Goal: Information Seeking & Learning: Learn about a topic

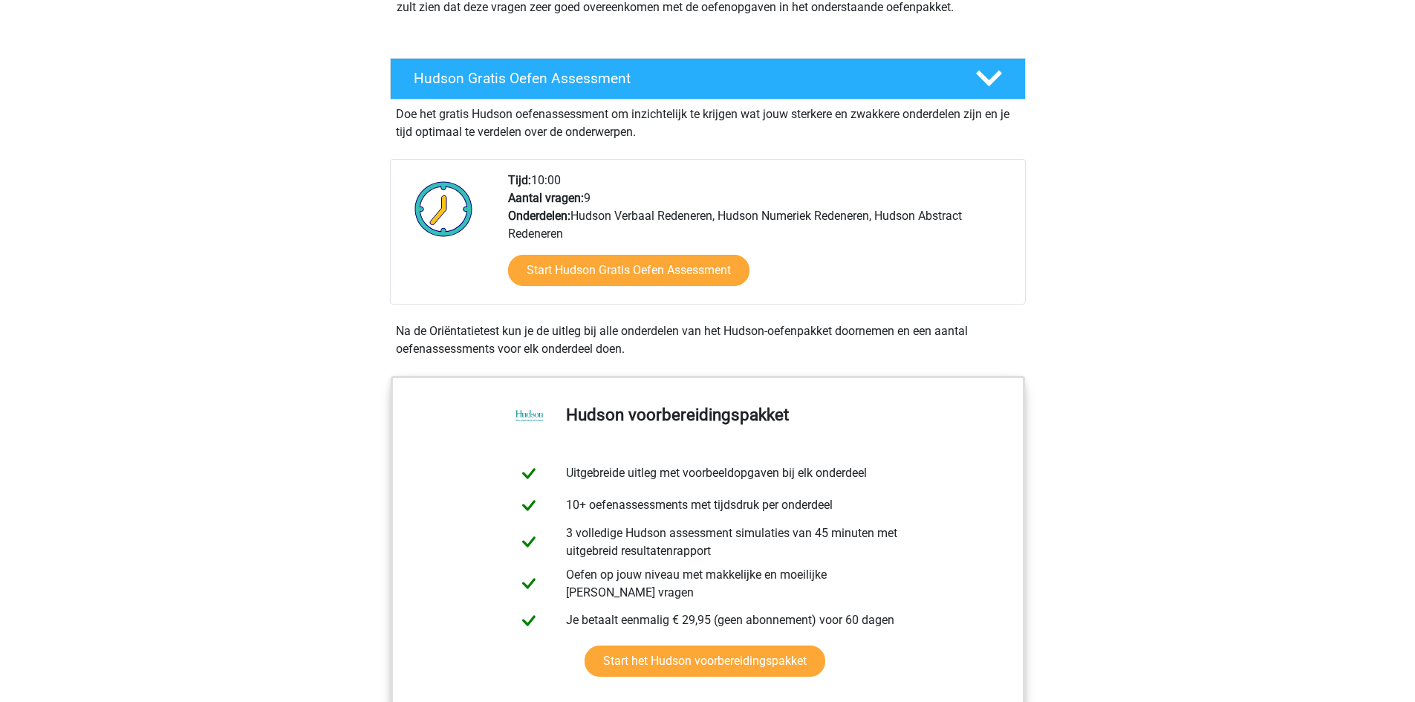
scroll to position [149, 0]
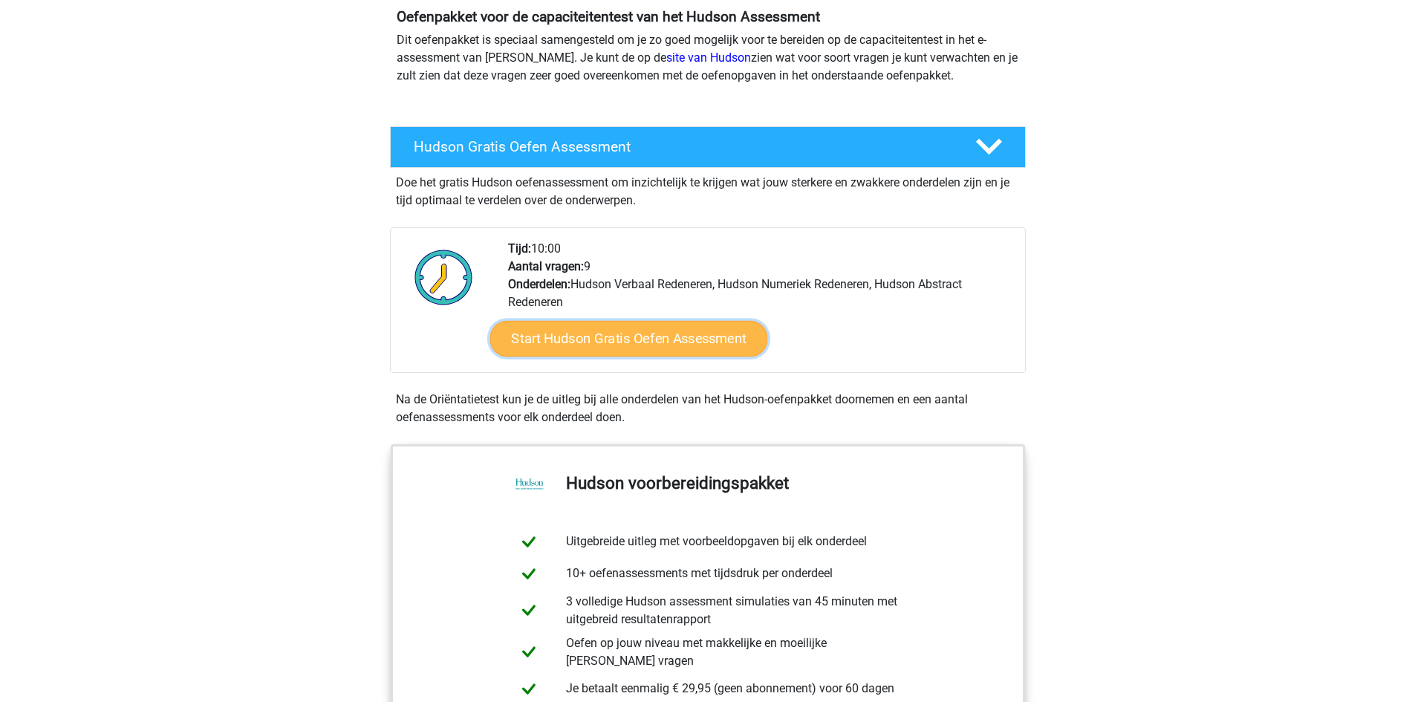
click at [691, 336] on link "Start Hudson Gratis Oefen Assessment" at bounding box center [628, 339] width 278 height 36
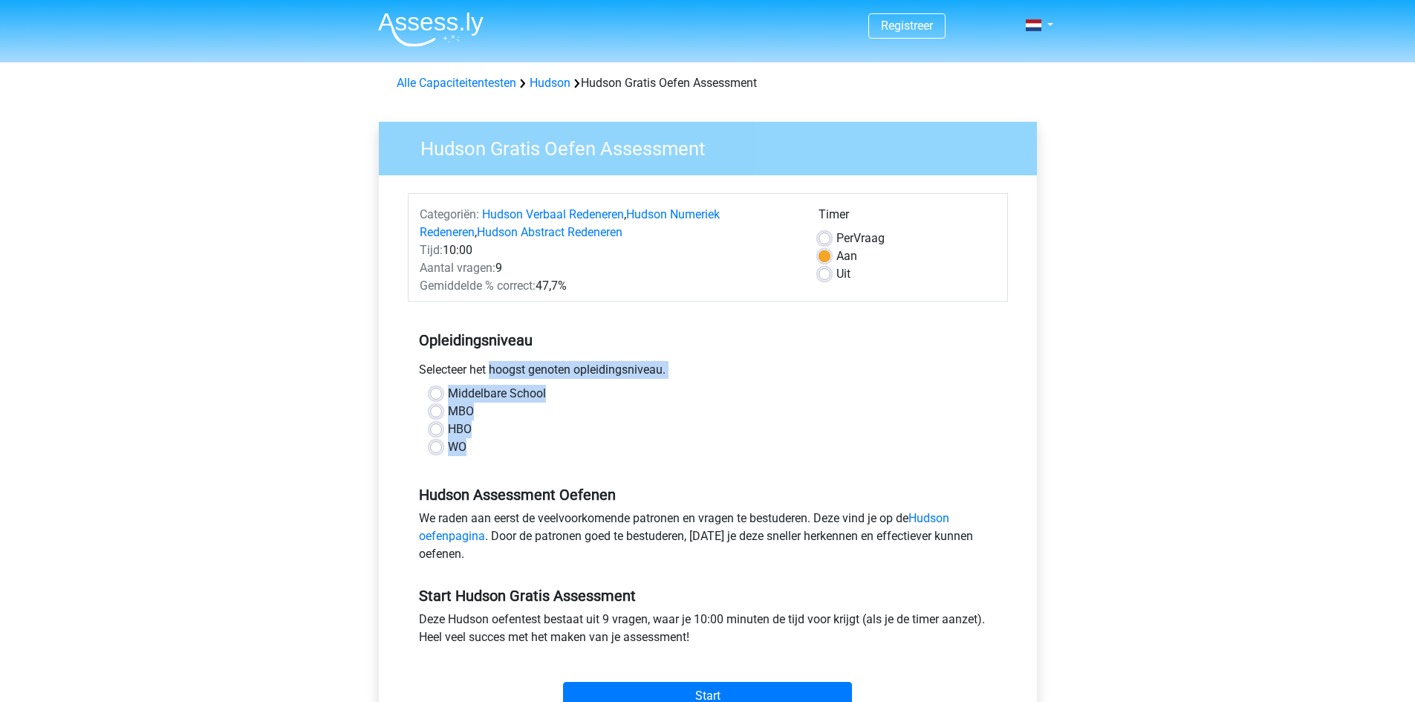
drag, startPoint x: 420, startPoint y: 366, endPoint x: 482, endPoint y: 441, distance: 97.6
click at [482, 441] on div "Opleidingsniveau Selecteer het hoogst genoten opleidingsniveau. [GEOGRAPHIC_DAT…" at bounding box center [708, 387] width 600 height 160
copy div "Selecteer het hoogst genoten opleidingsniveau. Middelbare School MBO HBO WO"
click at [448, 427] on label "HBO" at bounding box center [460, 429] width 24 height 18
click at [433, 427] on input "HBO" at bounding box center [436, 427] width 12 height 15
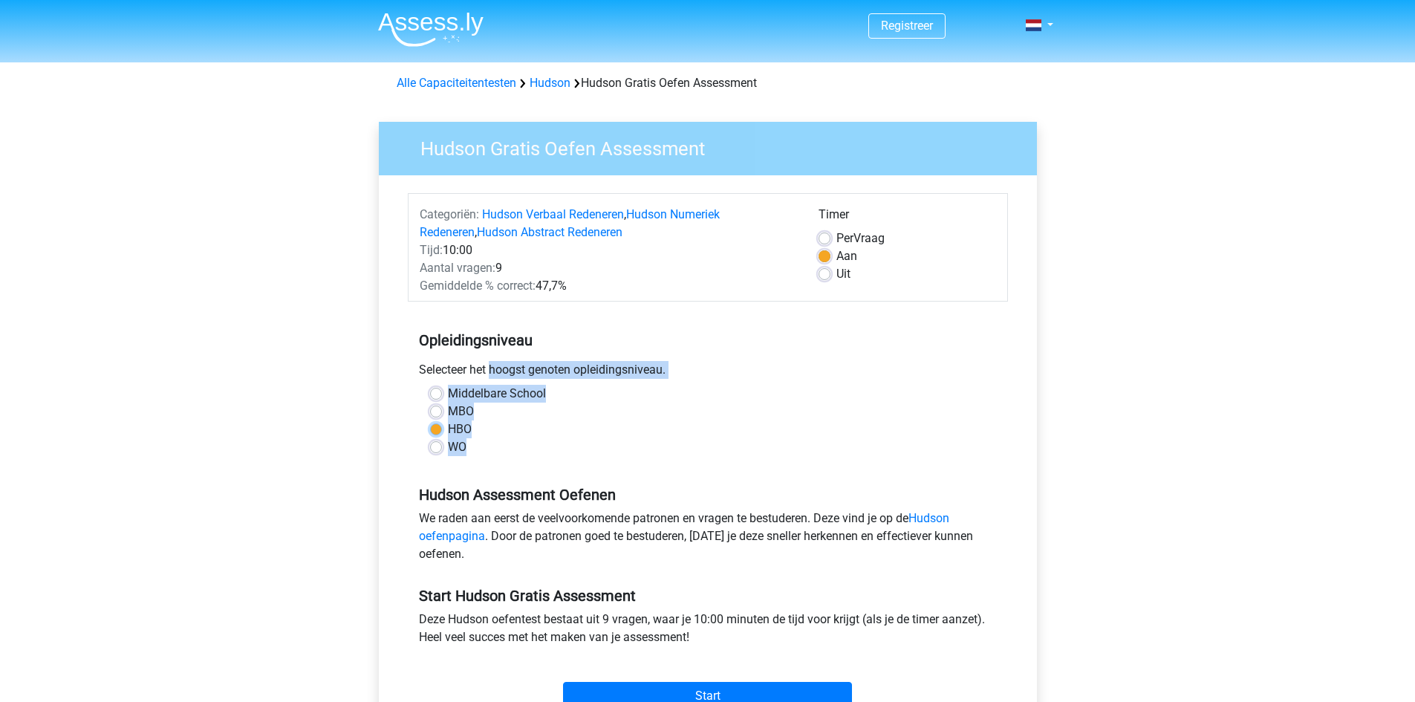
radio input "true"
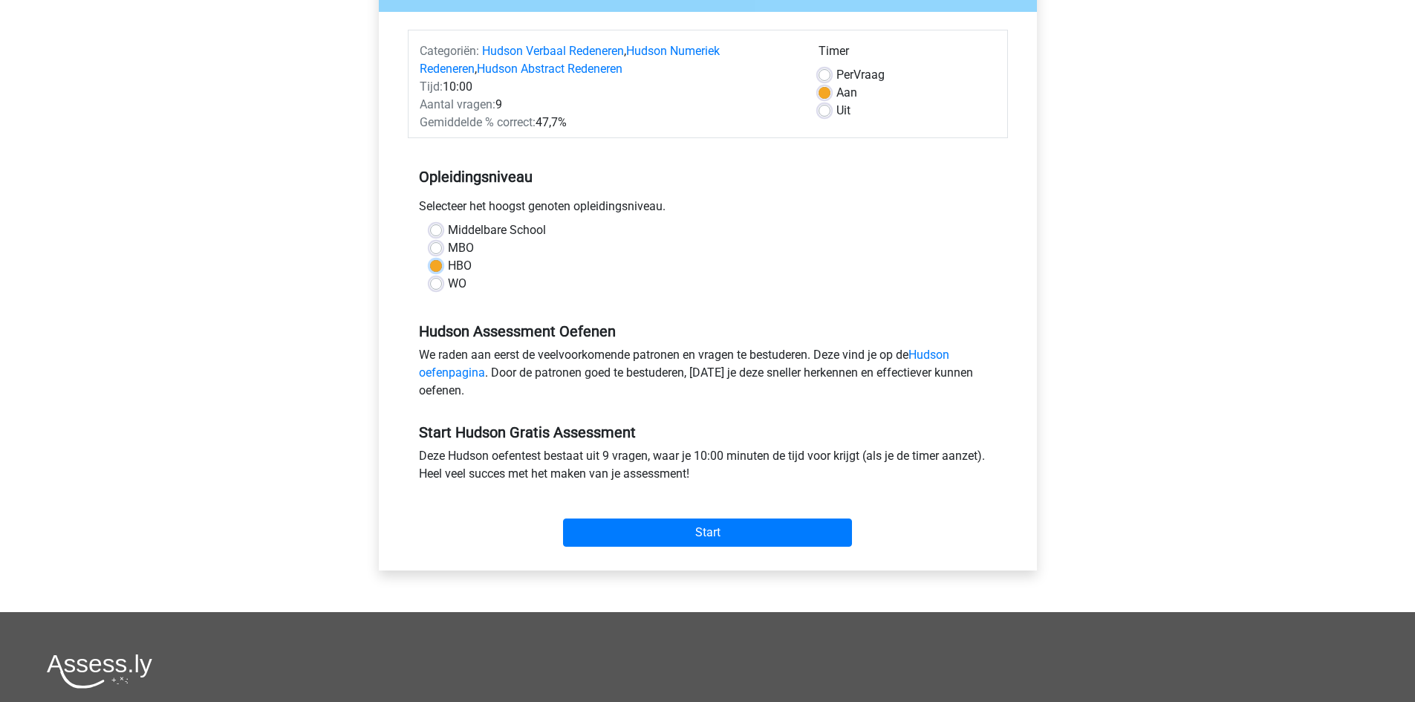
scroll to position [223, 0]
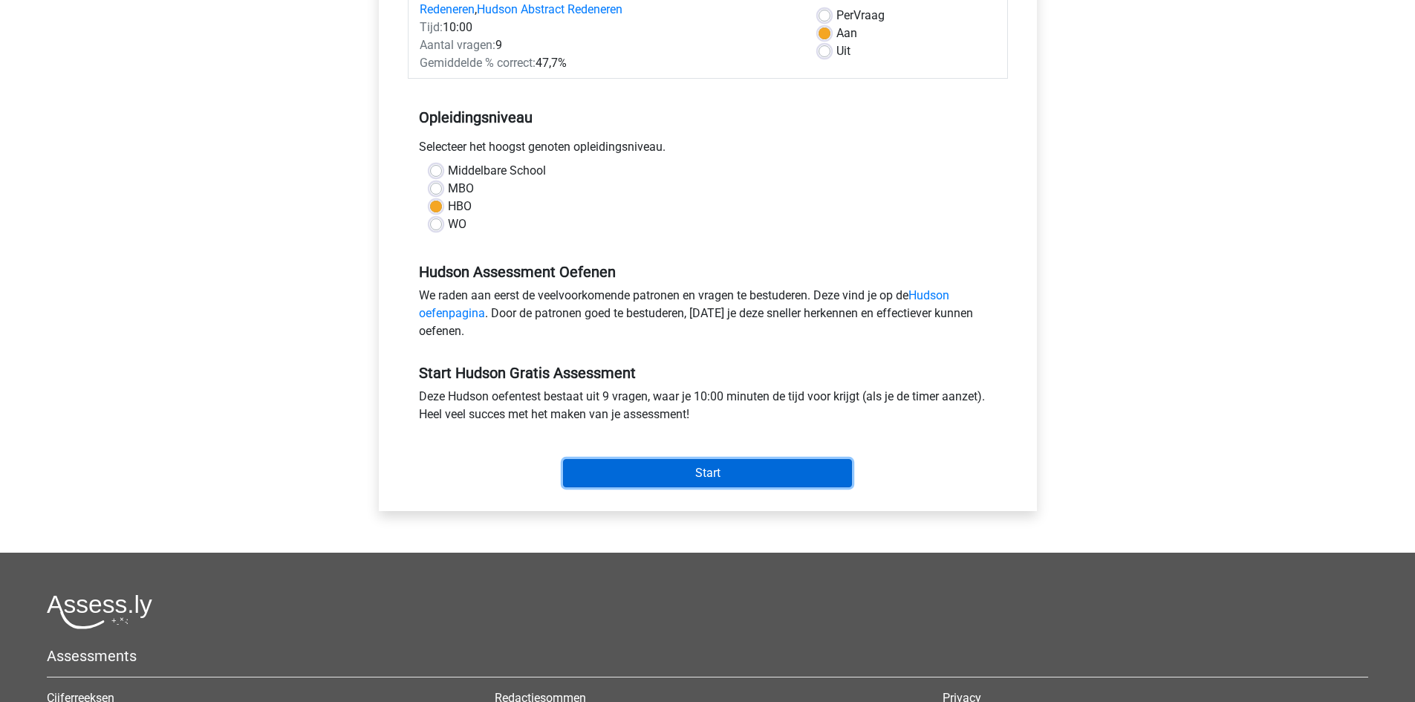
click at [669, 468] on input "Start" at bounding box center [707, 473] width 289 height 28
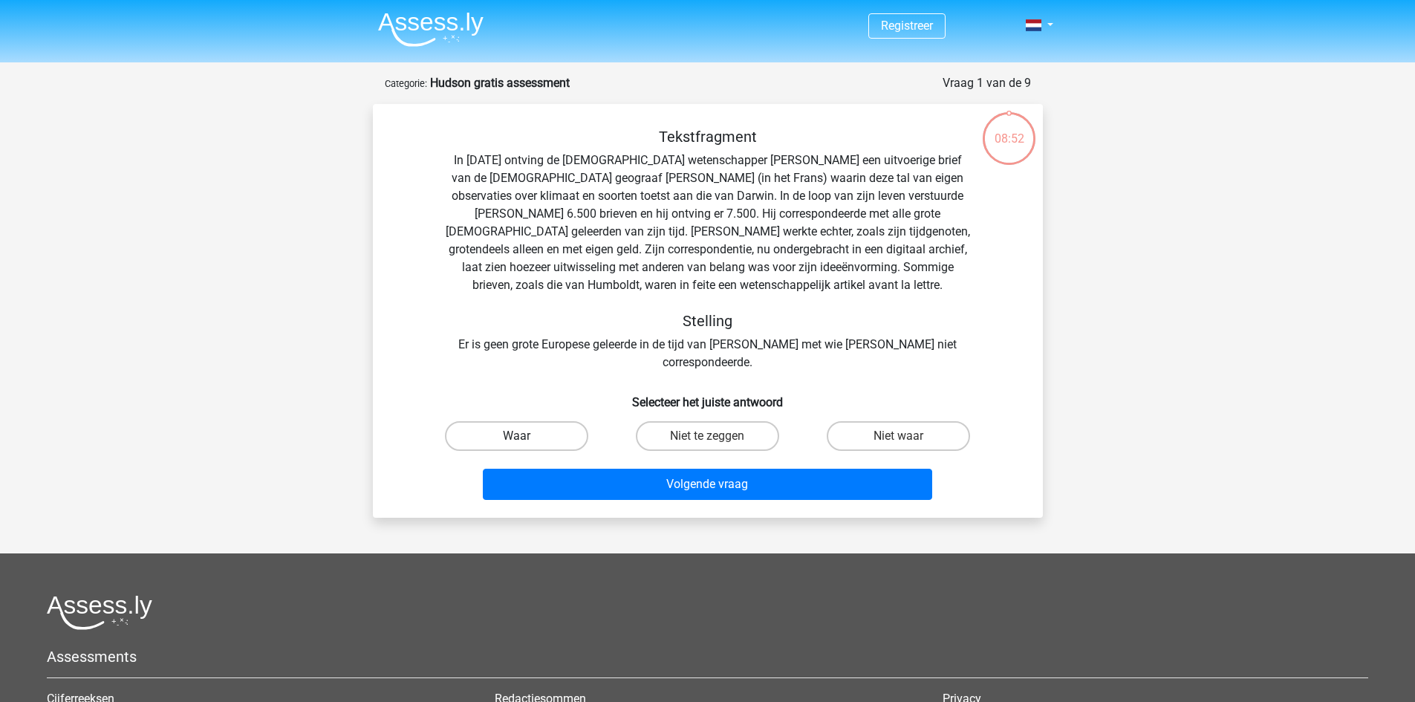
click at [561, 421] on label "Waar" at bounding box center [516, 436] width 143 height 30
click at [526, 436] on input "Waar" at bounding box center [521, 441] width 10 height 10
radio input "true"
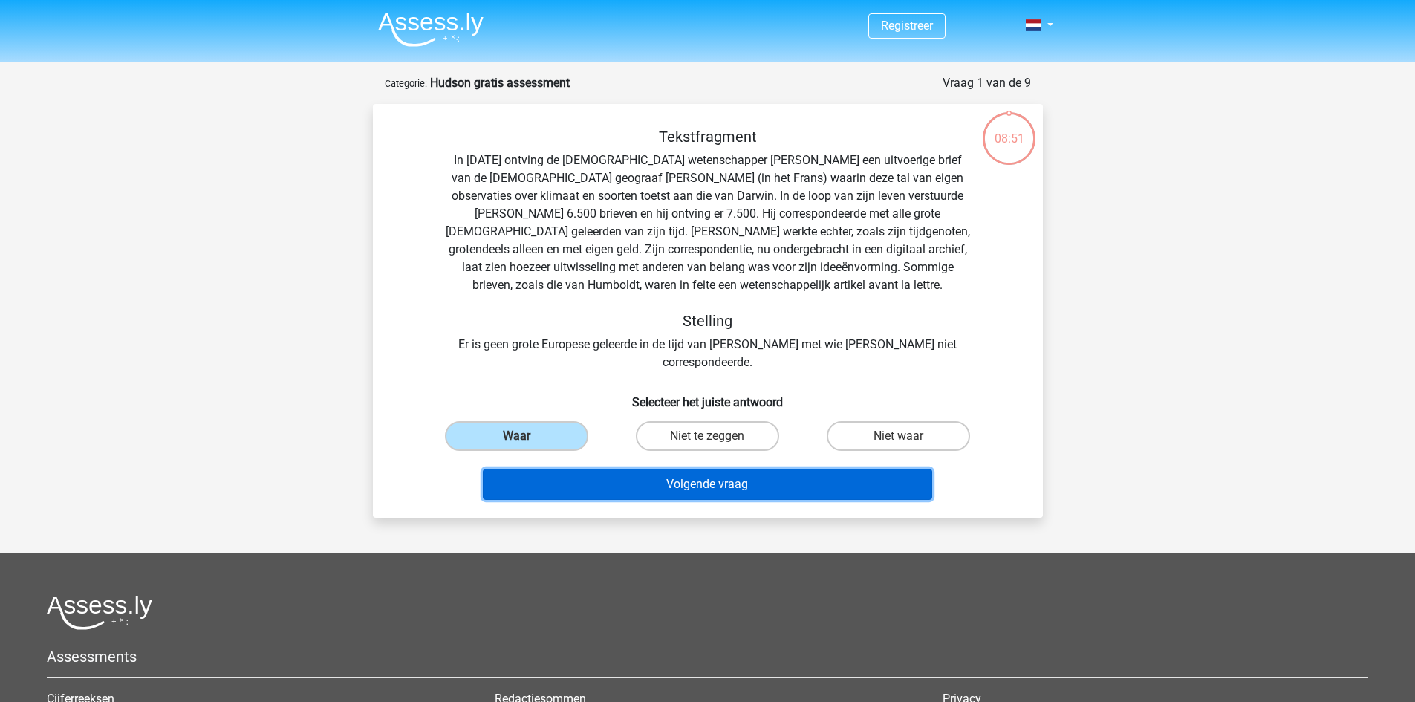
click at [686, 469] on button "Volgende vraag" at bounding box center [707, 484] width 449 height 31
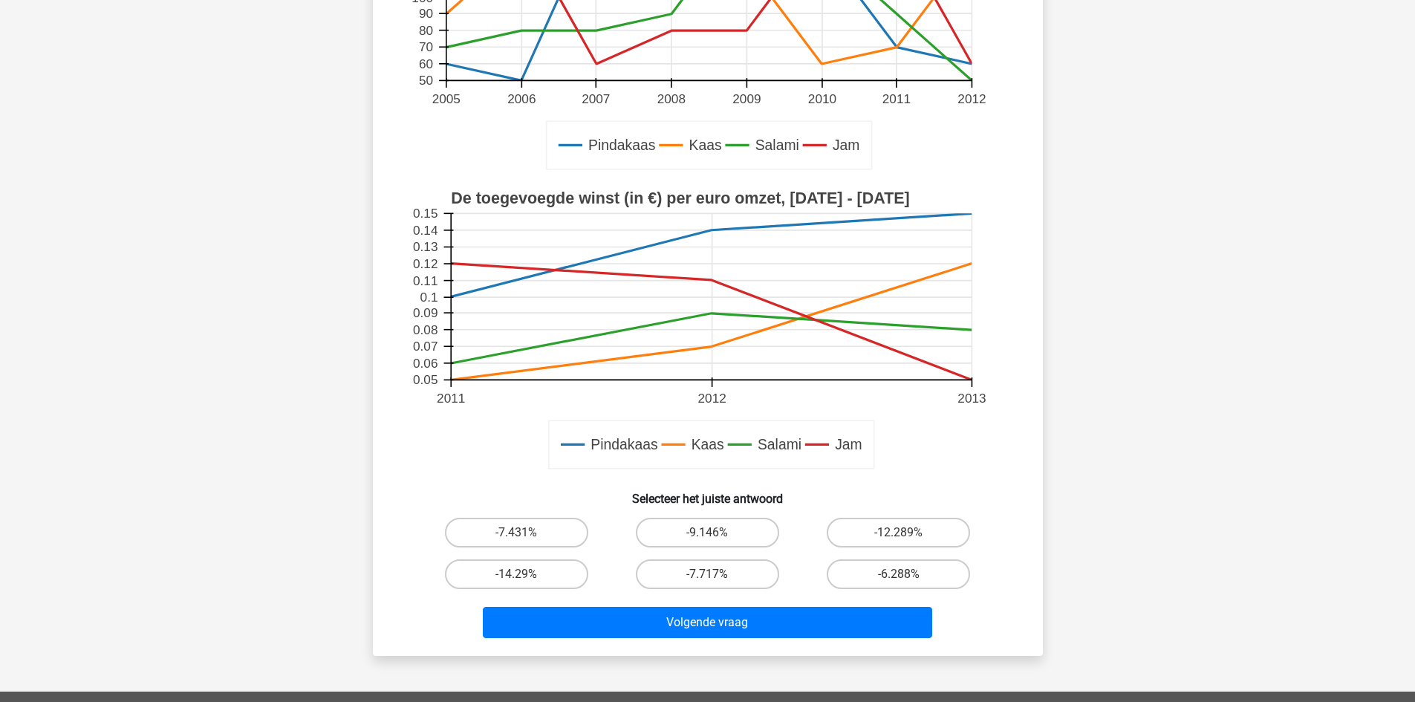
scroll to position [297, 0]
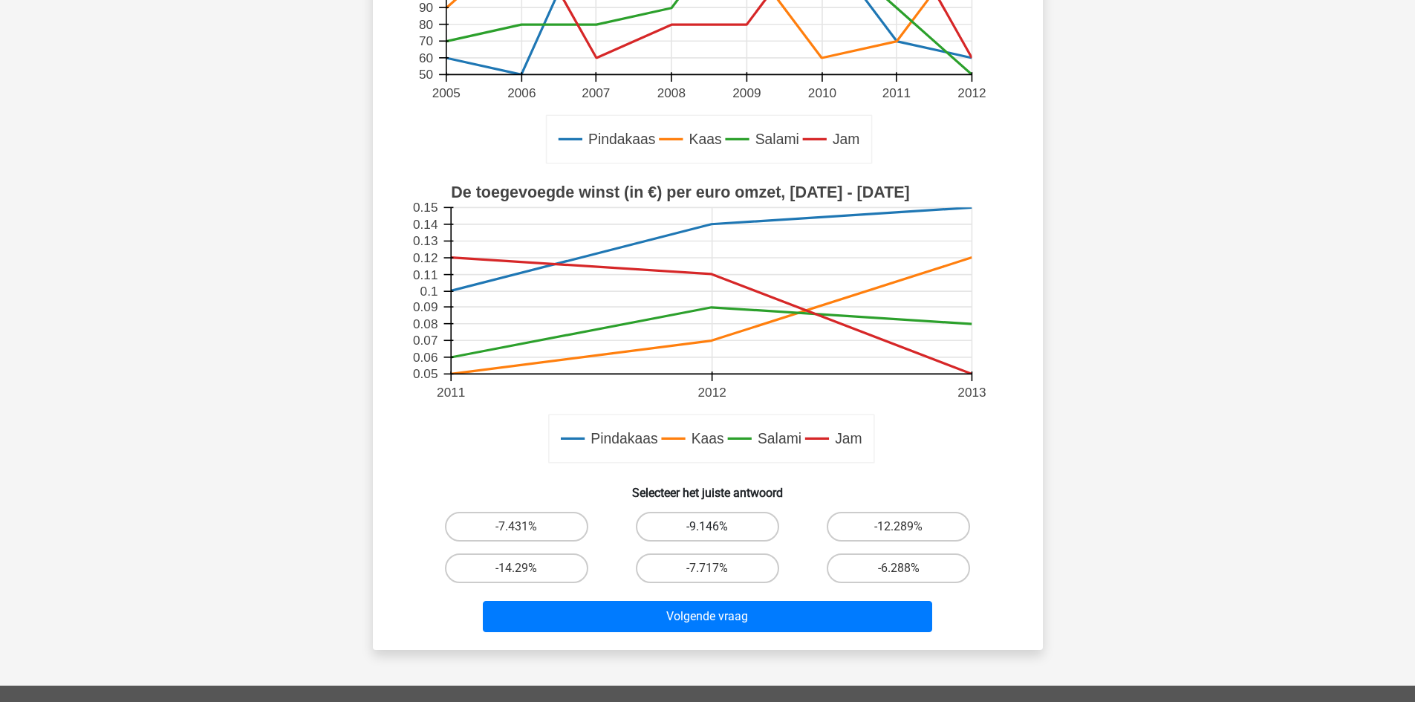
click at [683, 520] on label "-9.146%" at bounding box center [707, 527] width 143 height 30
click at [707, 527] on input "-9.146%" at bounding box center [712, 532] width 10 height 10
radio input "true"
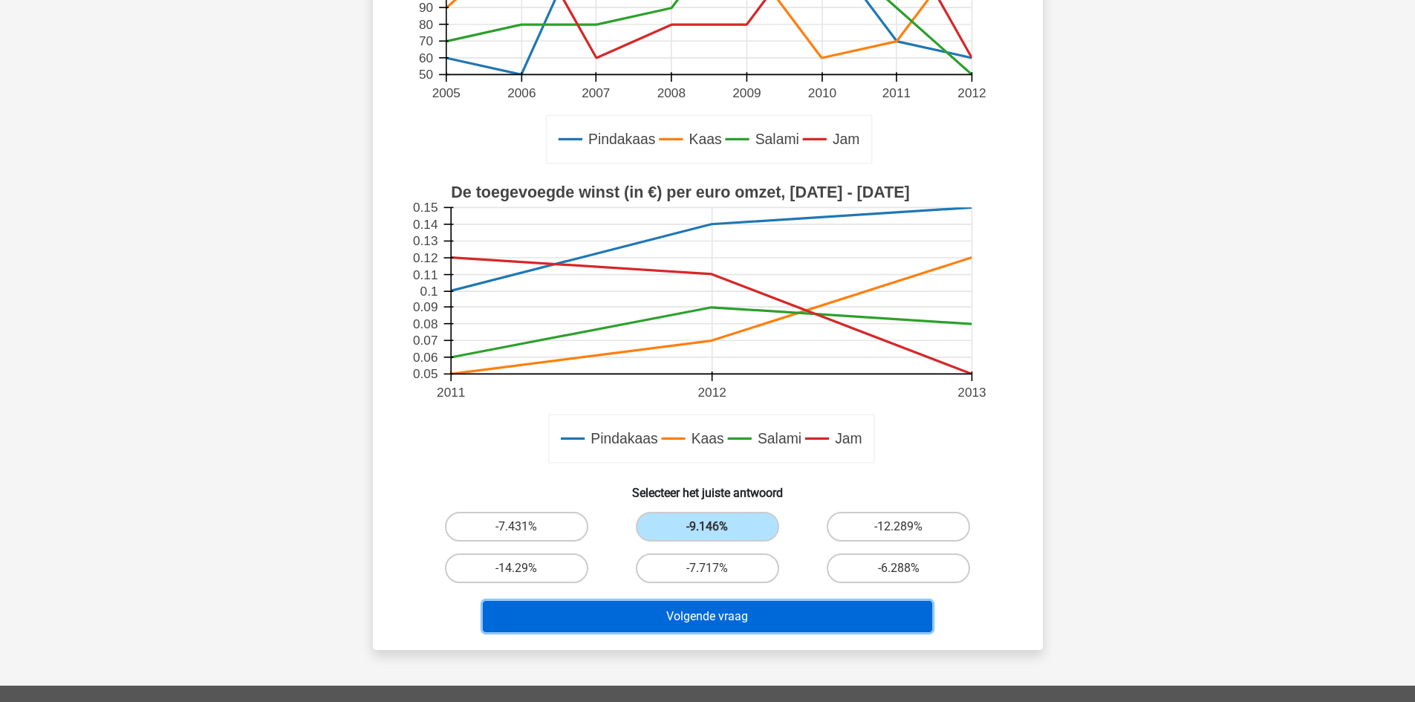
click at [696, 611] on button "Volgende vraag" at bounding box center [707, 616] width 449 height 31
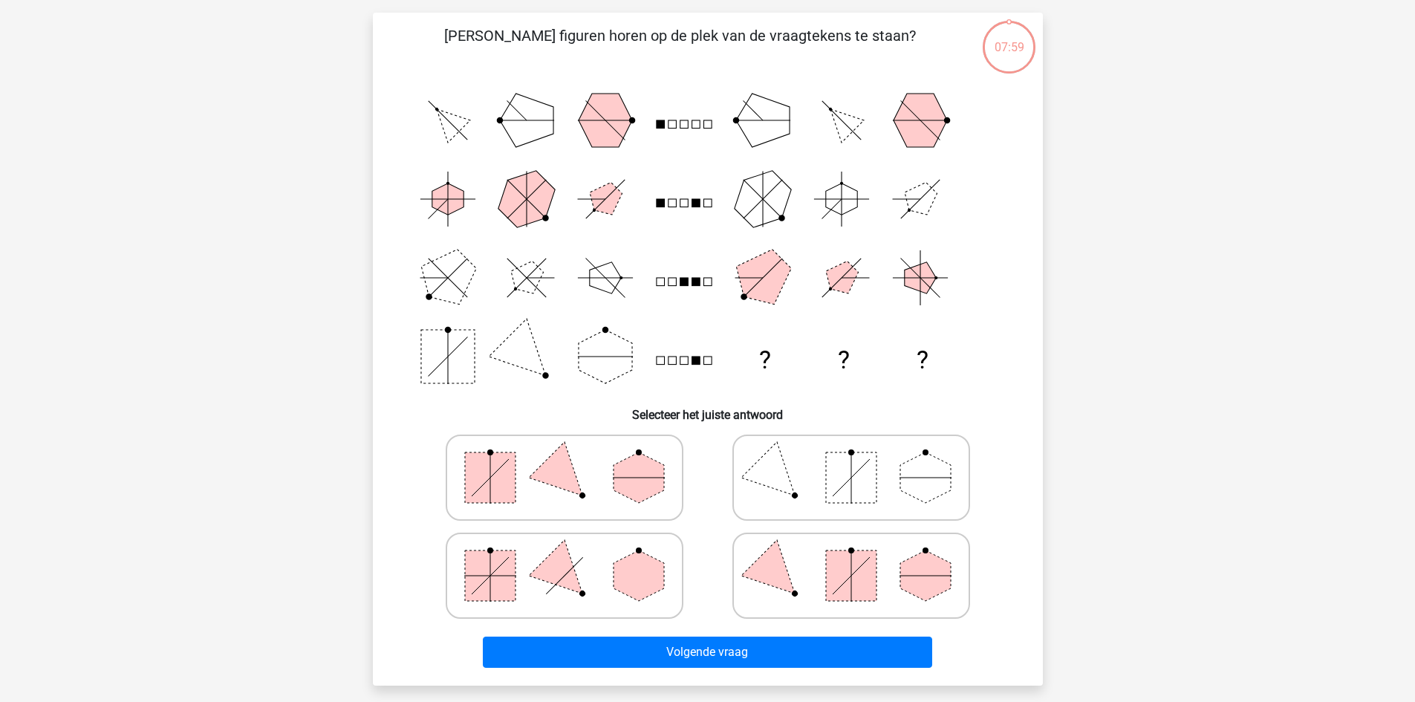
scroll to position [74, 0]
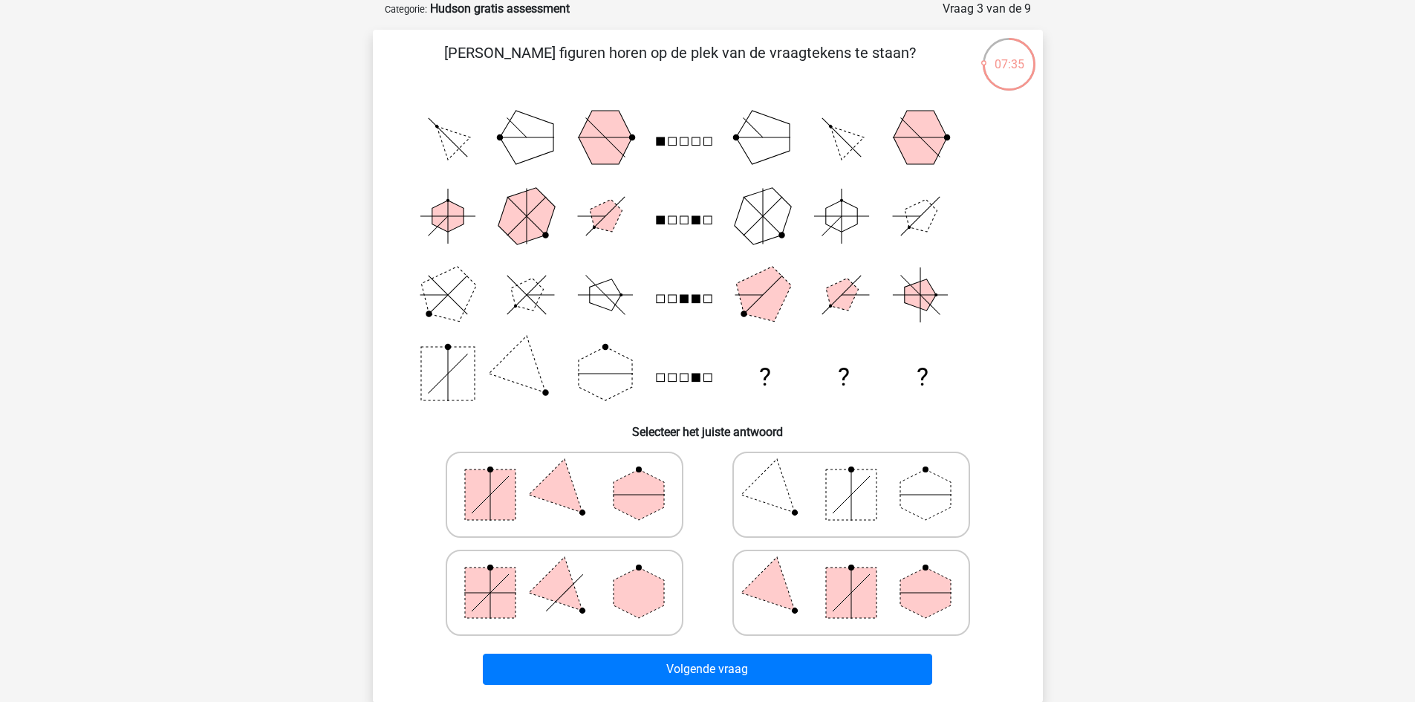
click at [869, 600] on rect at bounding box center [851, 592] width 51 height 51
click at [861, 574] on input "radio" at bounding box center [856, 569] width 10 height 10
radio input "true"
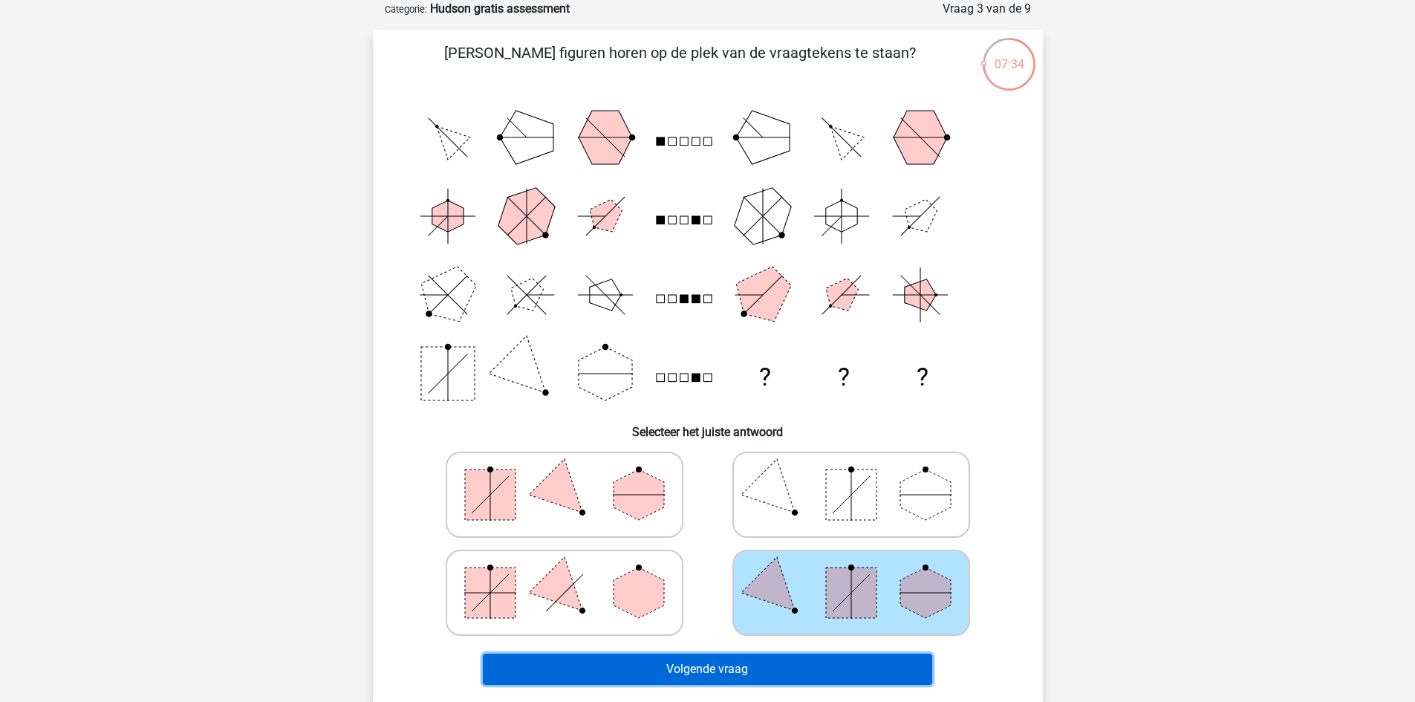
click at [844, 662] on button "Volgende vraag" at bounding box center [707, 669] width 449 height 31
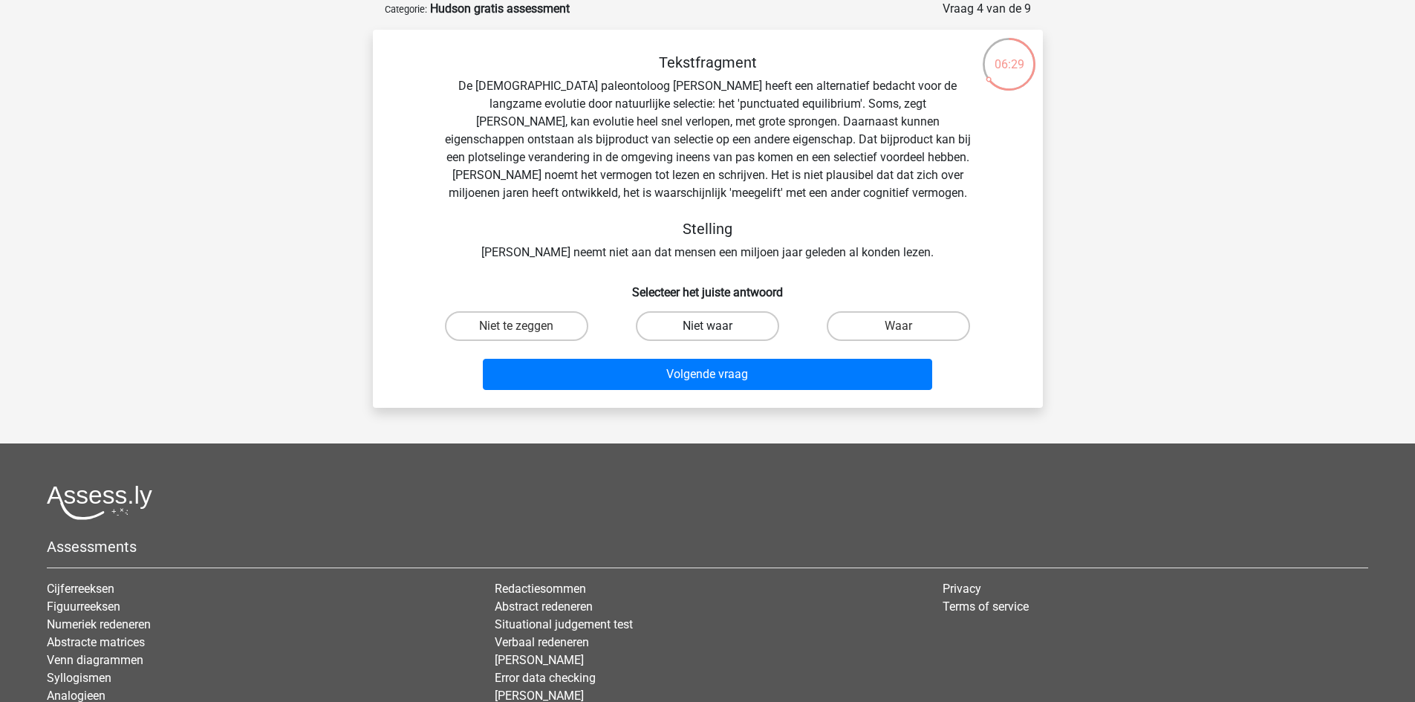
click at [659, 323] on label "Niet waar" at bounding box center [707, 326] width 143 height 30
click at [707, 326] on input "Niet waar" at bounding box center [712, 331] width 10 height 10
radio input "true"
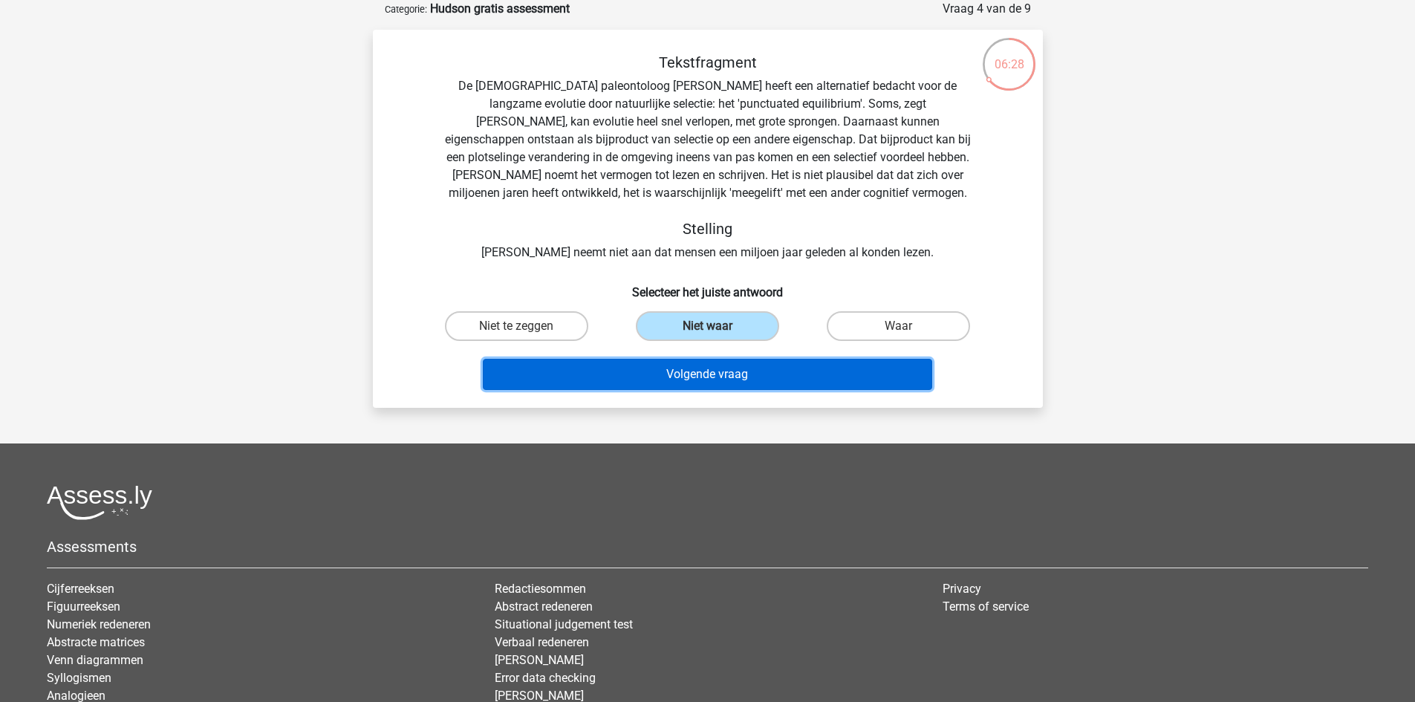
click at [672, 368] on button "Volgende vraag" at bounding box center [707, 374] width 449 height 31
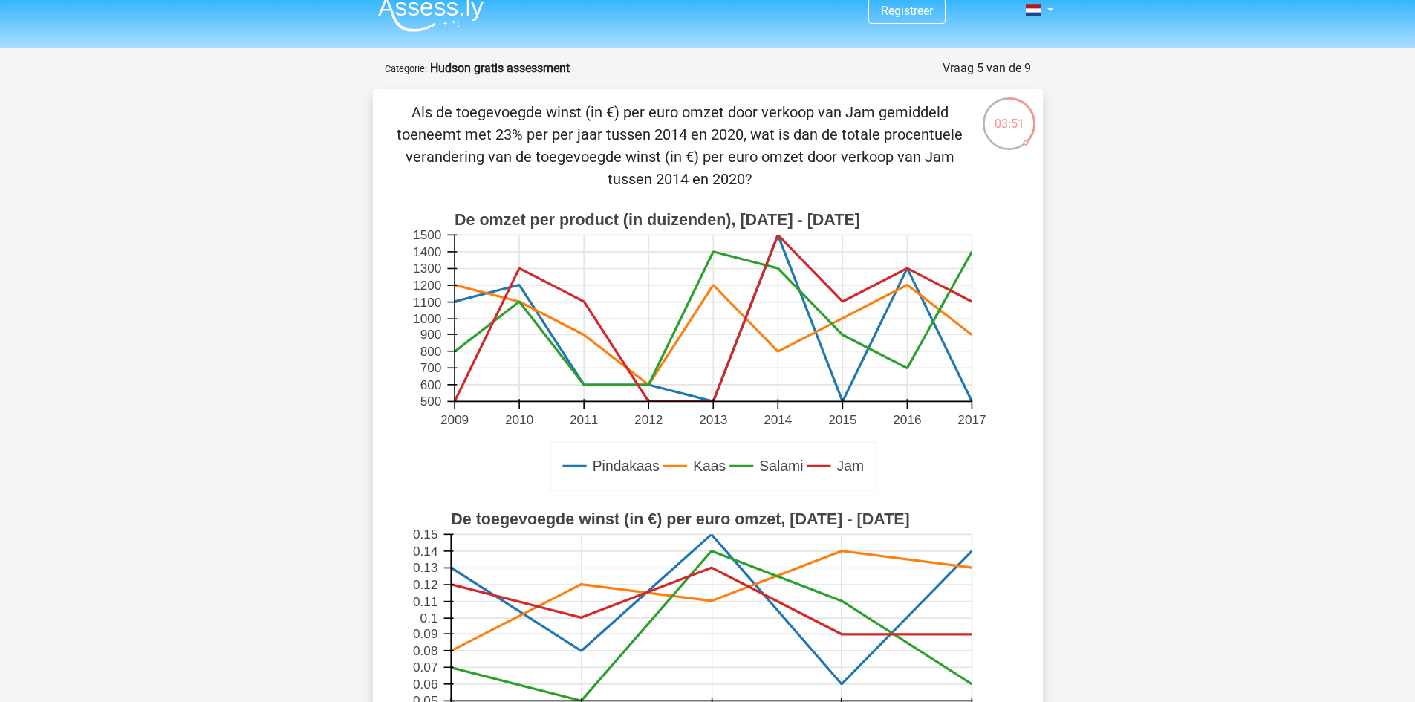
scroll to position [0, 0]
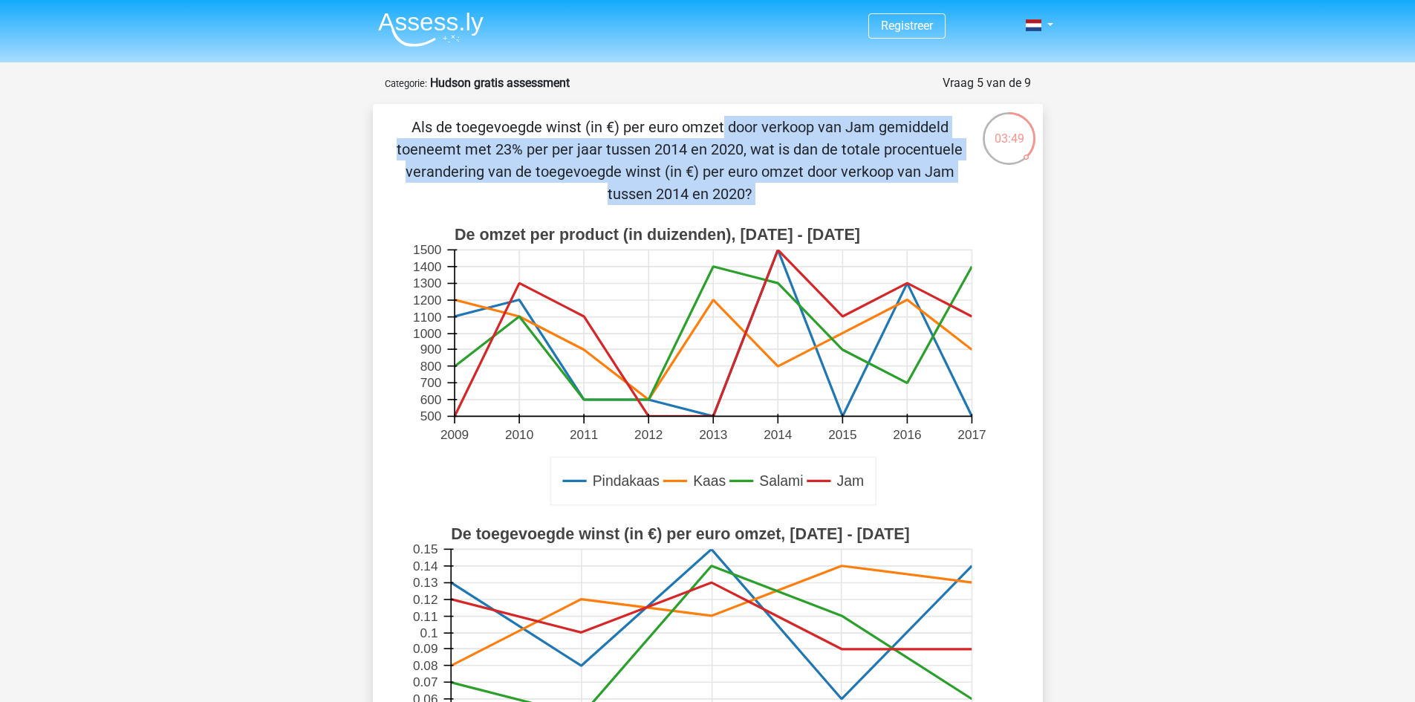
drag, startPoint x: 413, startPoint y: 126, endPoint x: 752, endPoint y: 455, distance: 472.7
click at [752, 455] on div "Als de toegevoegde winst (in €) per euro omzet door verkoop van Jam gemiddeld t…" at bounding box center [708, 548] width 658 height 864
copy div "Als de toegevoegde winst (in €) per euro omzet door verkoop van Jam gemiddeld t…"
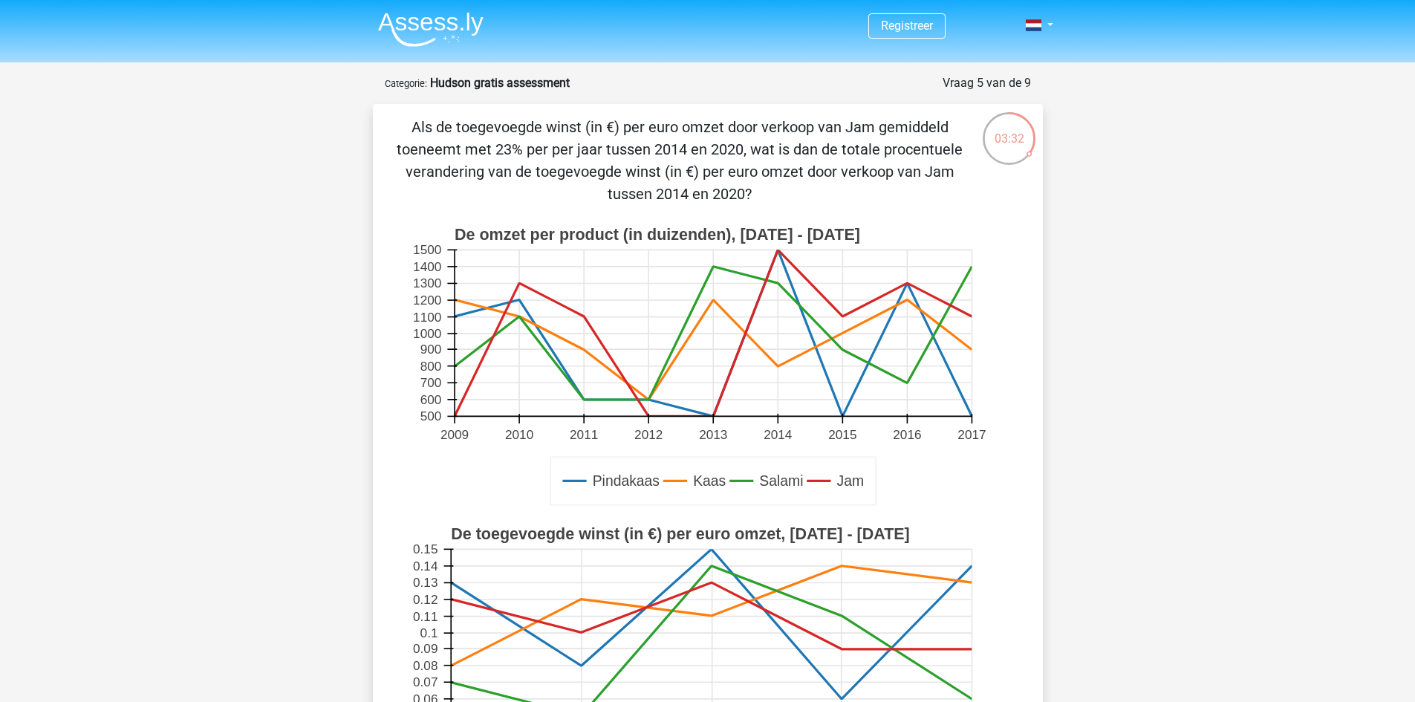
click at [956, 206] on div "Als de toegevoegde winst (in €) per euro omzet door verkoop van Jam gemiddeld t…" at bounding box center [708, 548] width 658 height 864
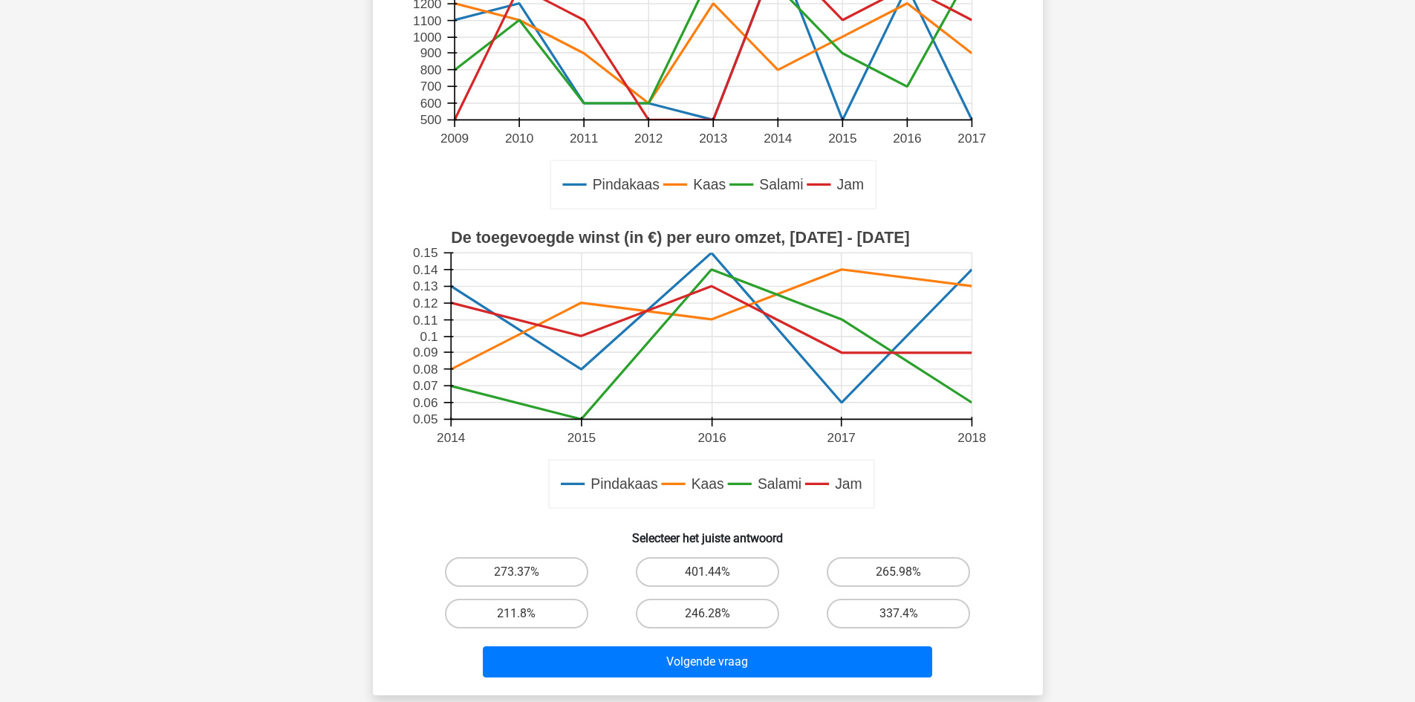
scroll to position [297, 0]
click at [723, 567] on label "401.44%" at bounding box center [707, 571] width 143 height 30
click at [717, 571] on input "401.44%" at bounding box center [712, 576] width 10 height 10
radio input "true"
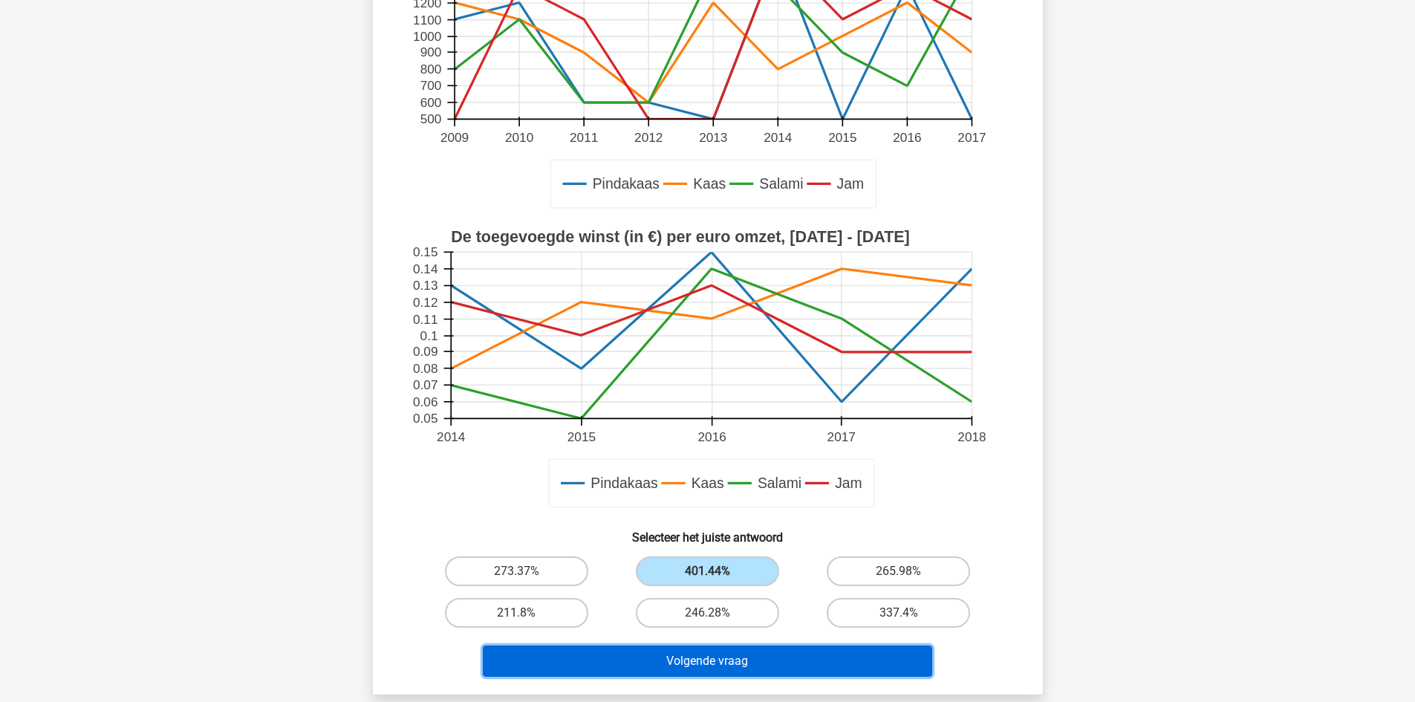
click at [747, 662] on button "Volgende vraag" at bounding box center [707, 660] width 449 height 31
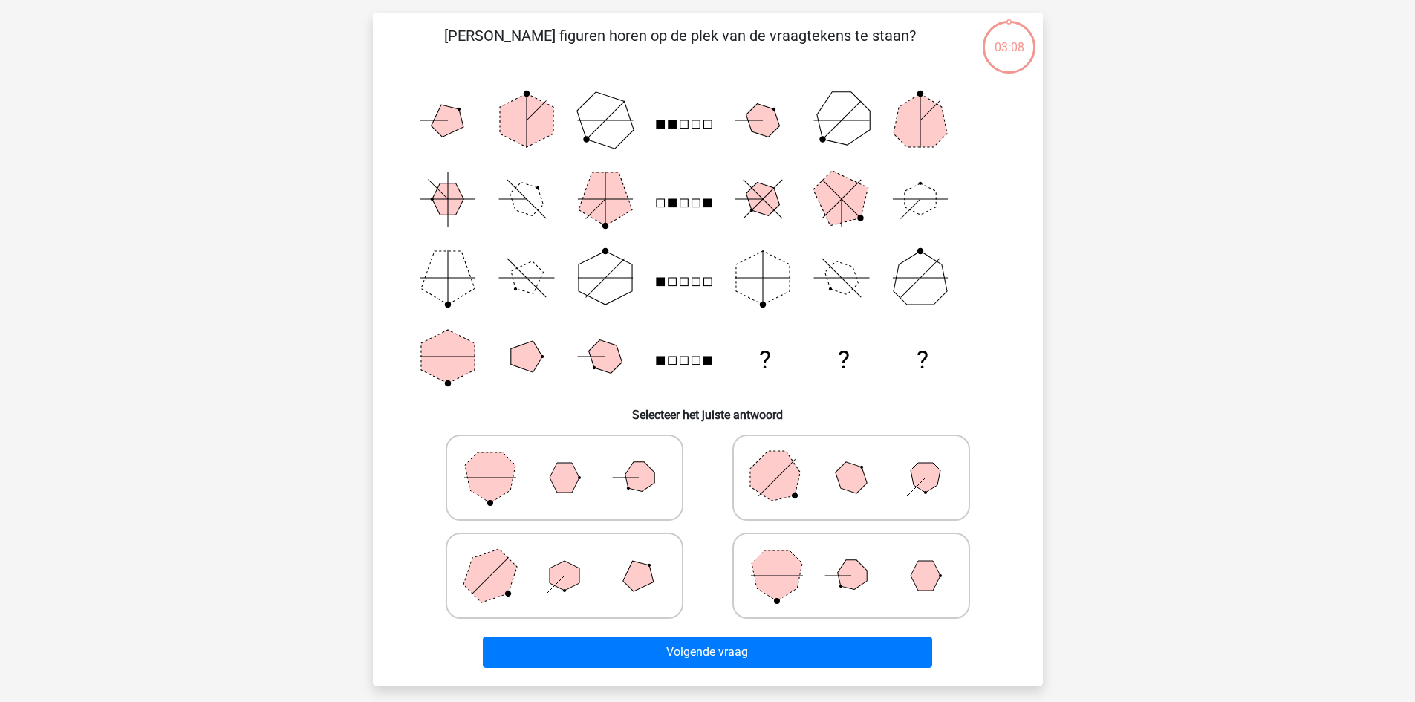
scroll to position [74, 0]
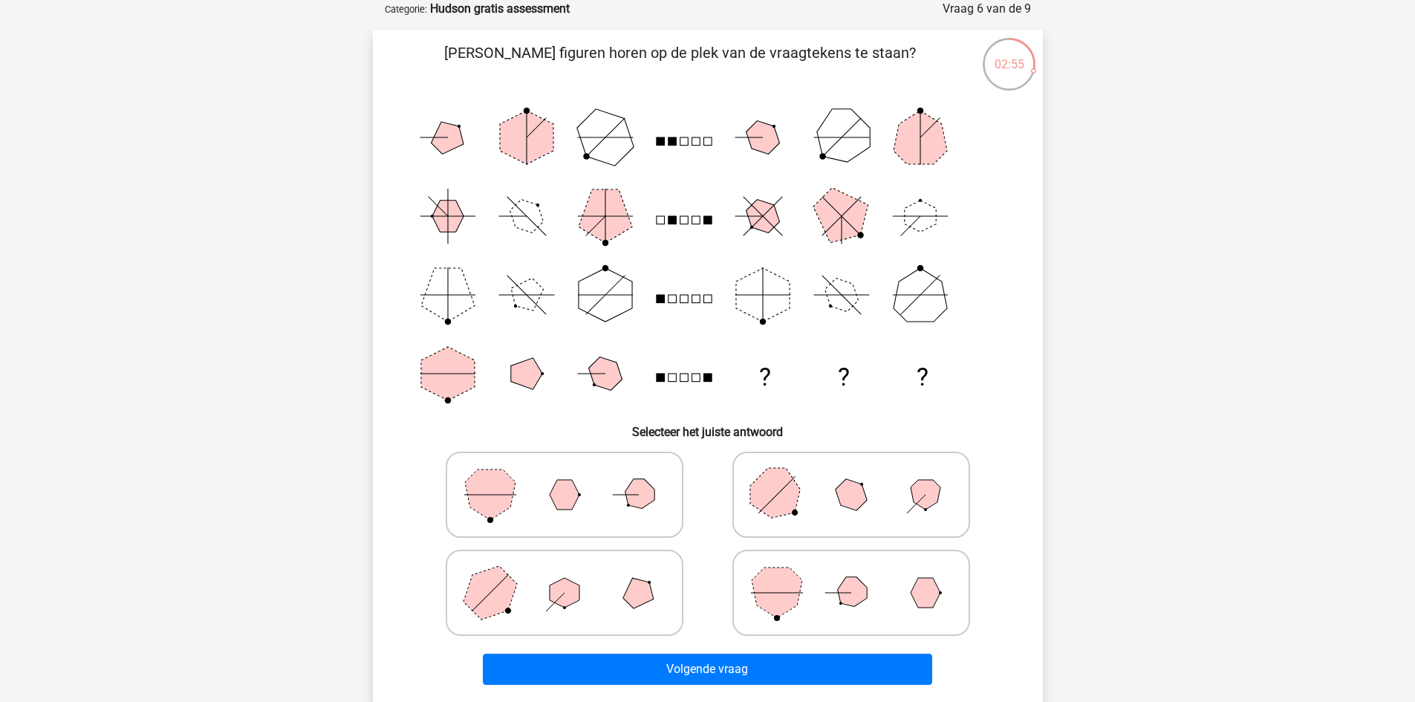
click at [802, 582] on icon at bounding box center [851, 593] width 223 height 74
click at [851, 574] on input "radio" at bounding box center [856, 569] width 10 height 10
radio input "true"
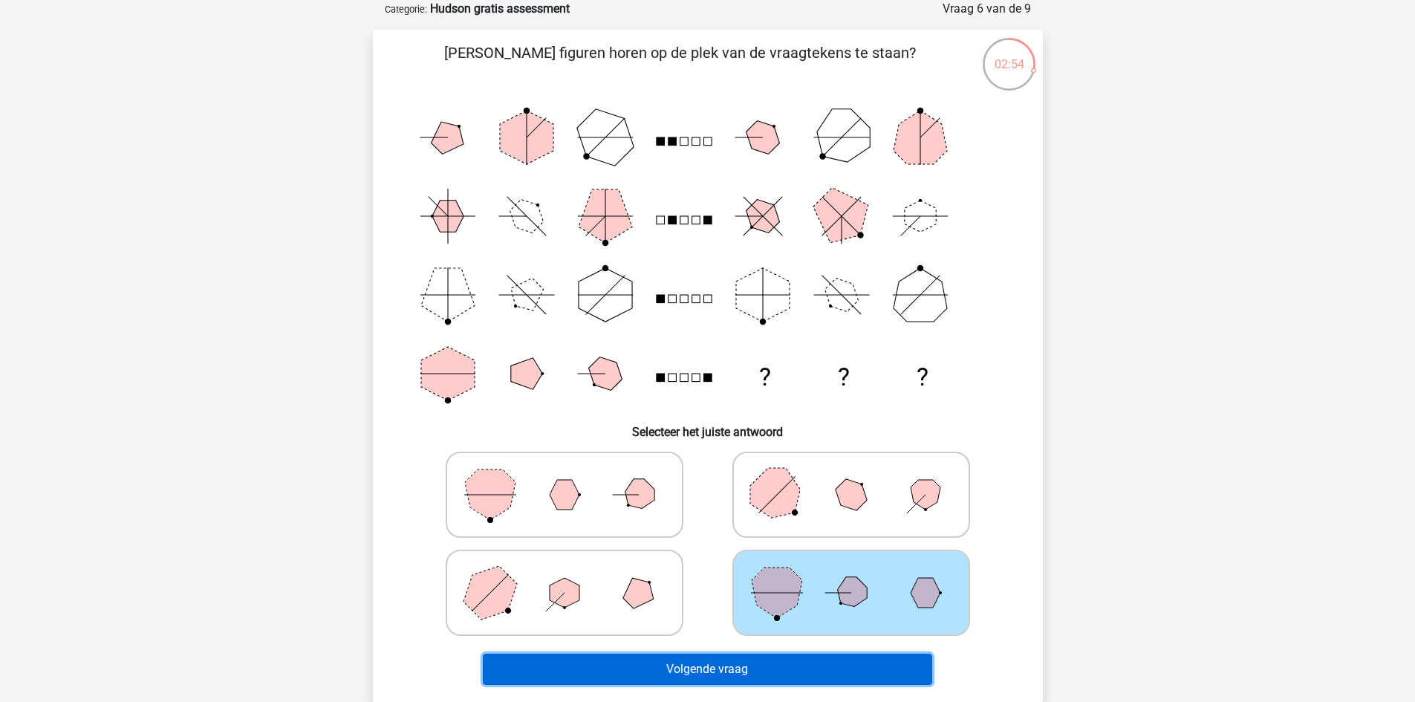
click at [790, 663] on button "Volgende vraag" at bounding box center [707, 669] width 449 height 31
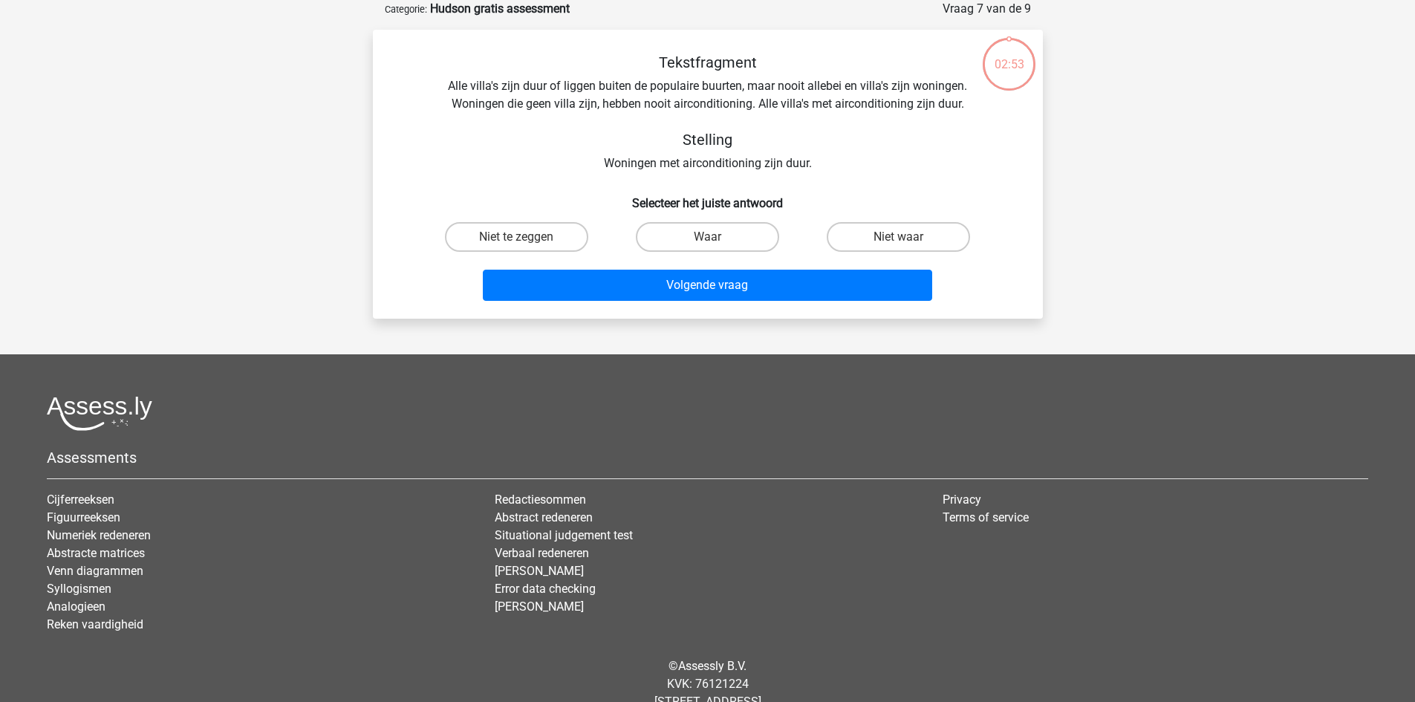
scroll to position [0, 0]
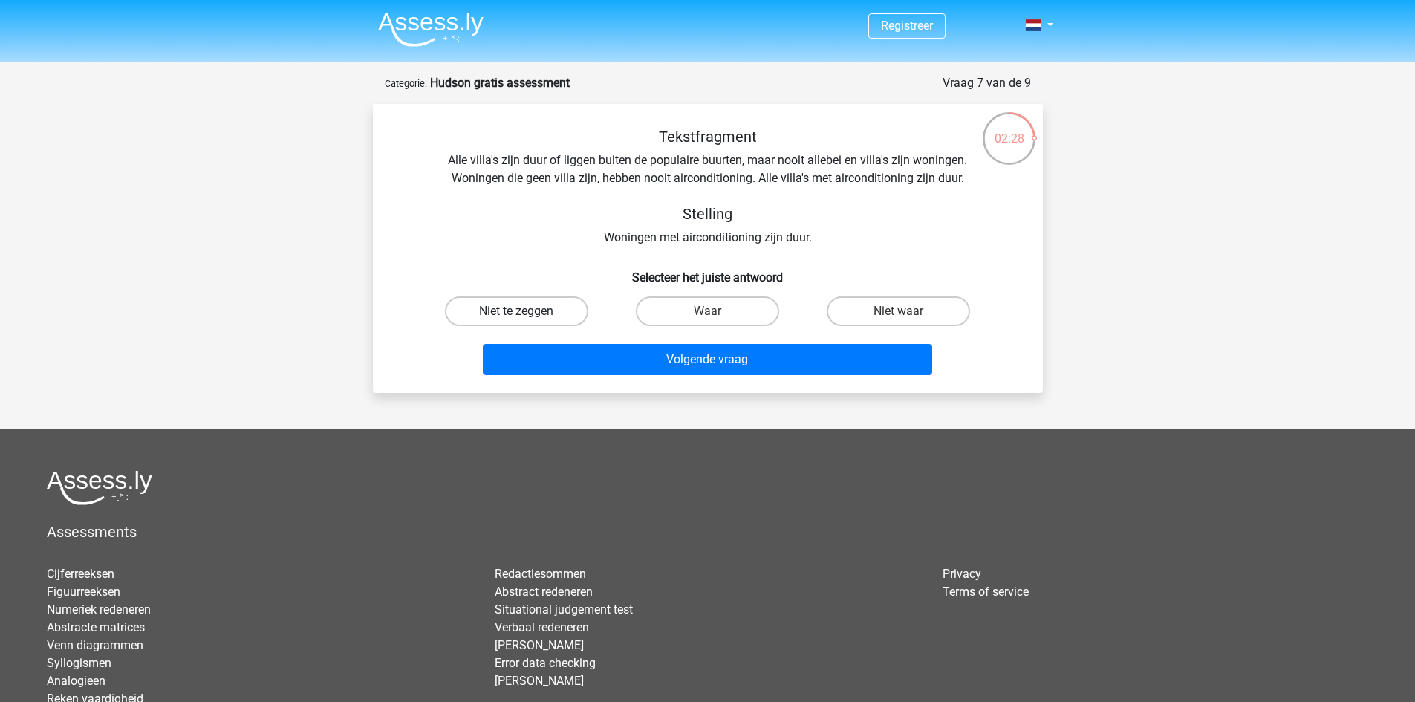
click at [536, 309] on label "Niet te zeggen" at bounding box center [516, 311] width 143 height 30
click at [526, 311] on input "Niet te zeggen" at bounding box center [521, 316] width 10 height 10
radio input "true"
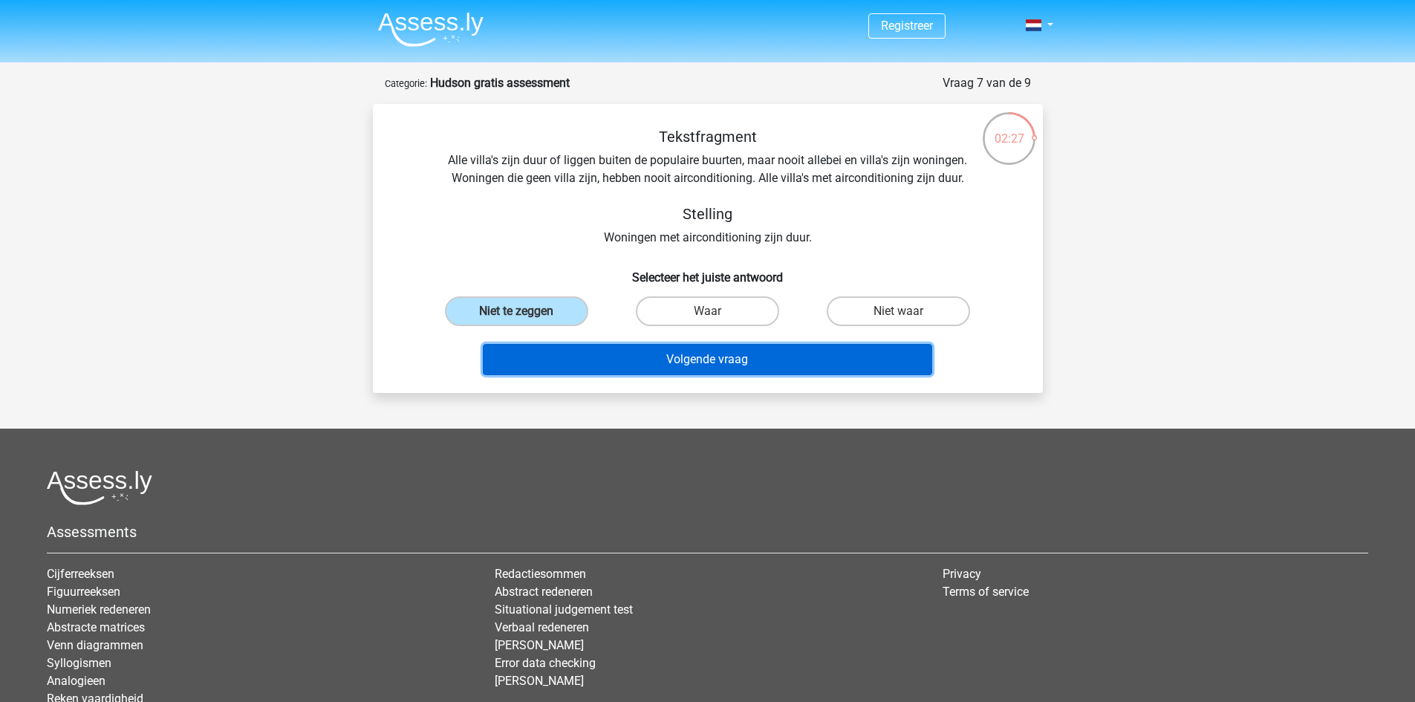
click at [641, 351] on button "Volgende vraag" at bounding box center [707, 359] width 449 height 31
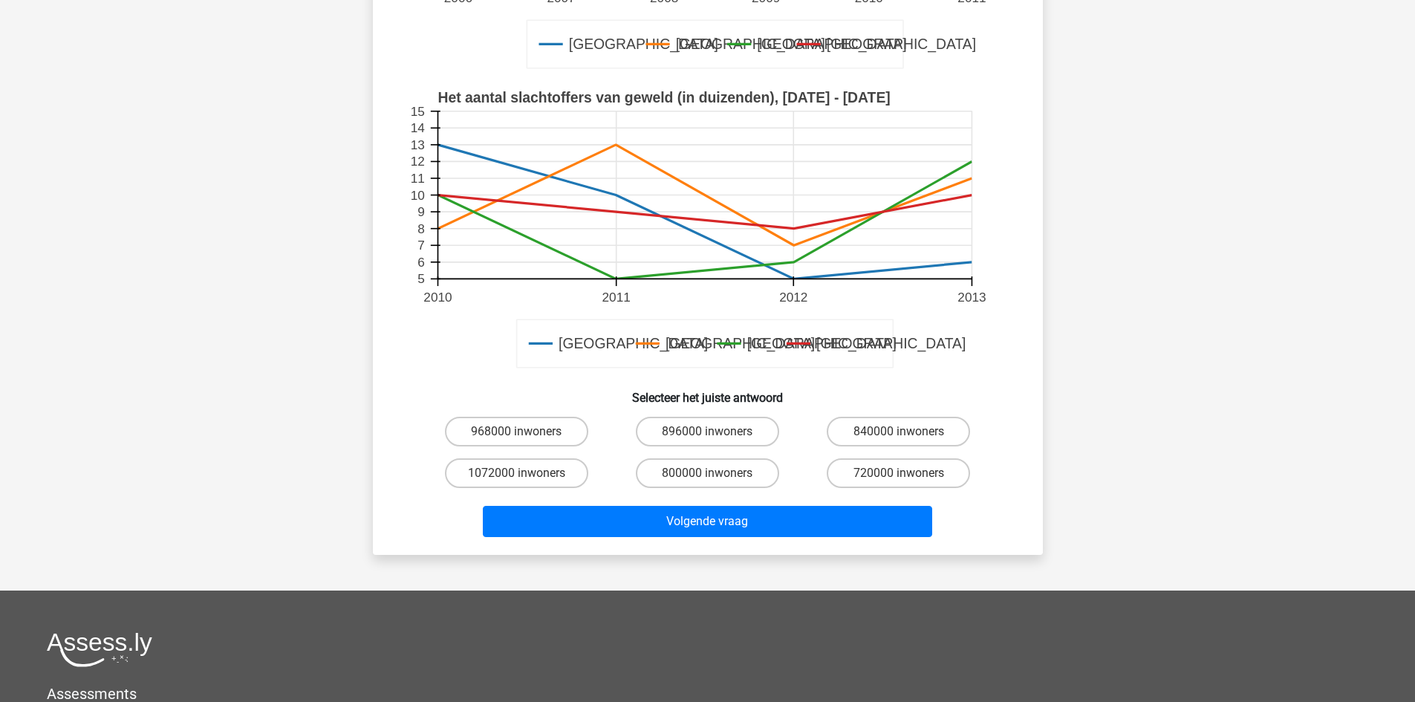
scroll to position [594, 0]
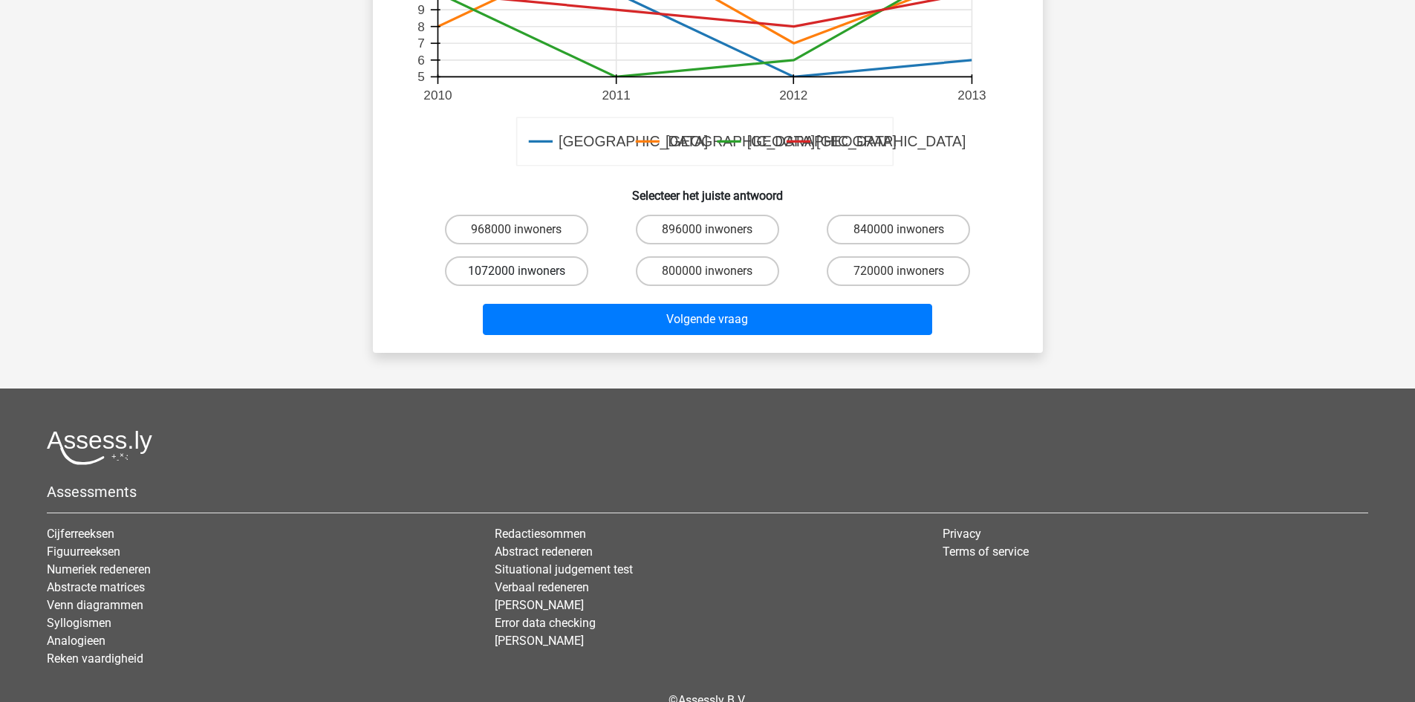
click at [553, 264] on label "1072000 inwoners" at bounding box center [516, 271] width 143 height 30
click at [526, 271] on input "1072000 inwoners" at bounding box center [521, 276] width 10 height 10
radio input "true"
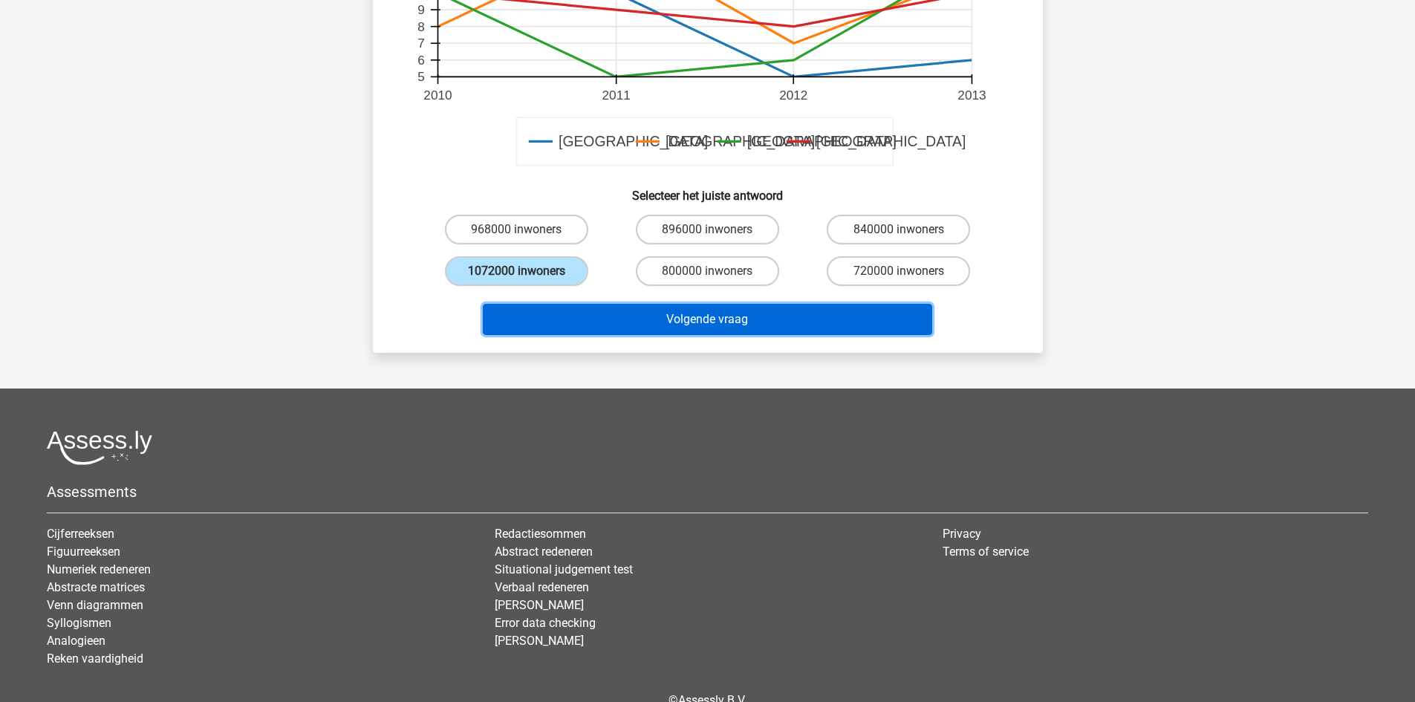
click at [661, 316] on button "Volgende vraag" at bounding box center [707, 319] width 449 height 31
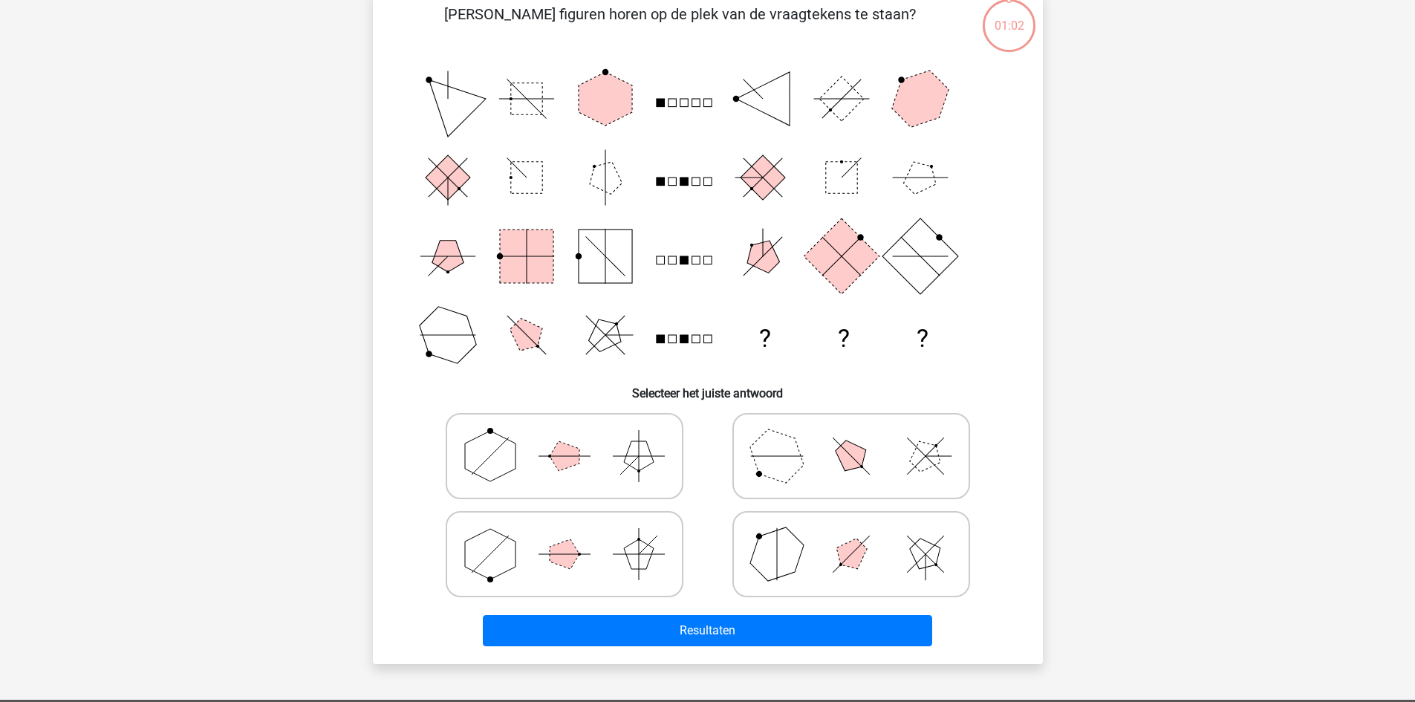
scroll to position [74, 0]
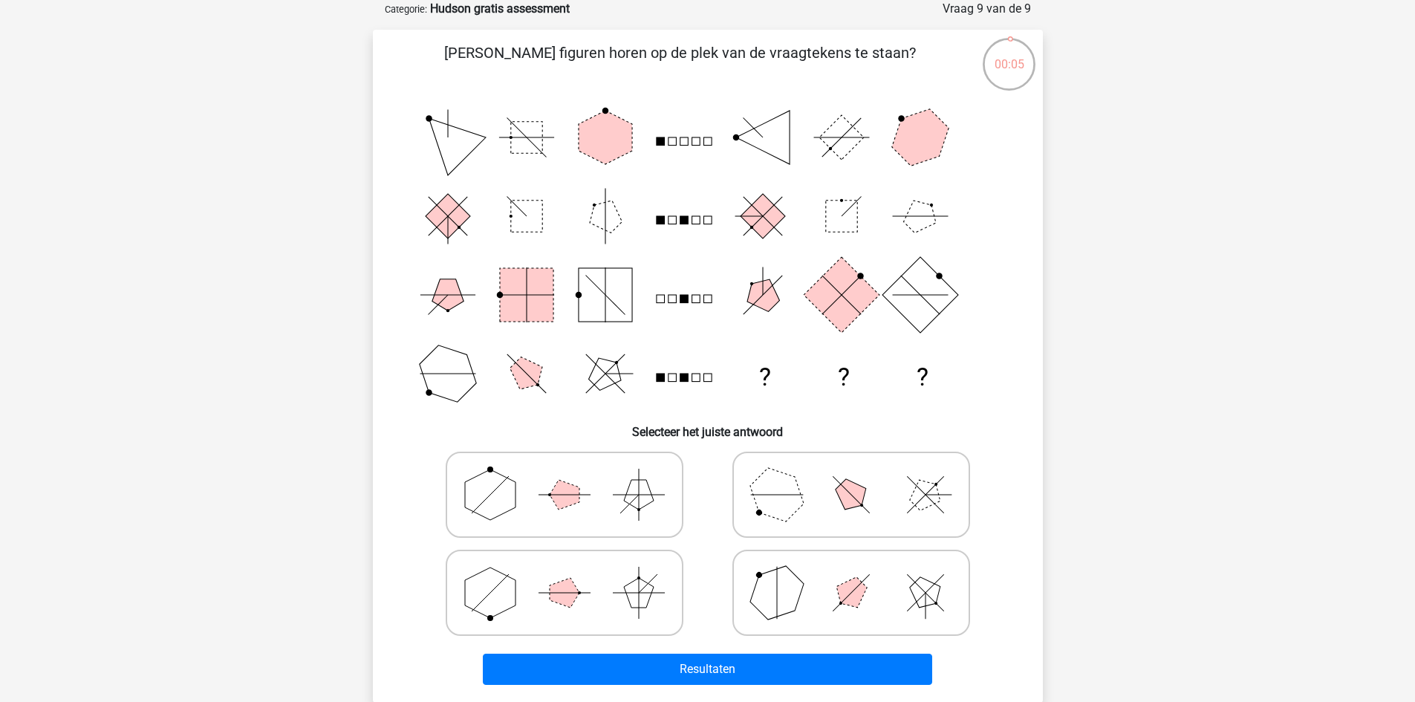
click at [806, 596] on icon at bounding box center [851, 593] width 223 height 74
click at [851, 574] on input "radio" at bounding box center [856, 569] width 10 height 10
radio input "true"
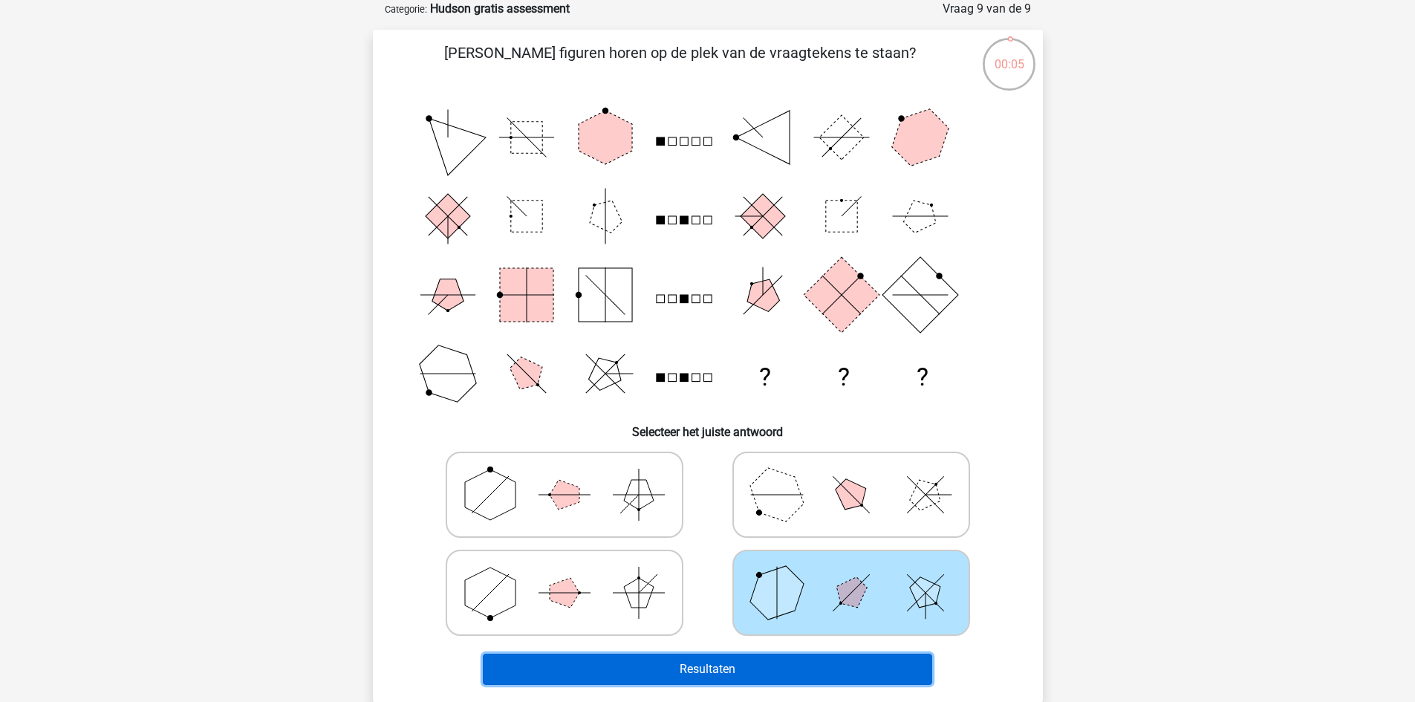
click at [787, 674] on button "Resultaten" at bounding box center [707, 669] width 449 height 31
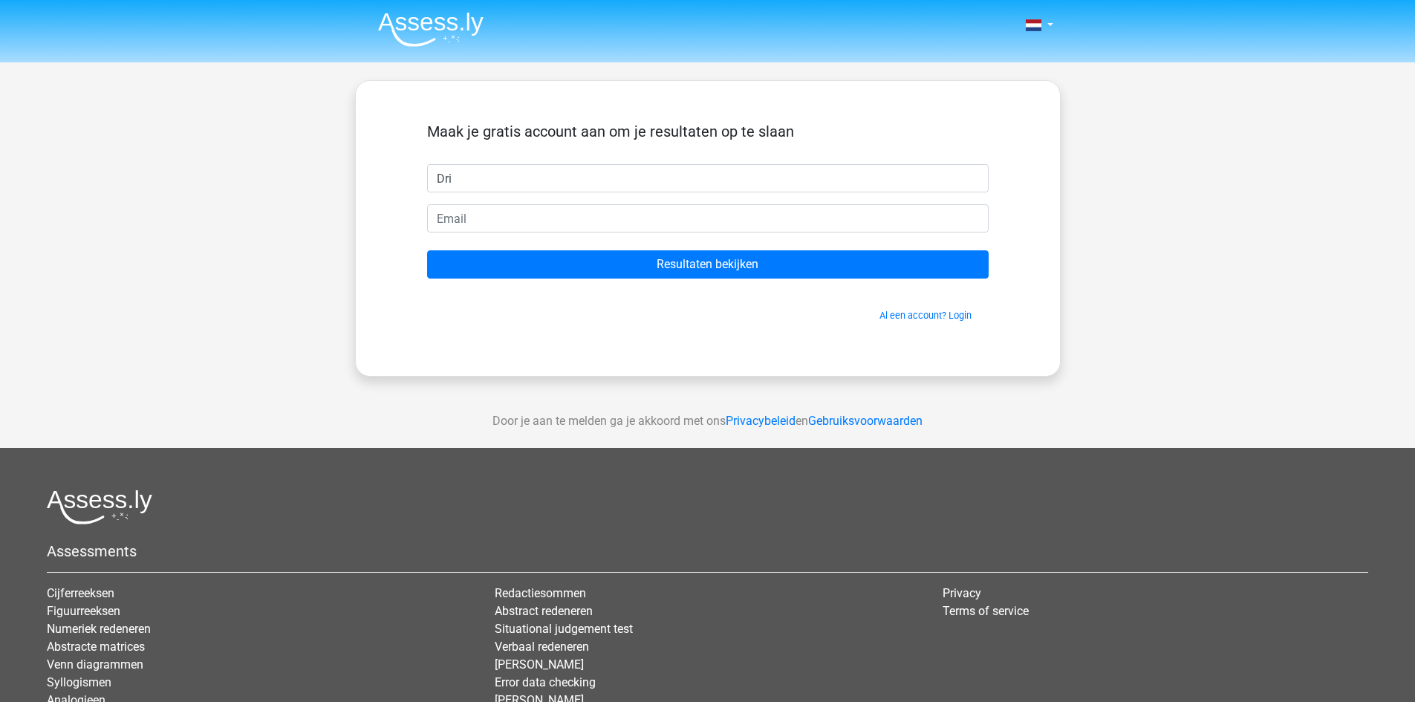
type input "Dries"
click at [465, 219] on input "email" at bounding box center [707, 218] width 561 height 28
type input "dries.dm@telenet.be"
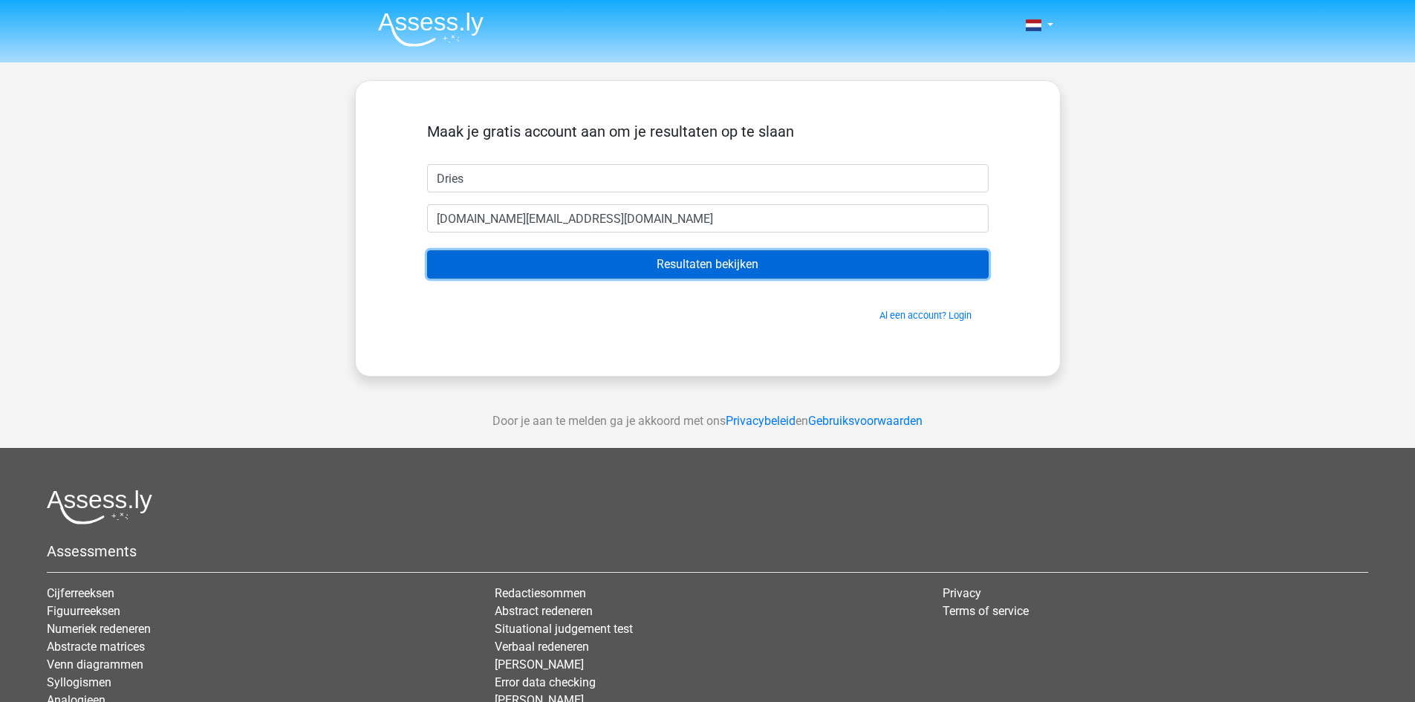
click at [505, 262] on input "Resultaten bekijken" at bounding box center [707, 264] width 561 height 28
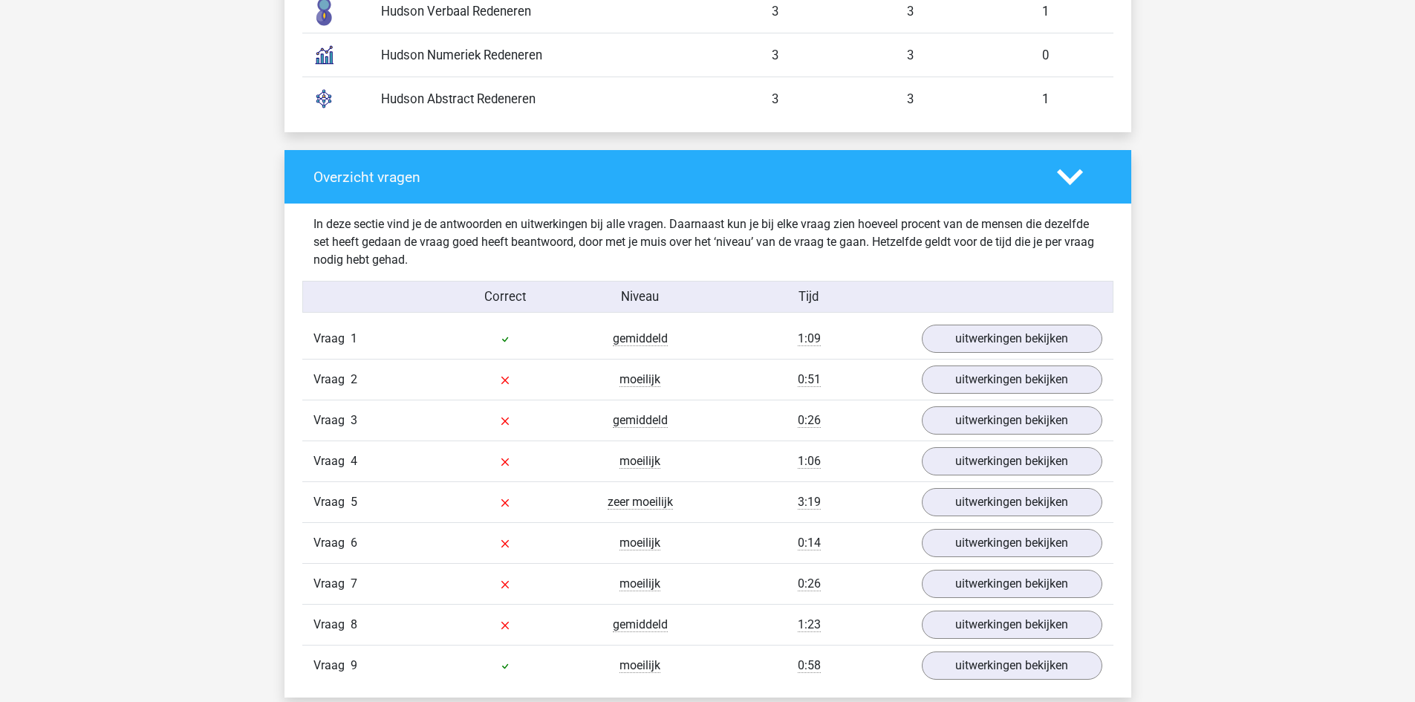
scroll to position [1337, 0]
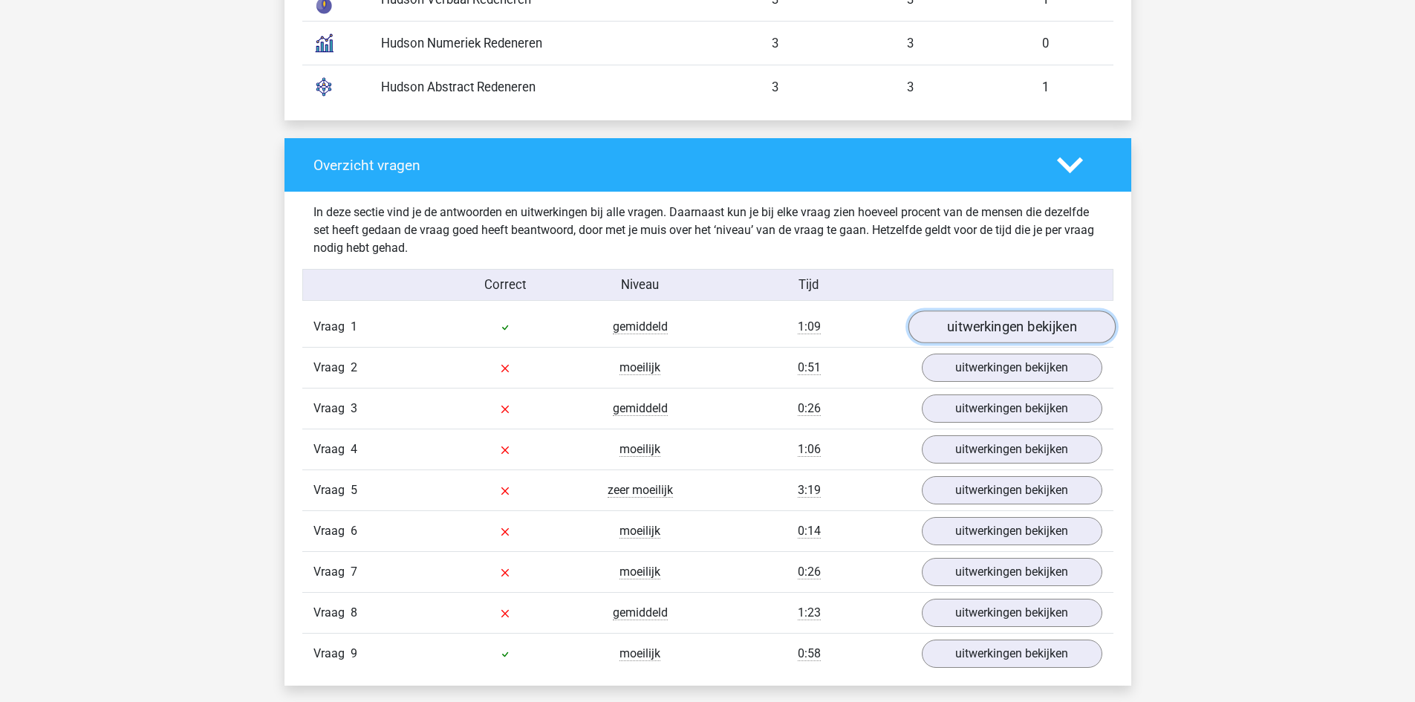
click at [957, 337] on link "uitwerkingen bekijken" at bounding box center [1011, 326] width 207 height 33
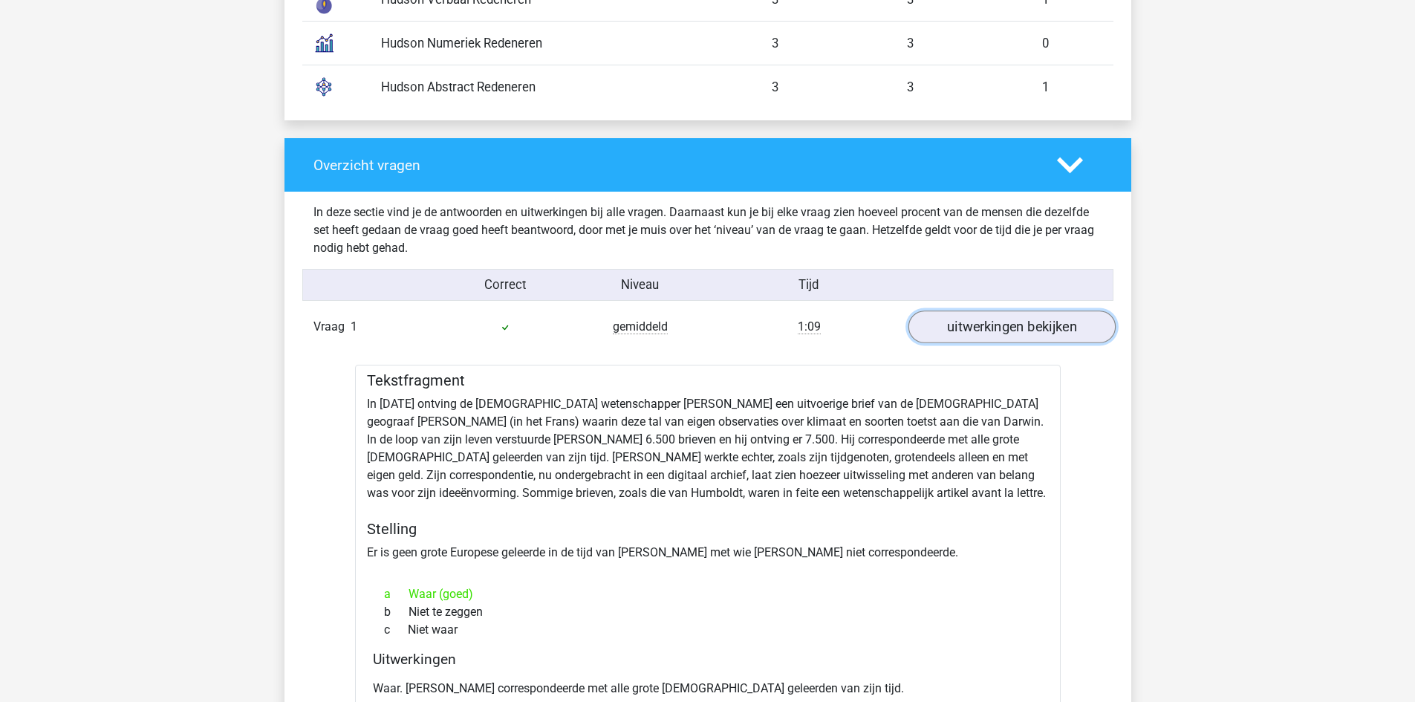
click at [954, 331] on link "uitwerkingen bekijken" at bounding box center [1011, 326] width 207 height 33
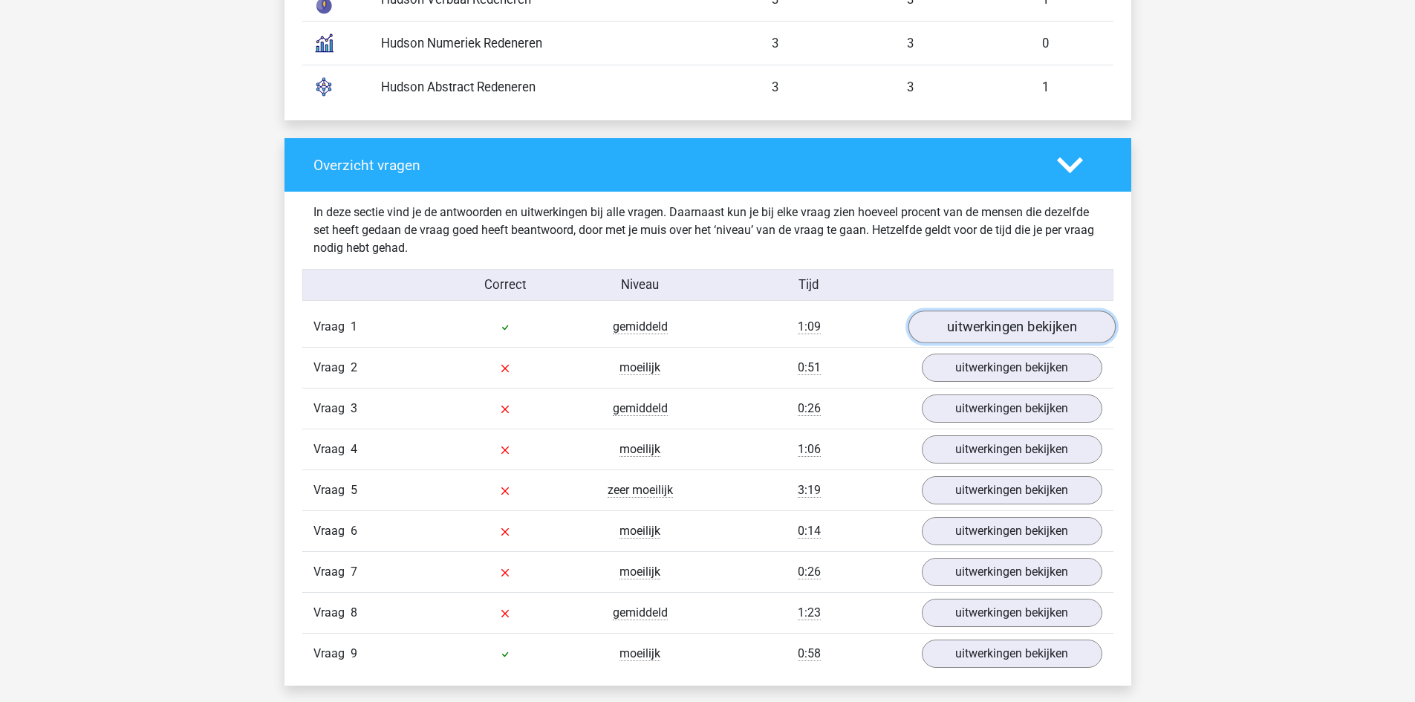
click at [937, 331] on link "uitwerkingen bekijken" at bounding box center [1011, 326] width 207 height 33
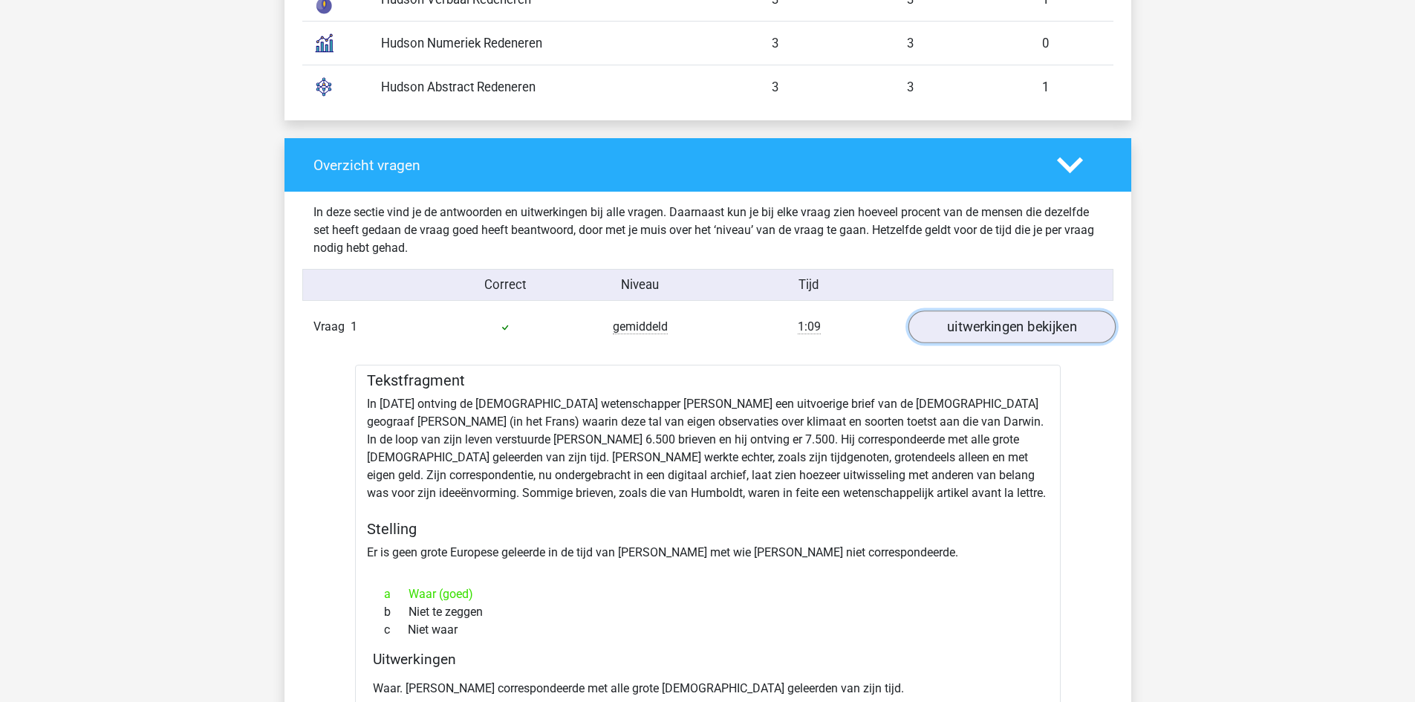
click at [937, 331] on link "uitwerkingen bekijken" at bounding box center [1011, 326] width 207 height 33
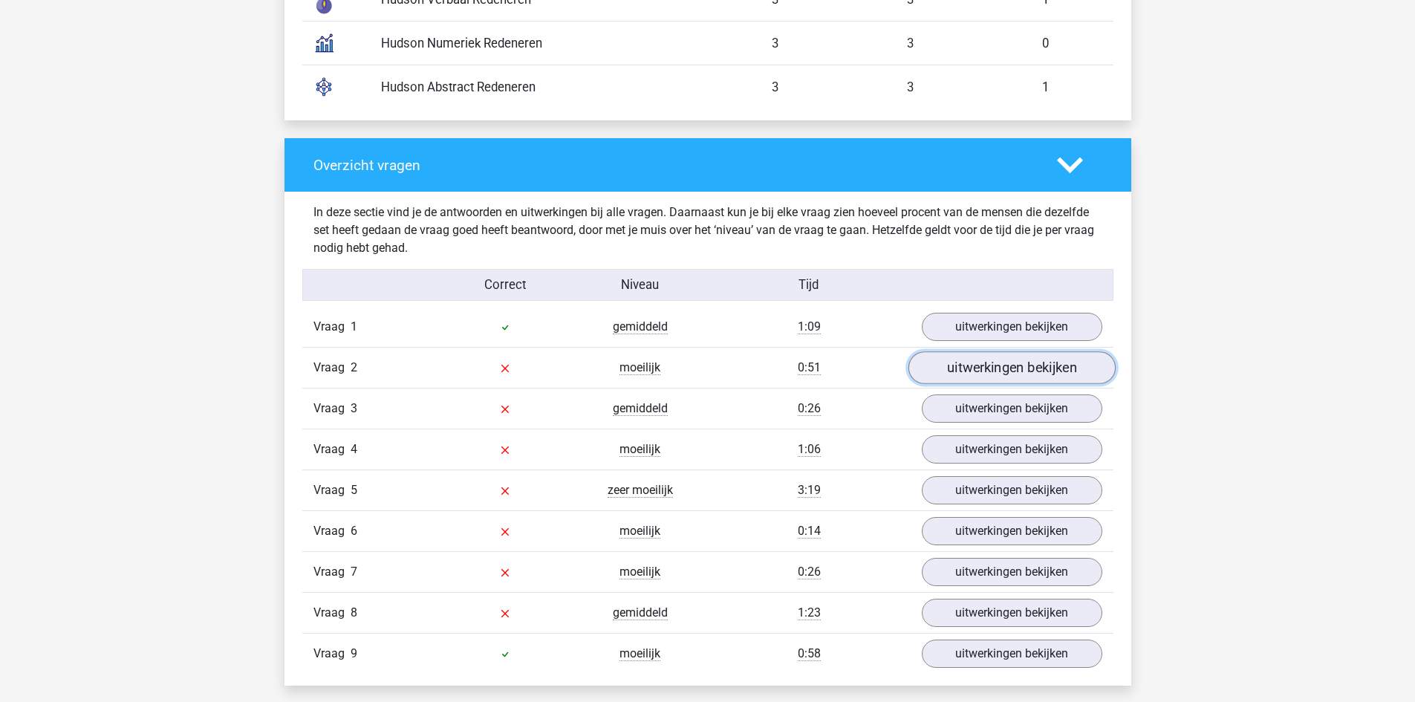
click at [967, 374] on link "uitwerkingen bekijken" at bounding box center [1011, 367] width 207 height 33
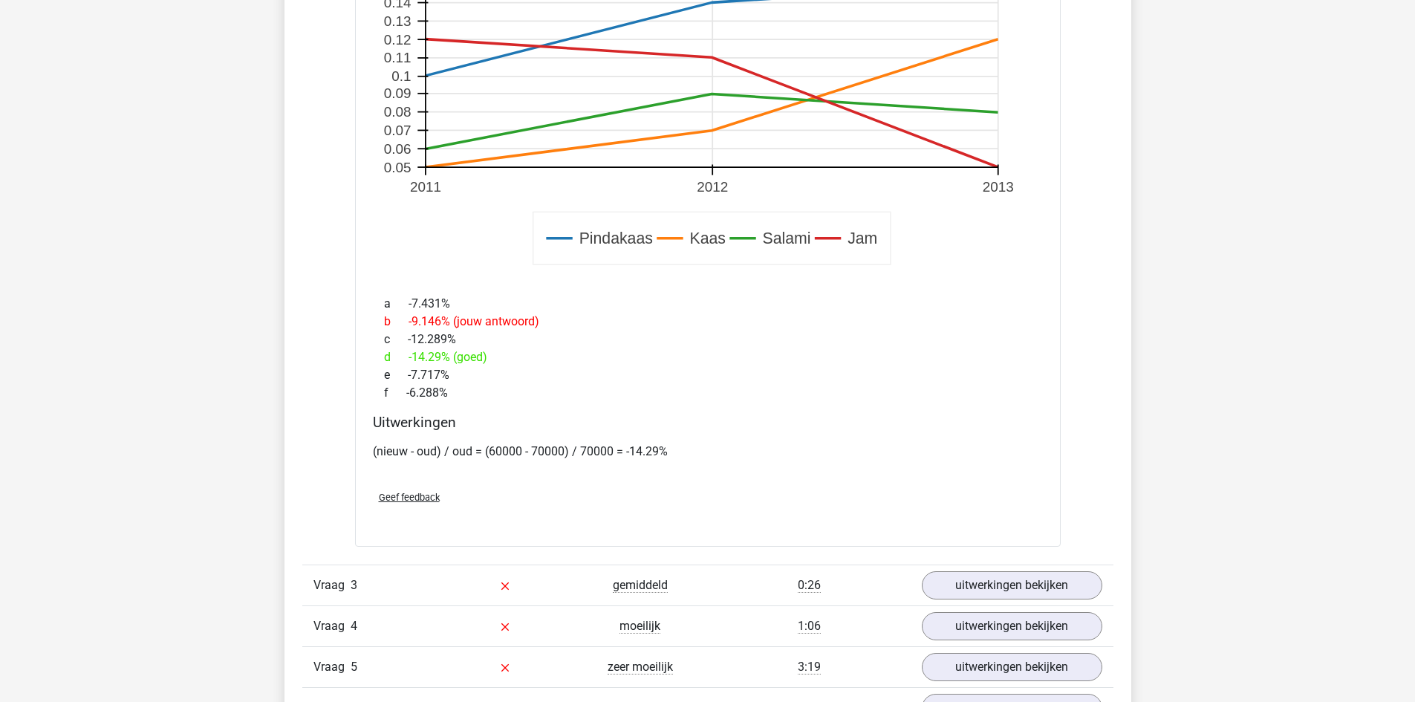
scroll to position [2228, 0]
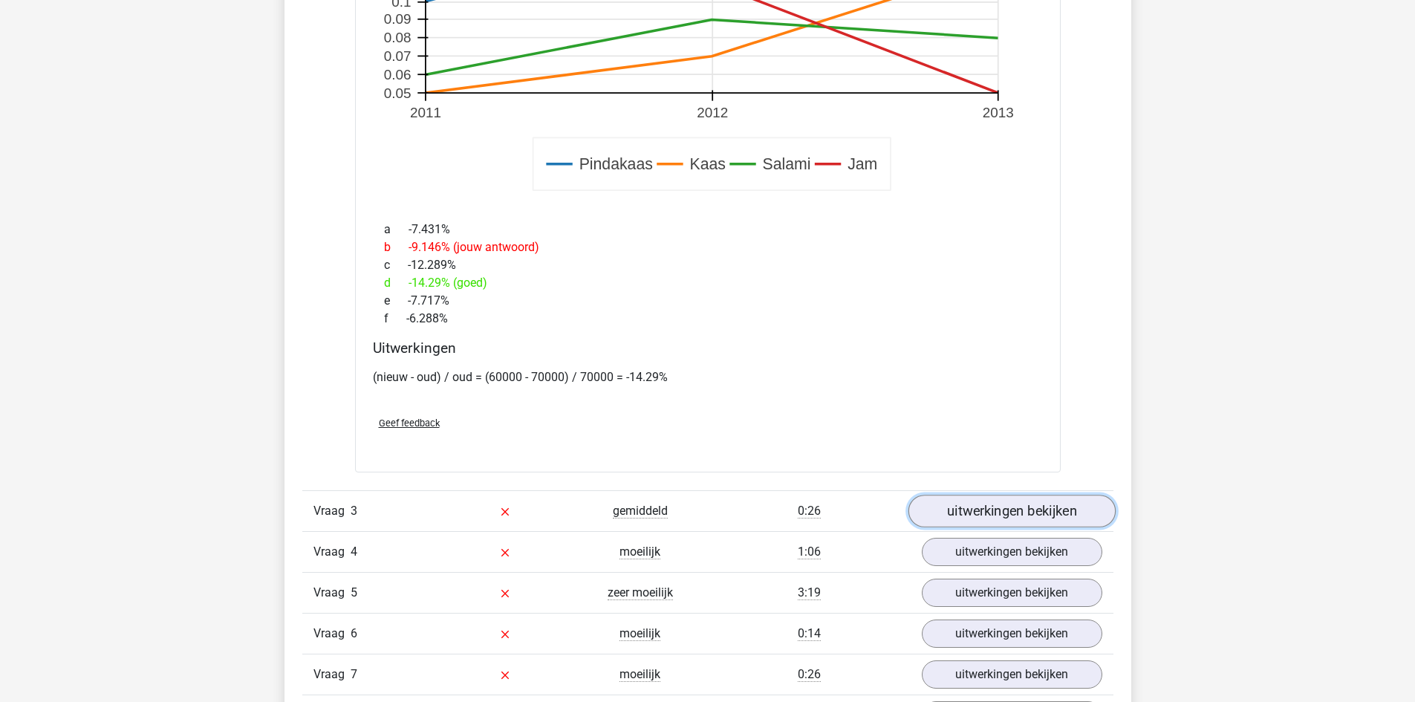
click at [957, 513] on link "uitwerkingen bekijken" at bounding box center [1011, 511] width 207 height 33
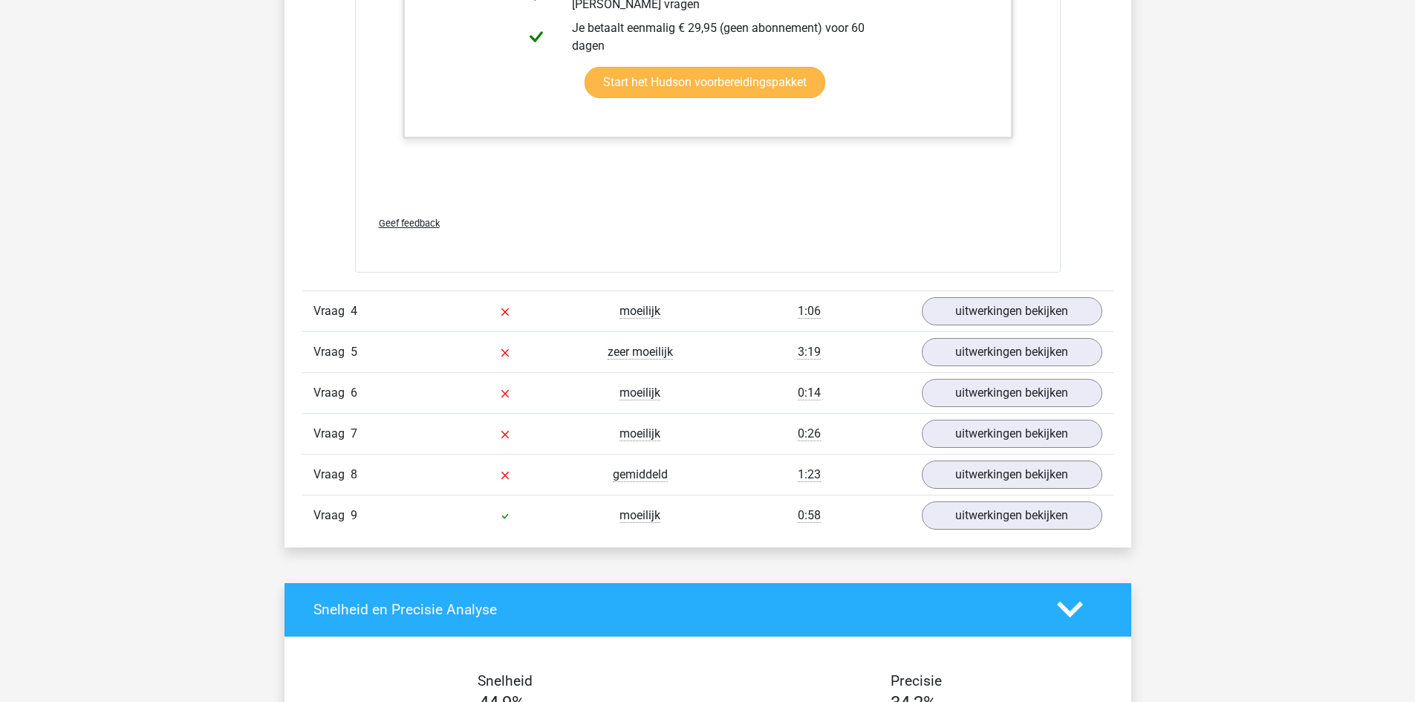
scroll to position [3714, 0]
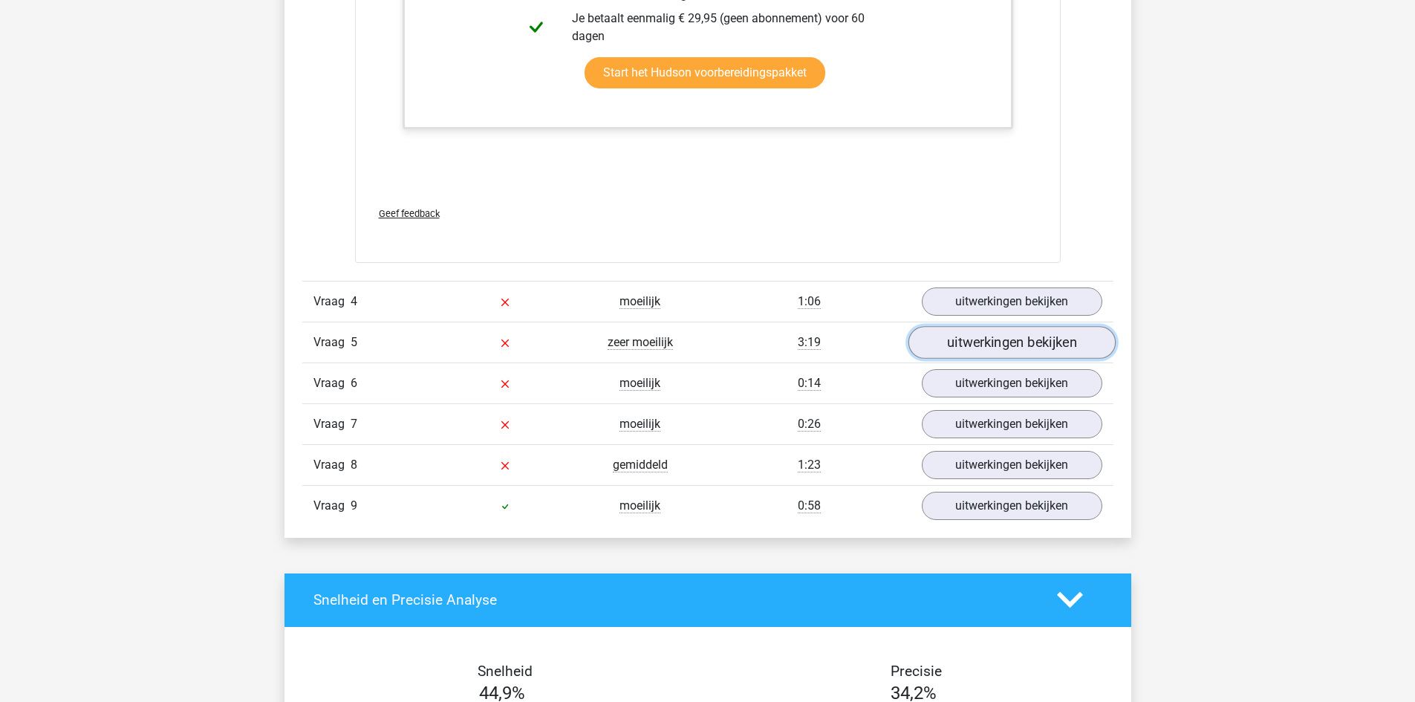
click at [936, 353] on link "uitwerkingen bekijken" at bounding box center [1011, 342] width 207 height 33
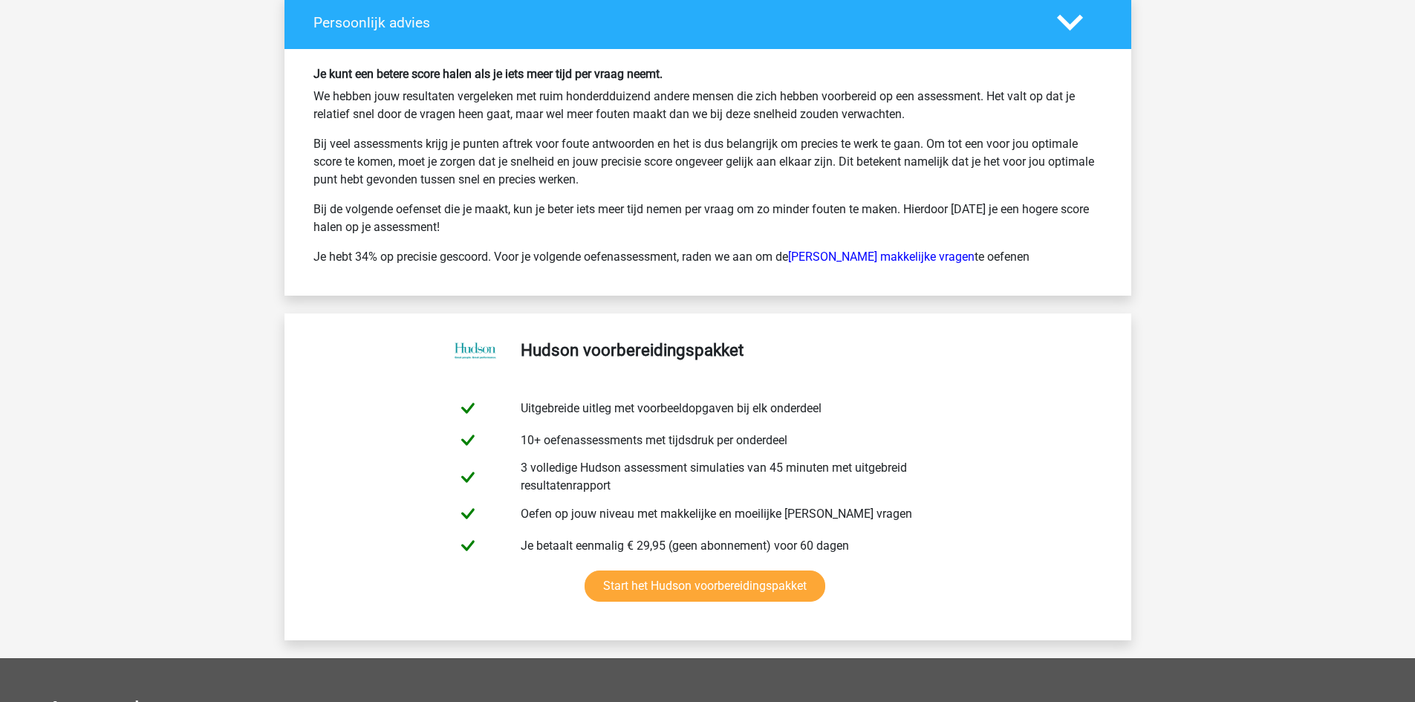
scroll to position [6202, 0]
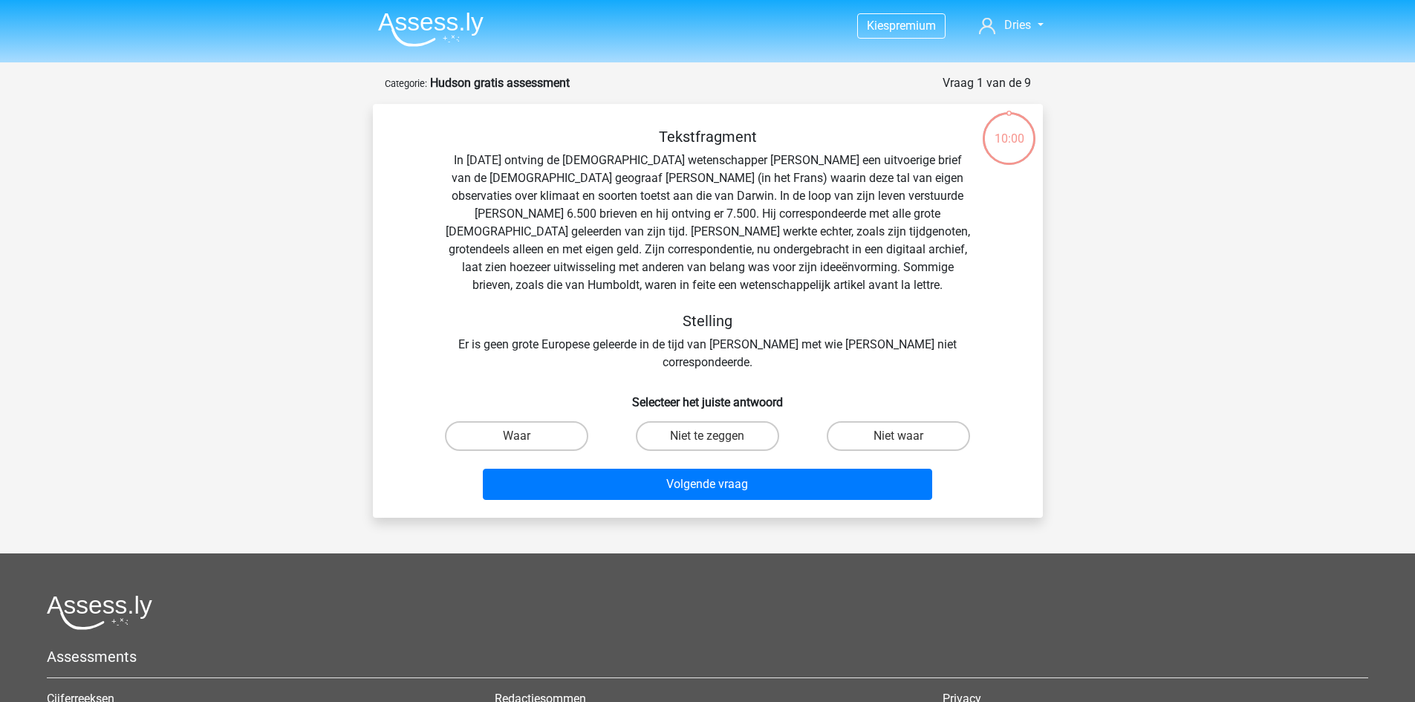
scroll to position [74, 0]
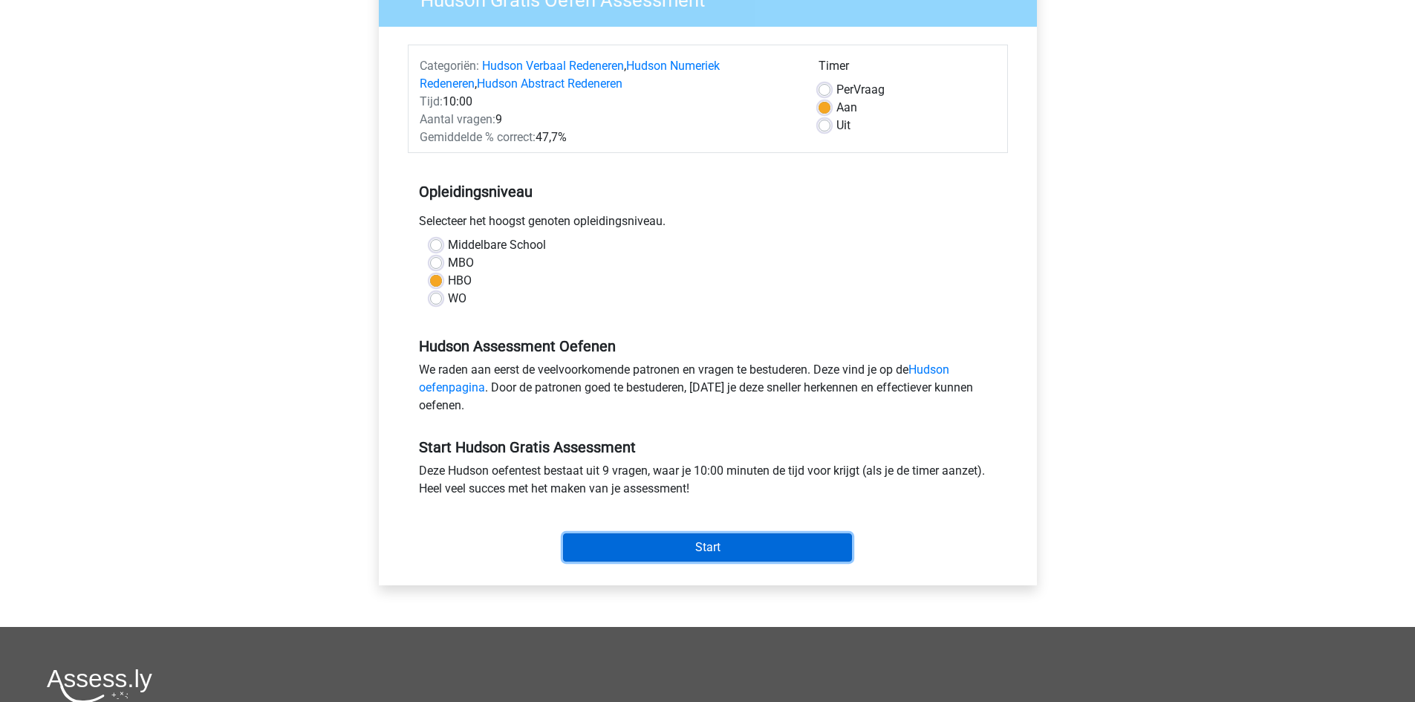
scroll to position [149, 0]
click at [661, 551] on input "Start" at bounding box center [707, 547] width 289 height 28
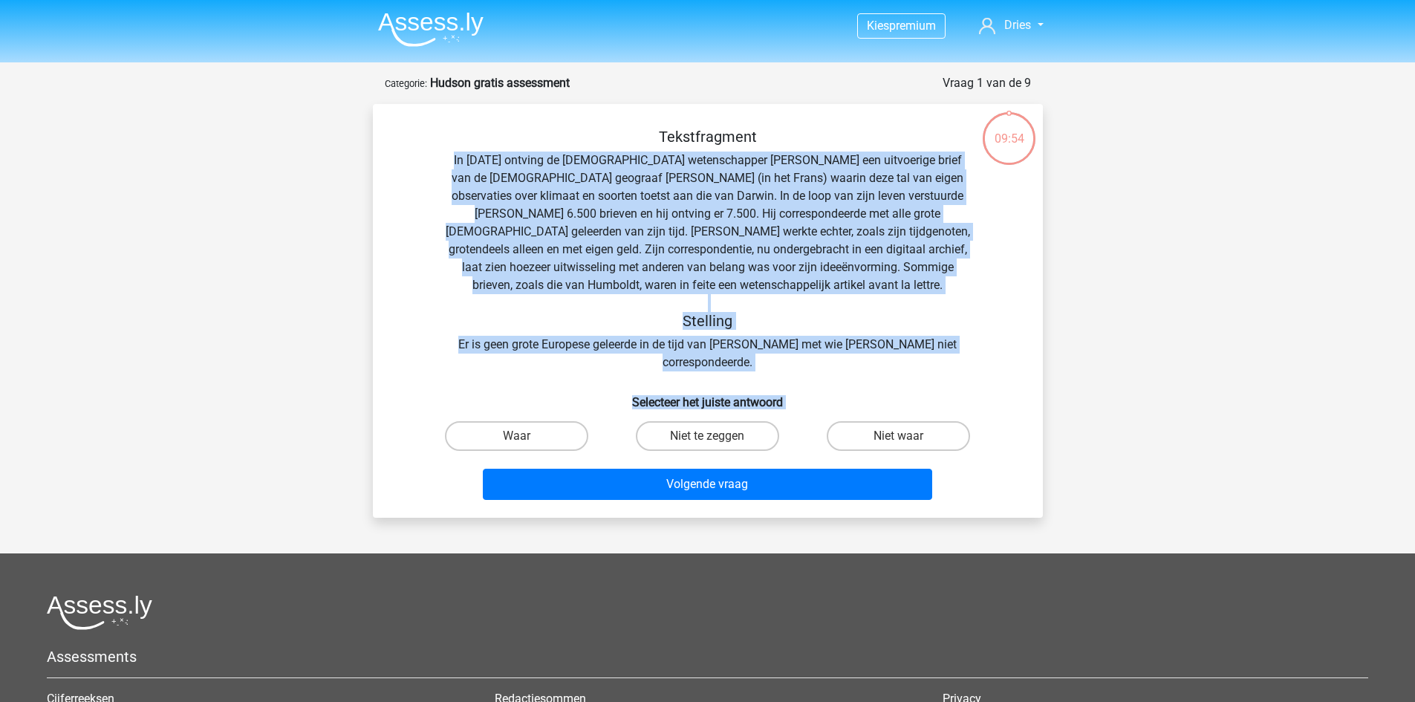
drag, startPoint x: 463, startPoint y: 158, endPoint x: 971, endPoint y: 414, distance: 568.6
click at [971, 414] on div "Tekstfragment In [DATE] ontving de [DEMOGRAPHIC_DATA] wetenschapper [PERSON_NAM…" at bounding box center [708, 317] width 658 height 378
copy div "In [DATE] ontving de [DEMOGRAPHIC_DATA] wetenschapper [PERSON_NAME] een uitvoer…"
click at [677, 421] on label "Niet te zeggen" at bounding box center [707, 436] width 143 height 30
click at [707, 436] on input "Niet te zeggen" at bounding box center [712, 441] width 10 height 10
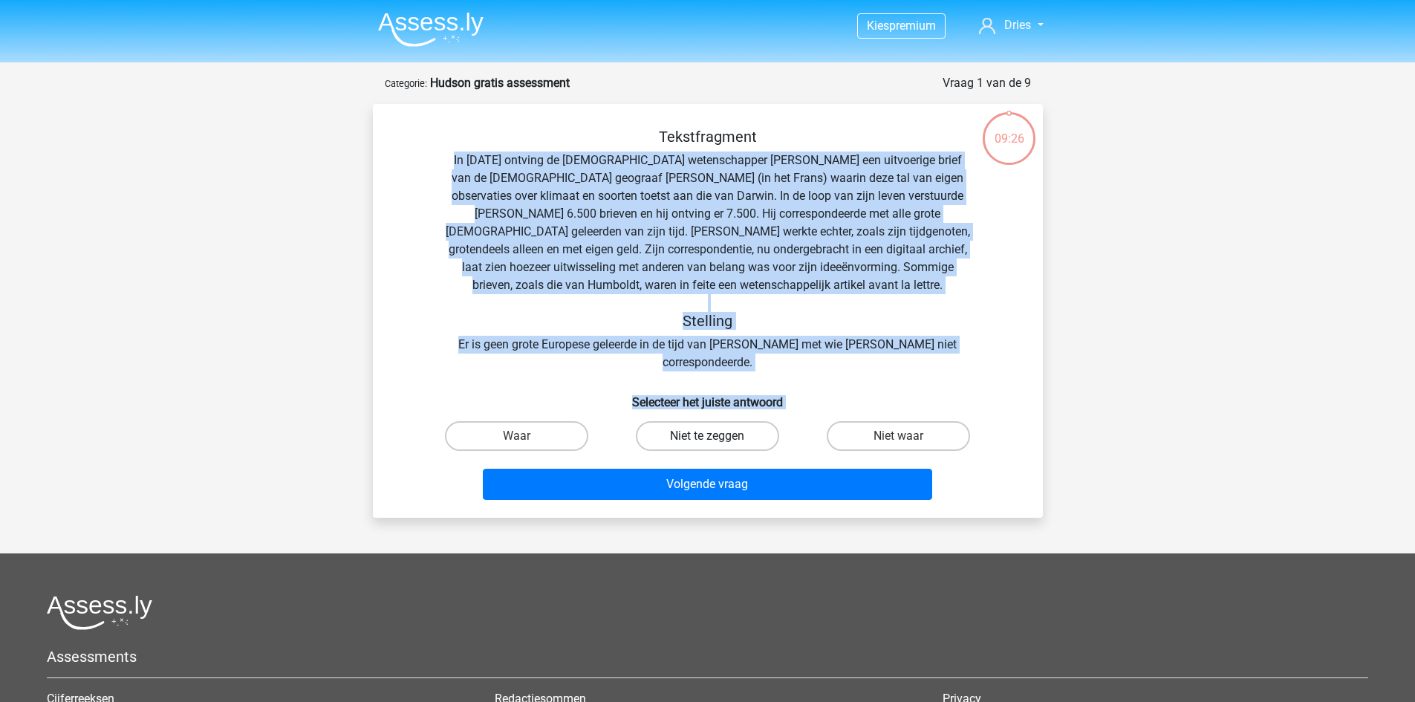
radio input "true"
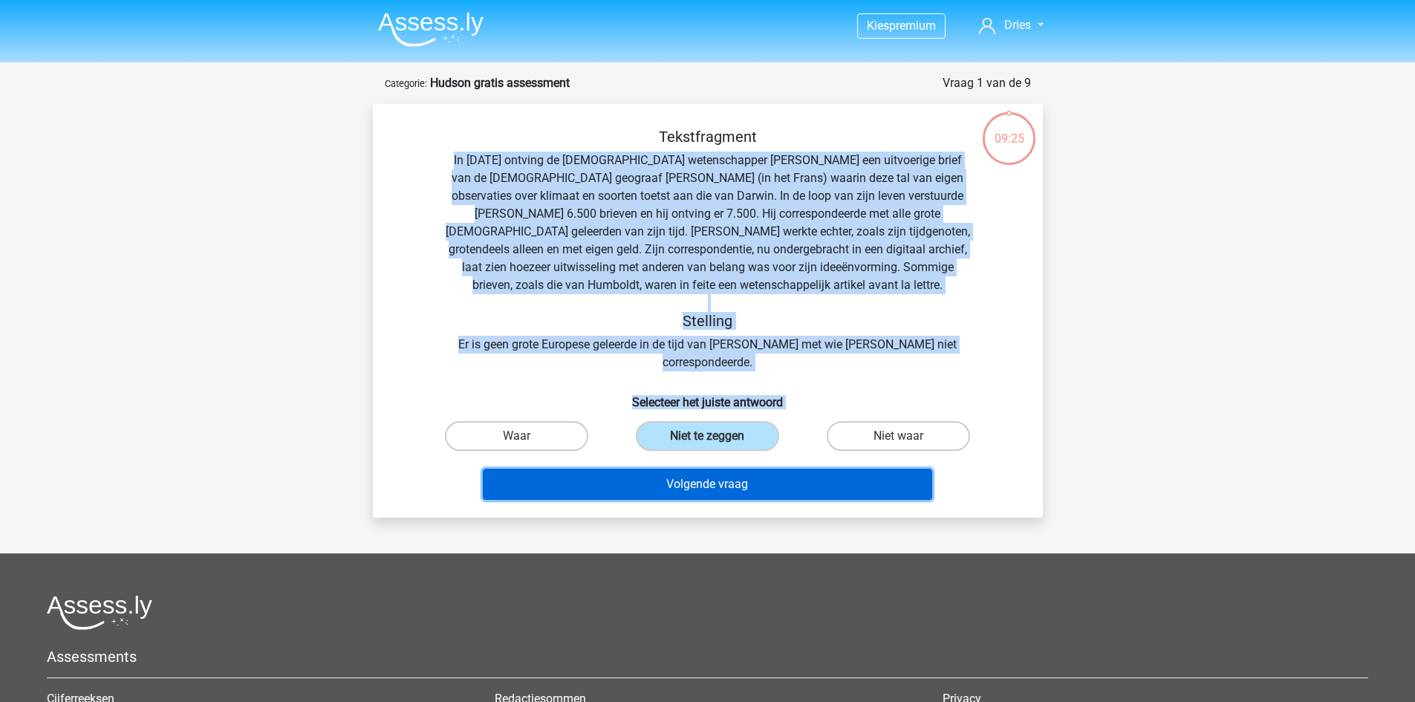
click at [691, 469] on button "Volgende vraag" at bounding box center [707, 484] width 449 height 31
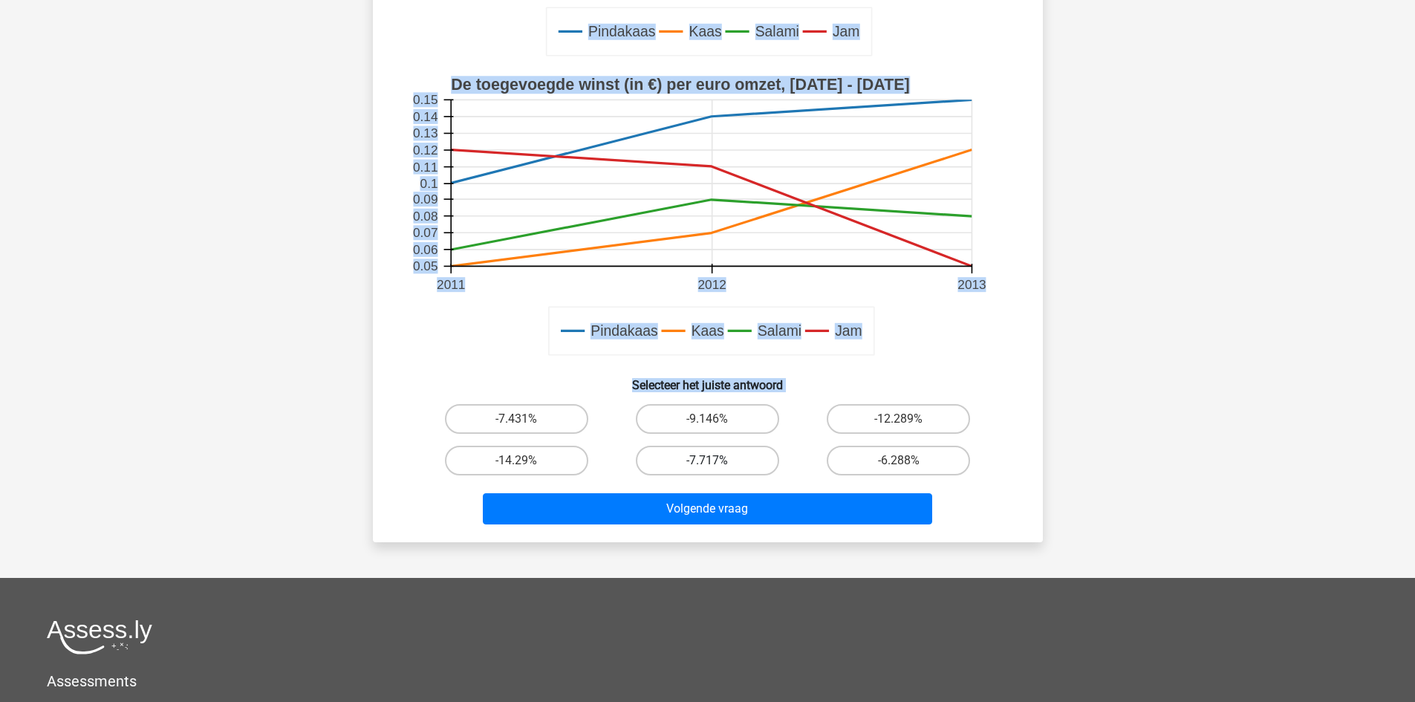
scroll to position [446, 0]
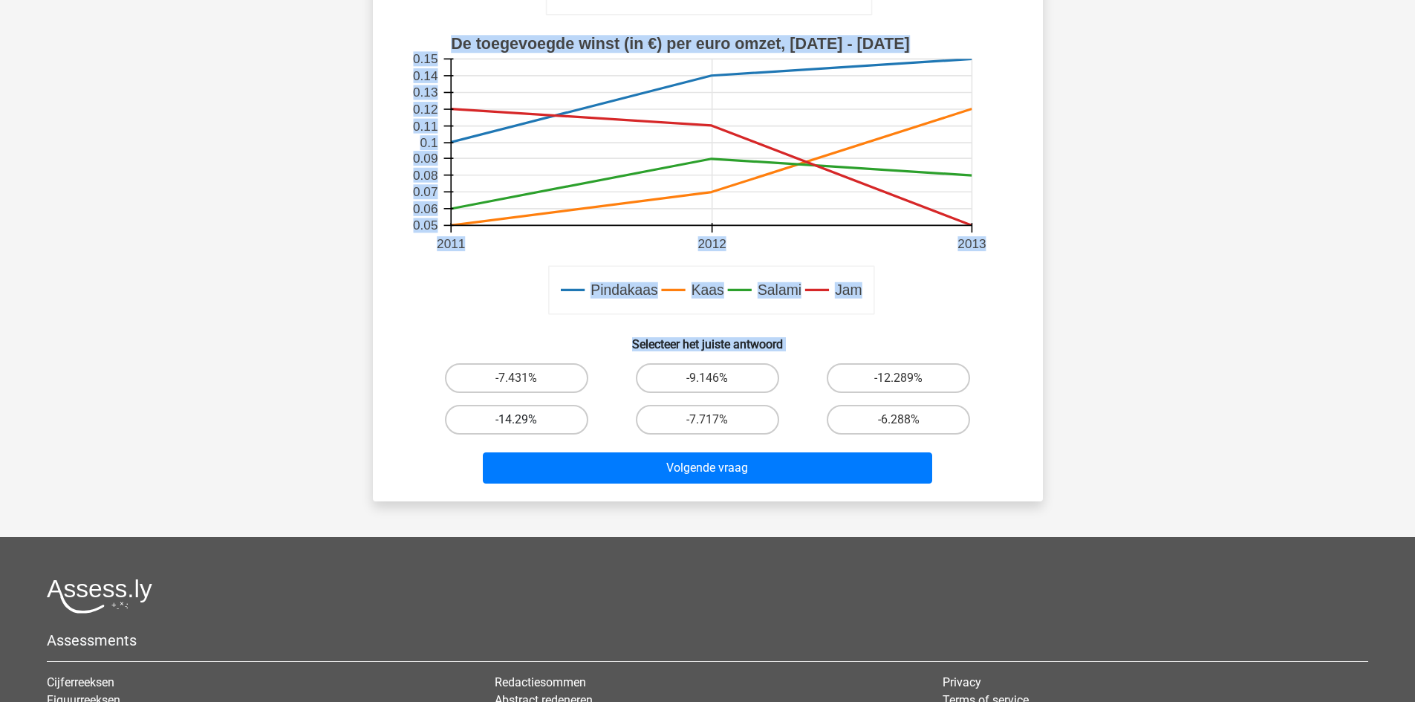
click at [541, 410] on label "-14.29%" at bounding box center [516, 420] width 143 height 30
click at [526, 420] on input "-14.29%" at bounding box center [521, 425] width 10 height 10
radio input "true"
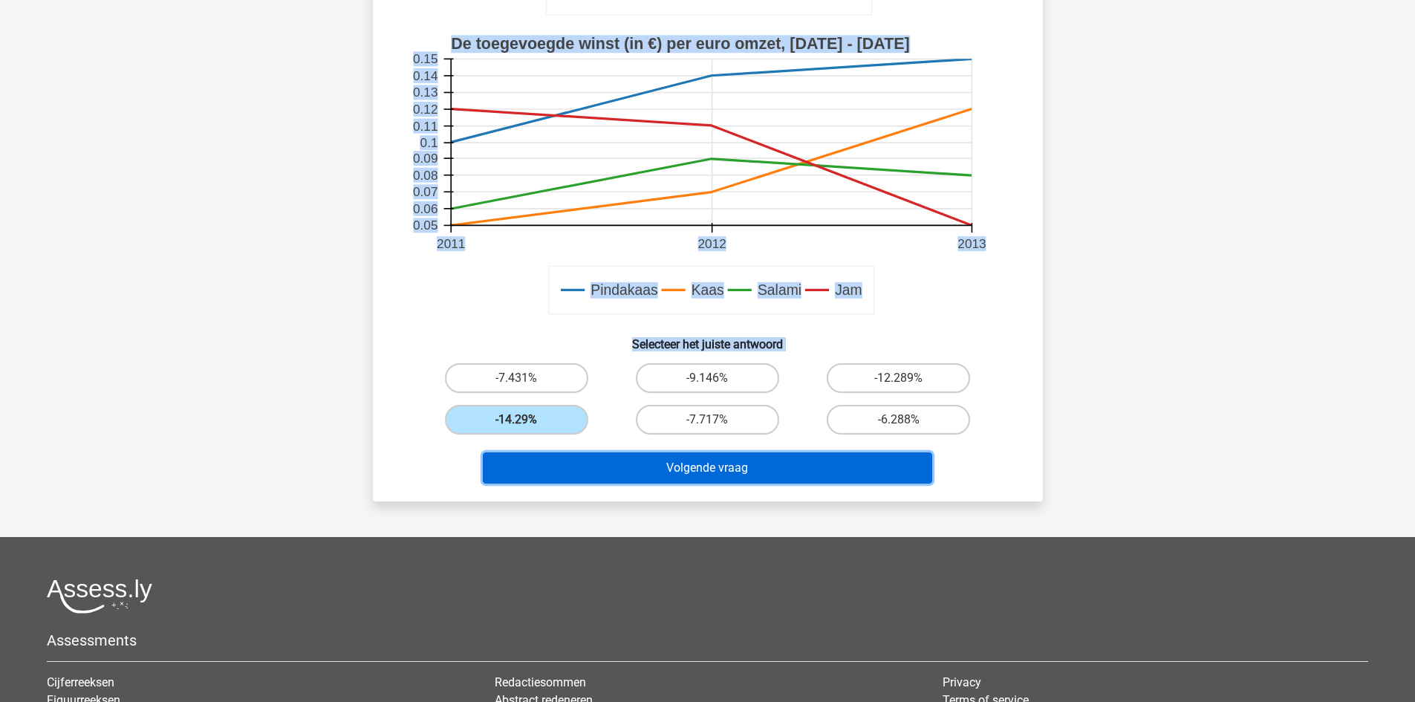
click at [677, 469] on button "Volgende vraag" at bounding box center [707, 467] width 449 height 31
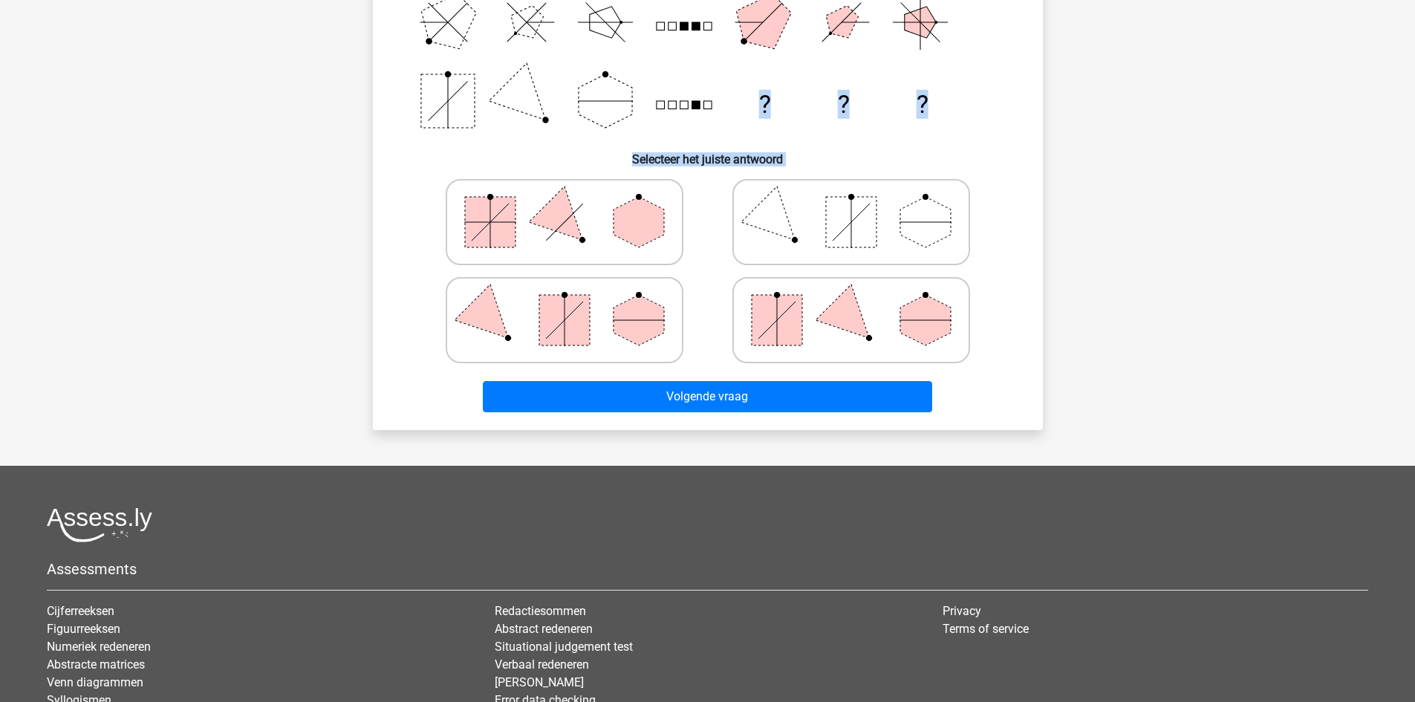
scroll to position [74, 0]
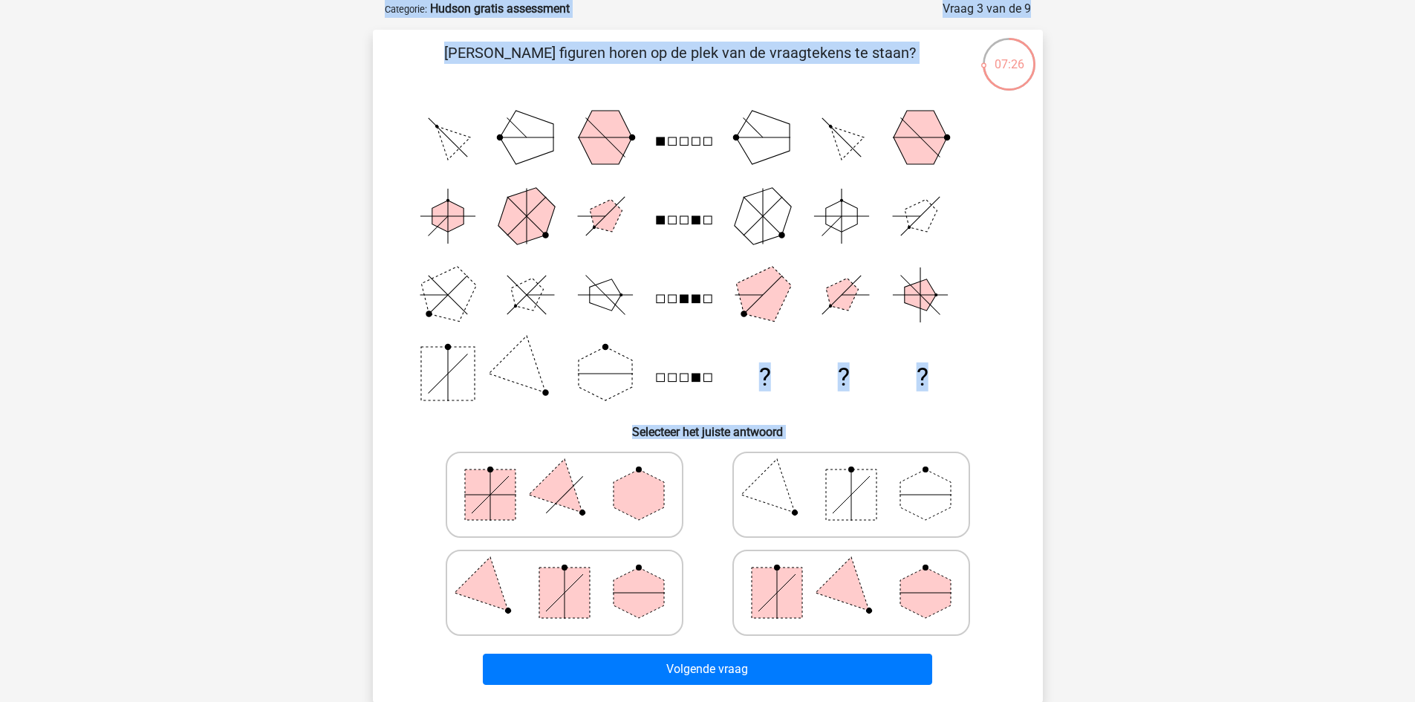
click at [890, 585] on icon at bounding box center [851, 593] width 223 height 74
click at [861, 574] on input "radio" at bounding box center [856, 569] width 10 height 10
radio input "true"
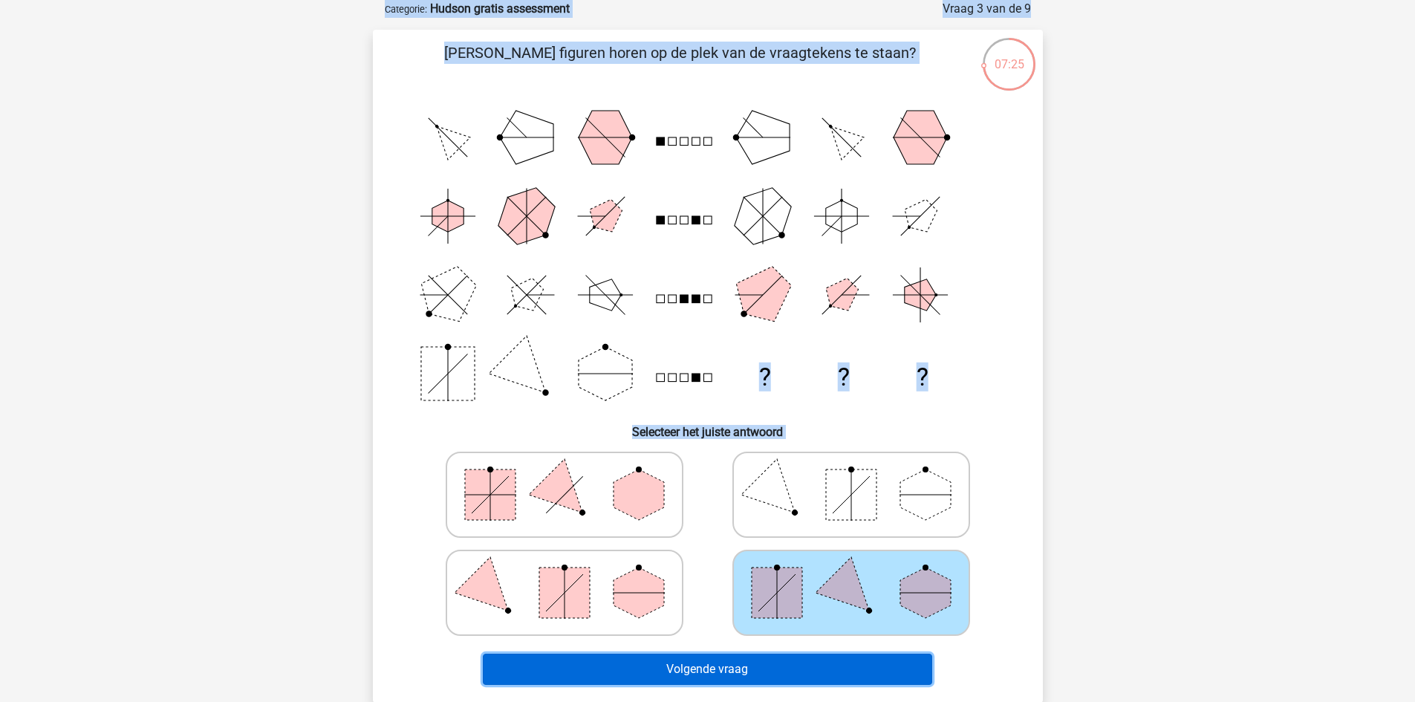
click at [800, 663] on button "Volgende vraag" at bounding box center [707, 669] width 449 height 31
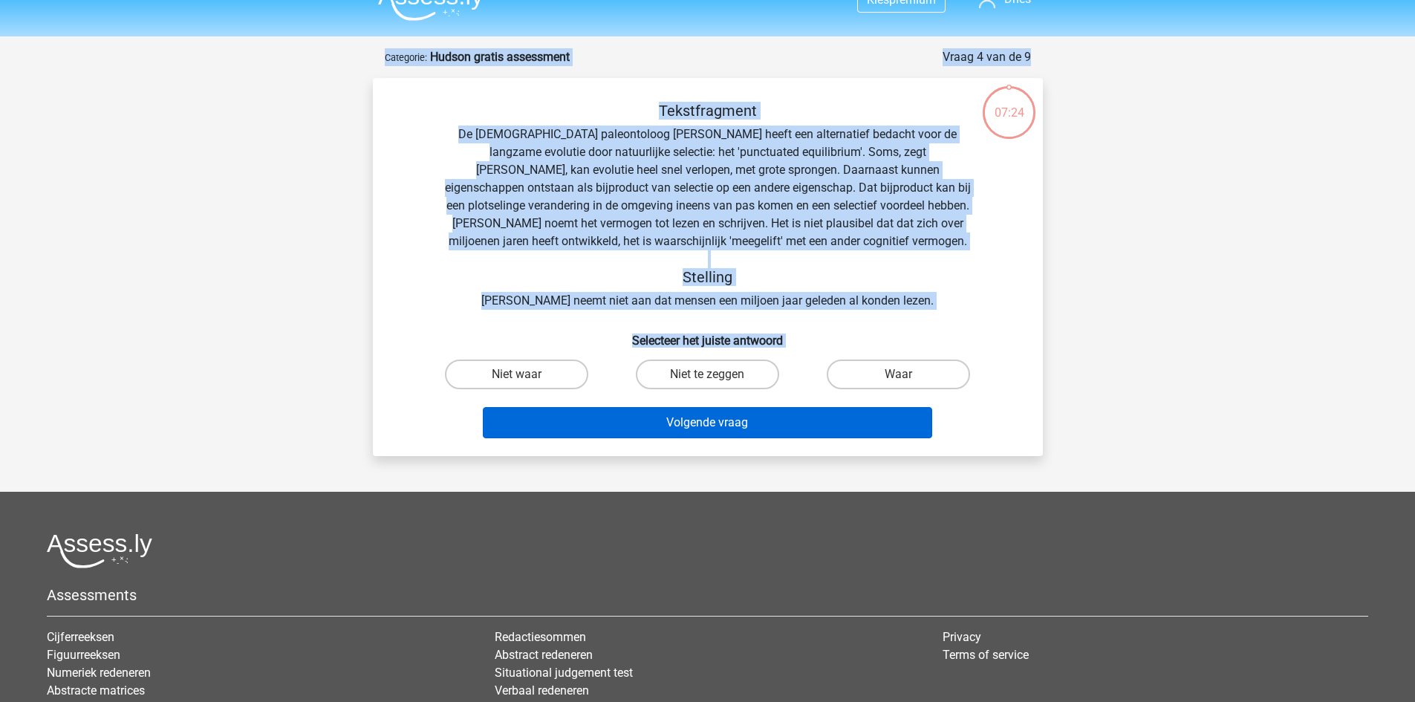
scroll to position [0, 0]
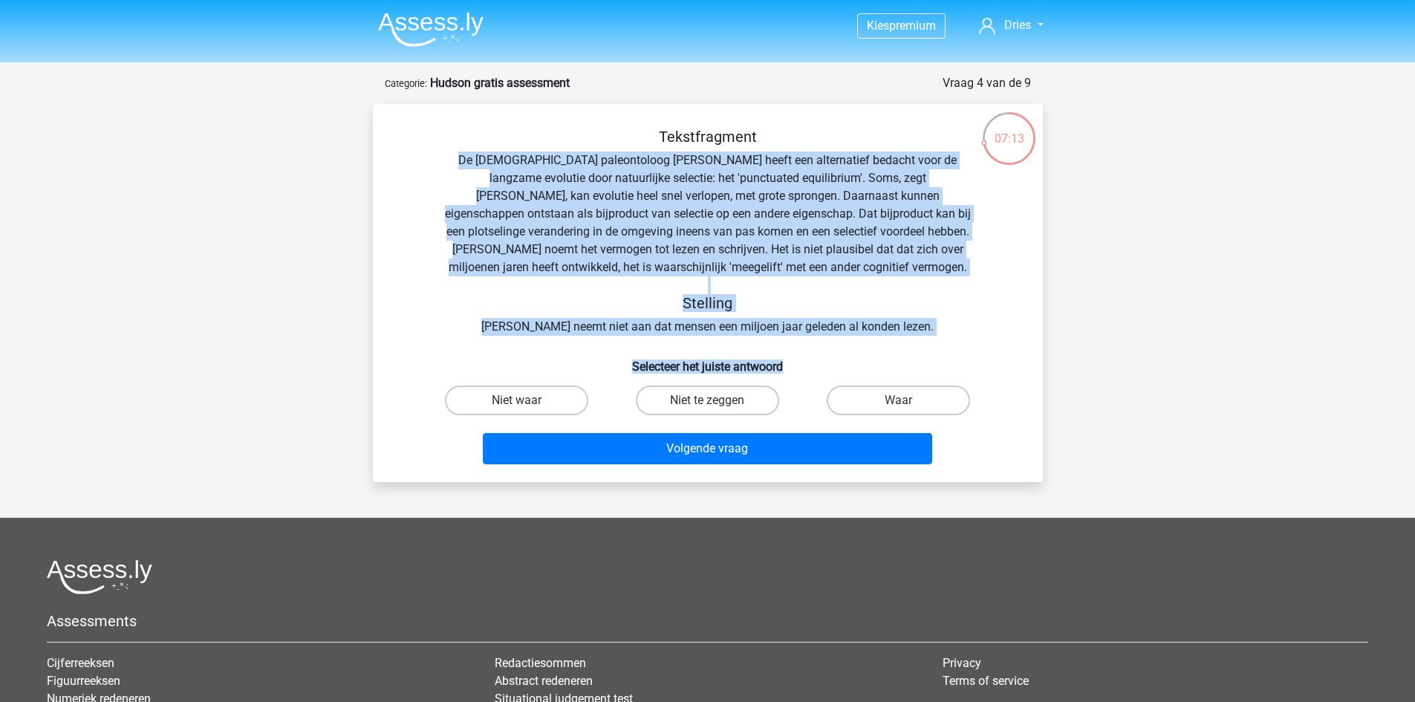
drag, startPoint x: 452, startPoint y: 156, endPoint x: 932, endPoint y: 361, distance: 521.7
click at [932, 361] on div "Tekstfragment De Amerikaanse paleontoloog Stephen Jay Gould heeft een alternati…" at bounding box center [708, 299] width 658 height 342
copy div "De Amerikaanse paleontoloog Stephen Jay Gould heeft een alternatief bedacht voo…"
click at [892, 403] on label "Waar" at bounding box center [898, 400] width 143 height 30
click at [899, 403] on input "Waar" at bounding box center [904, 405] width 10 height 10
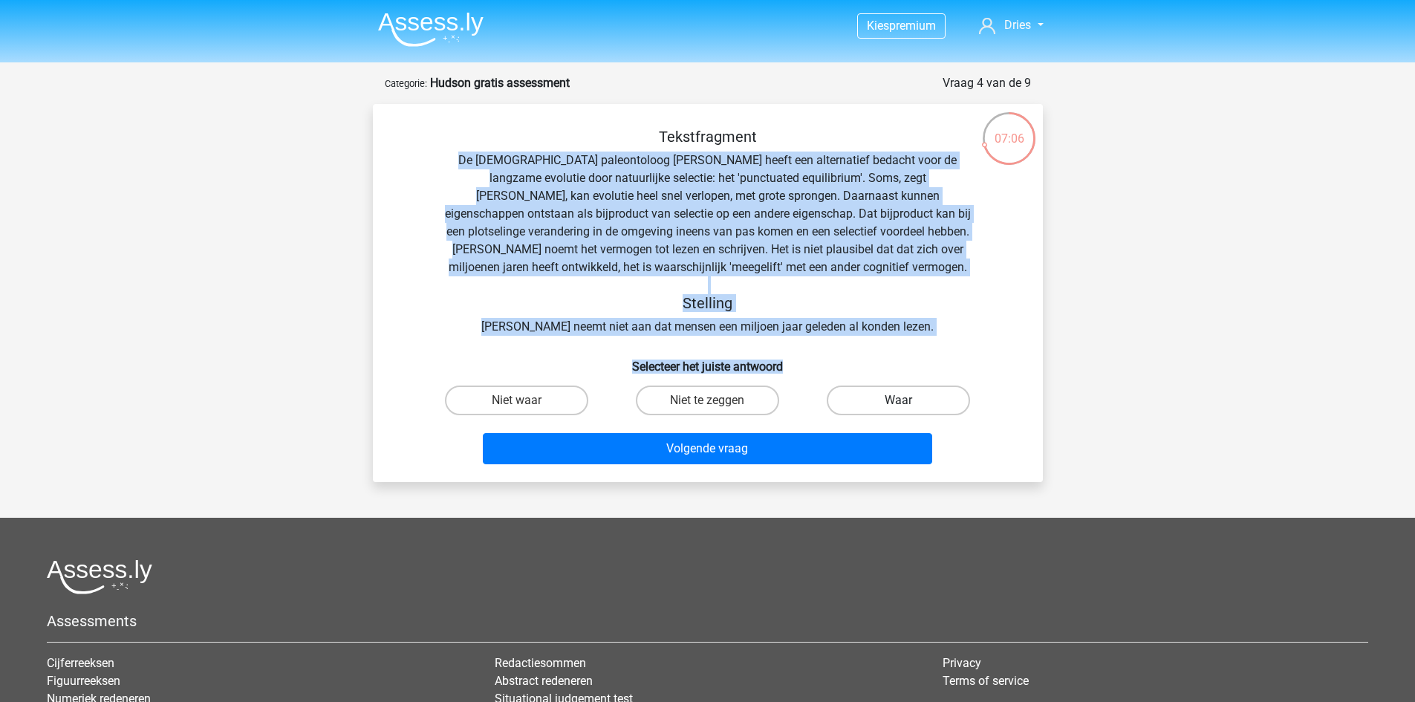
radio input "true"
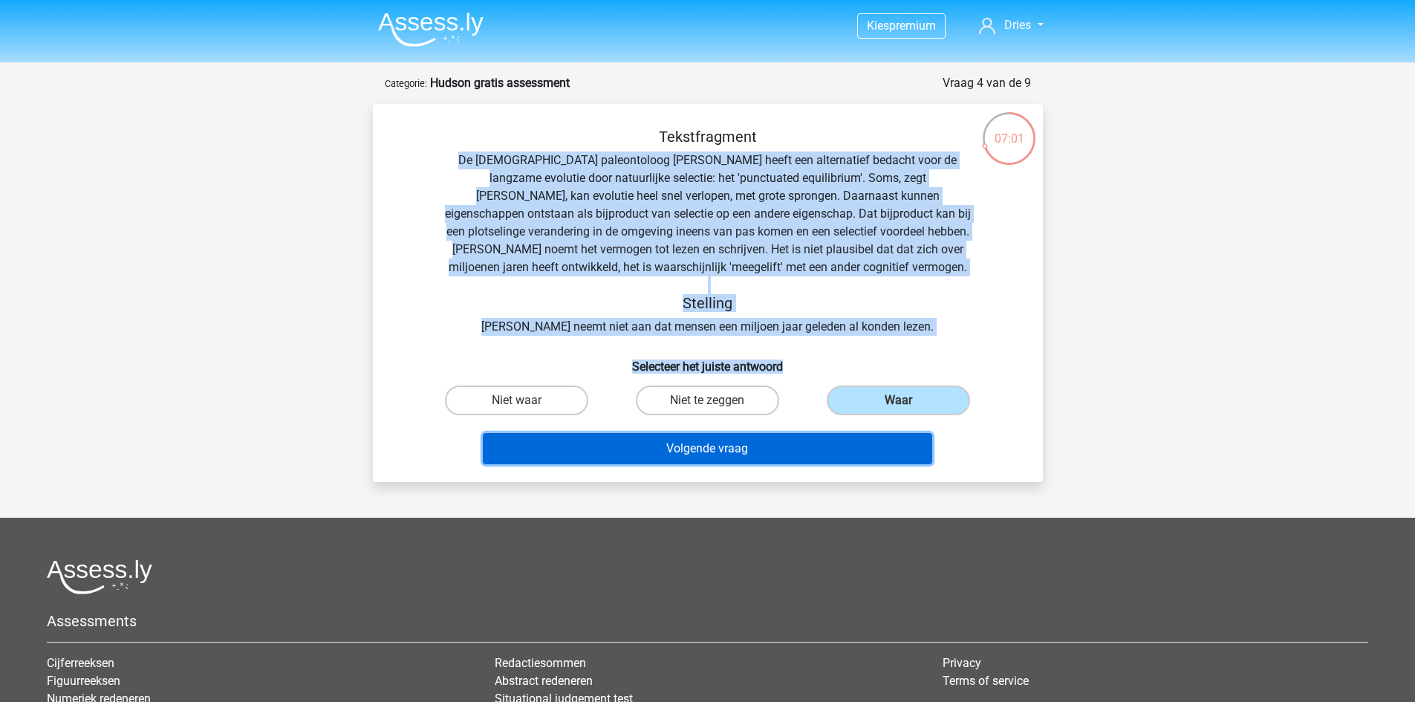
click at [670, 446] on button "Volgende vraag" at bounding box center [707, 448] width 449 height 31
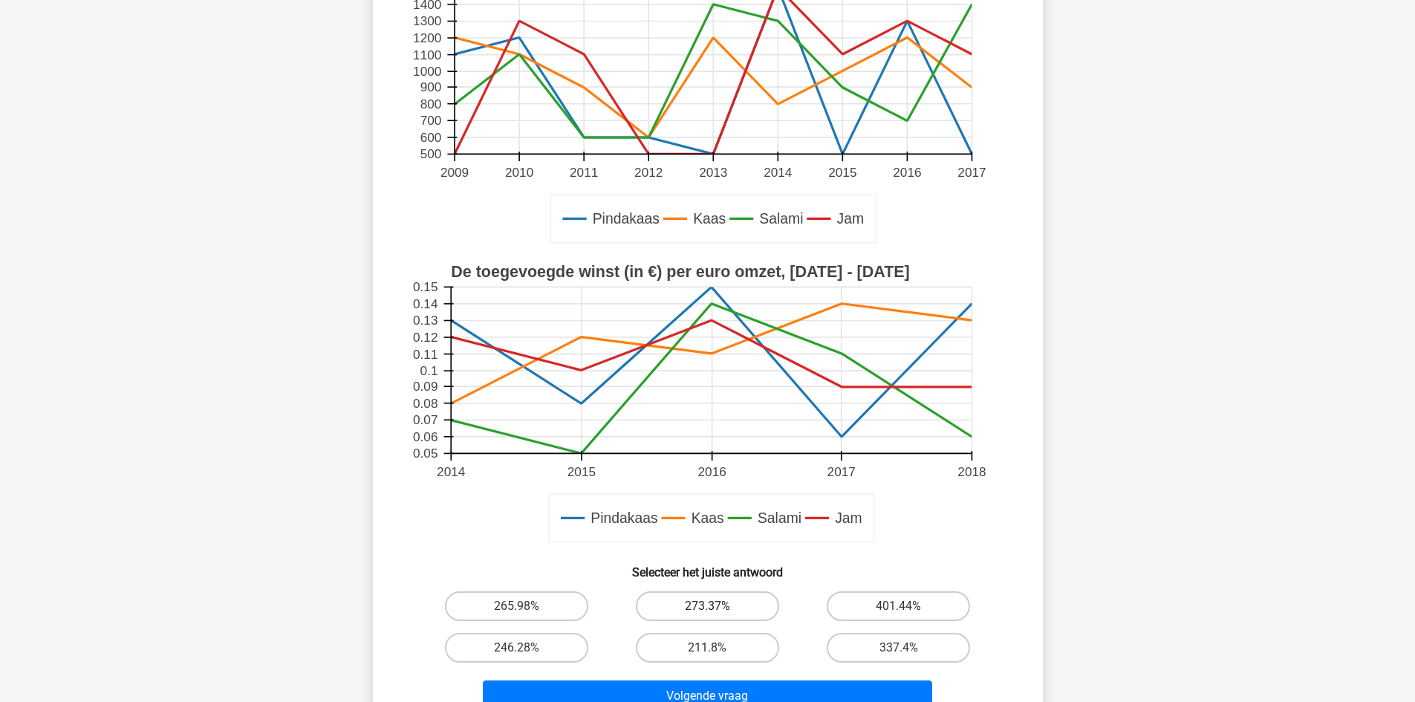
scroll to position [297, 0]
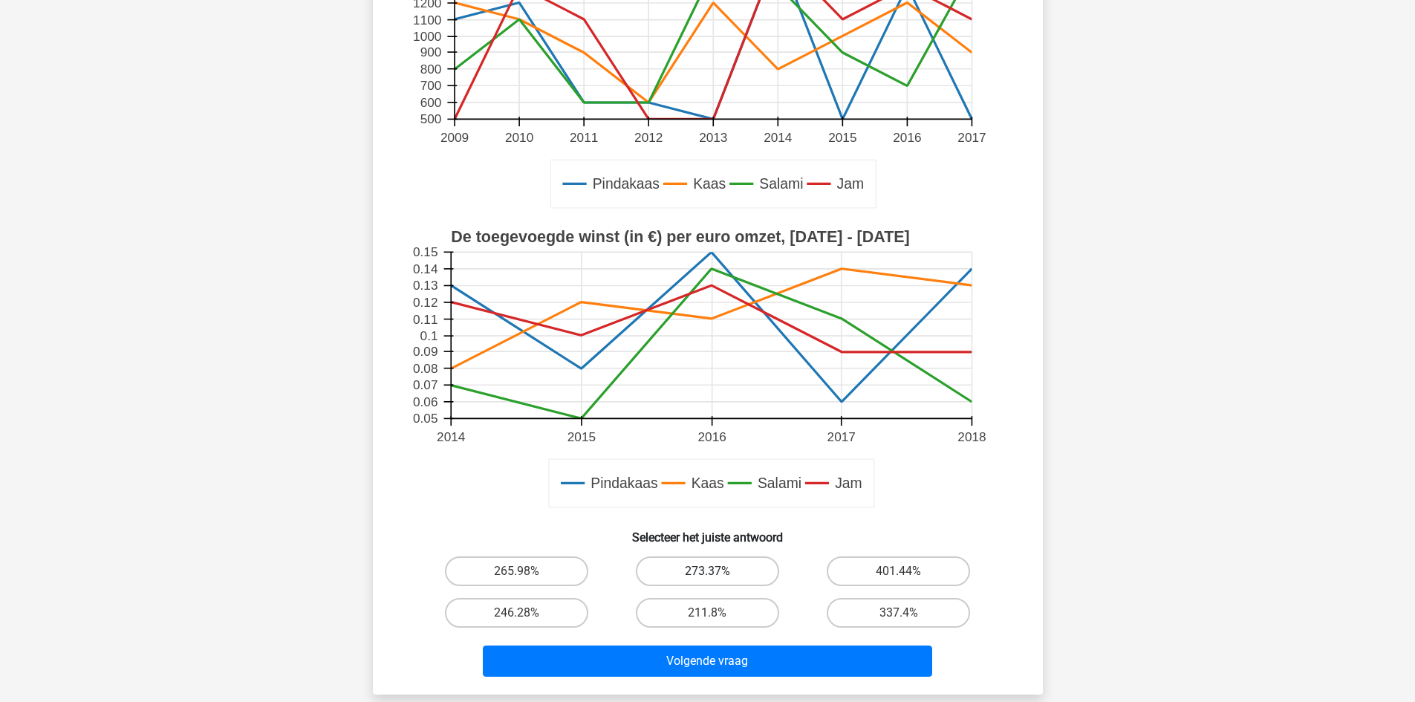
click at [677, 576] on label "273.37%" at bounding box center [707, 571] width 143 height 30
click at [707, 576] on input "273.37%" at bounding box center [712, 576] width 10 height 10
radio input "true"
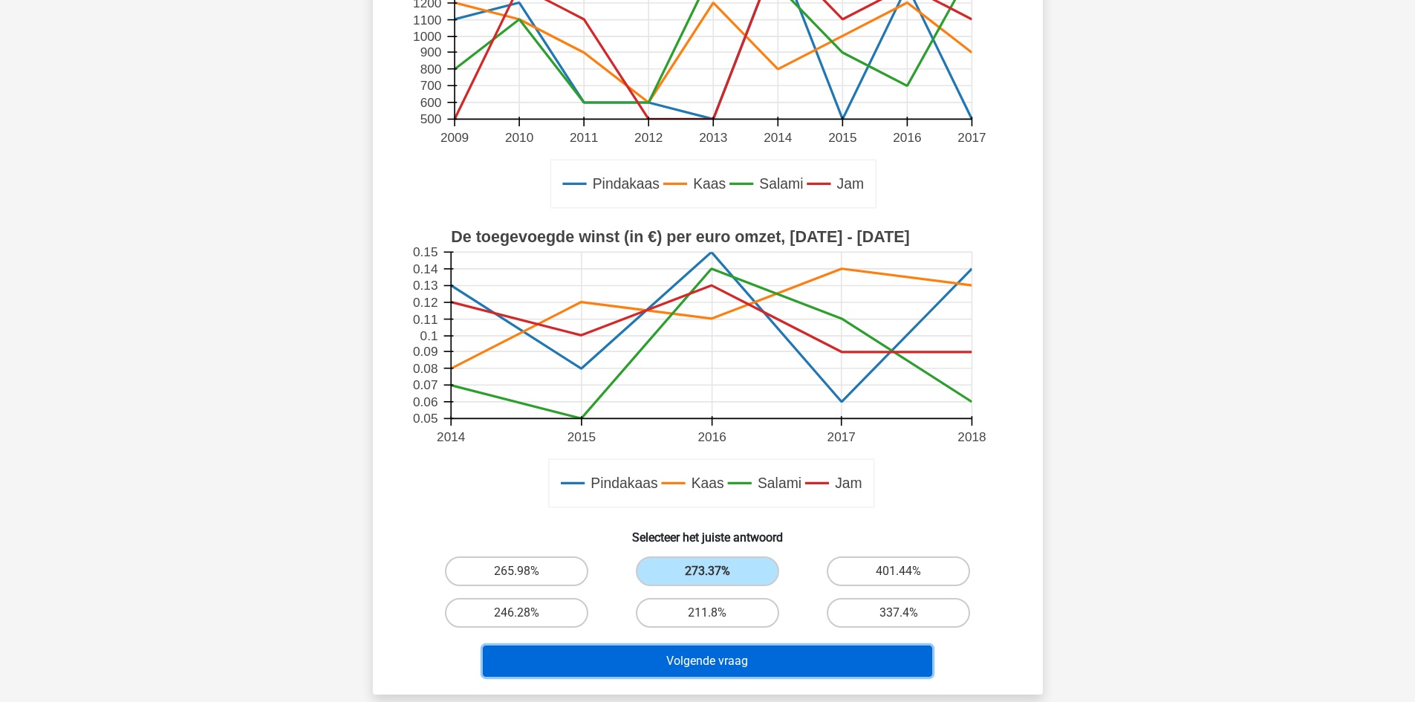
click at [689, 657] on button "Volgende vraag" at bounding box center [707, 660] width 449 height 31
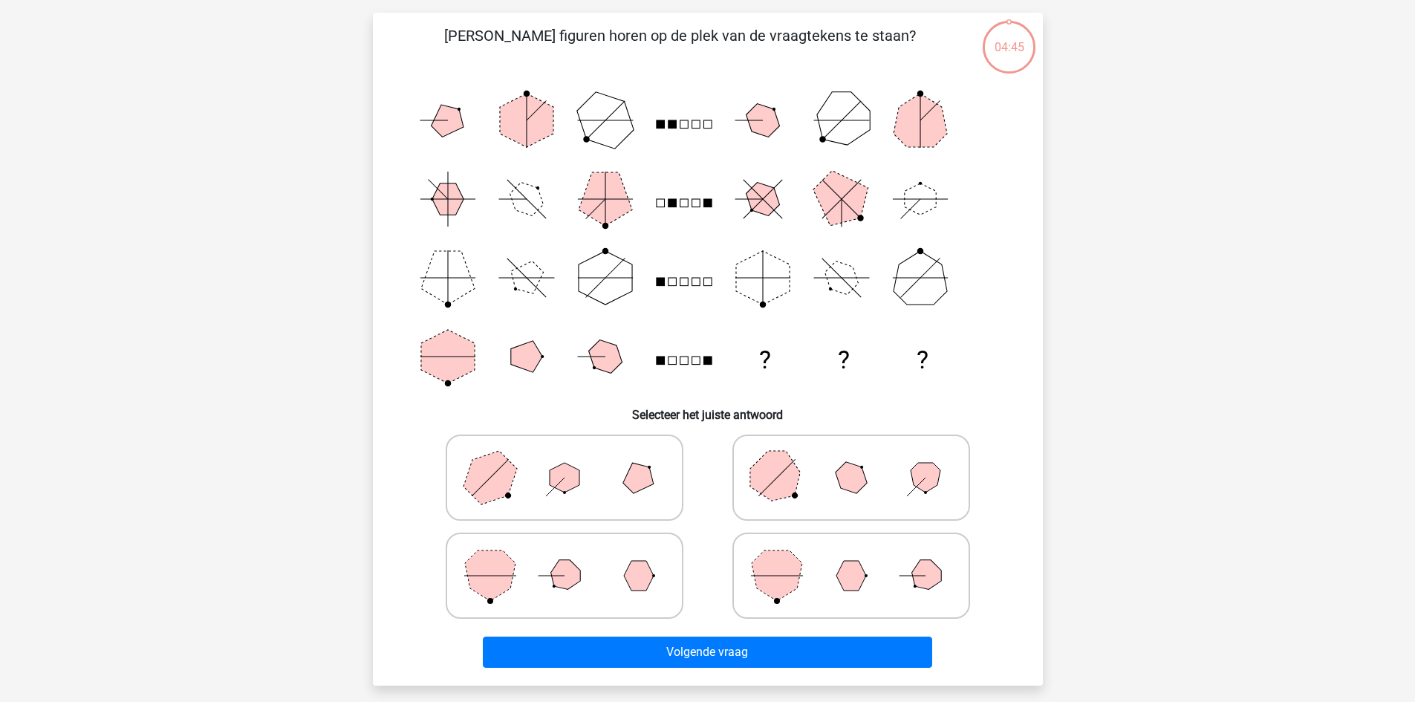
scroll to position [74, 0]
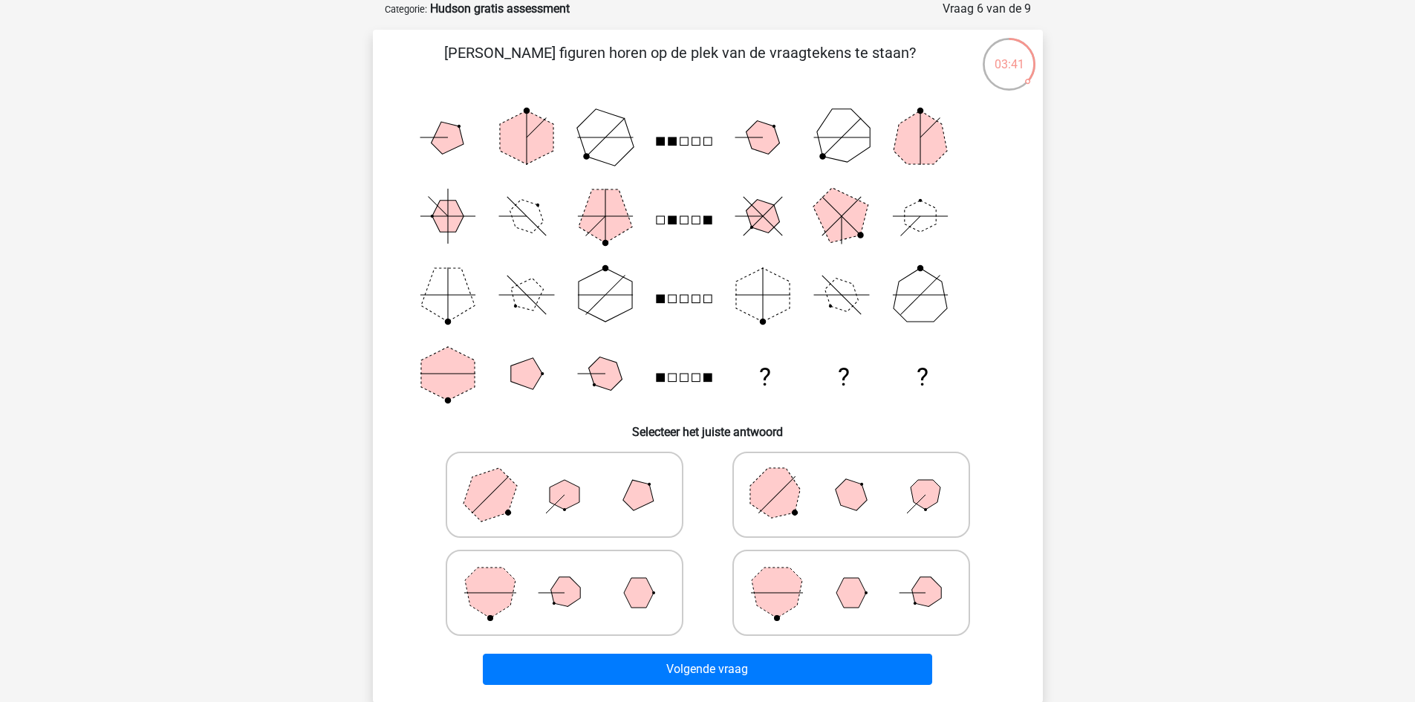
click at [638, 561] on icon at bounding box center [564, 593] width 223 height 74
click at [574, 564] on input "radio" at bounding box center [569, 569] width 10 height 10
radio input "true"
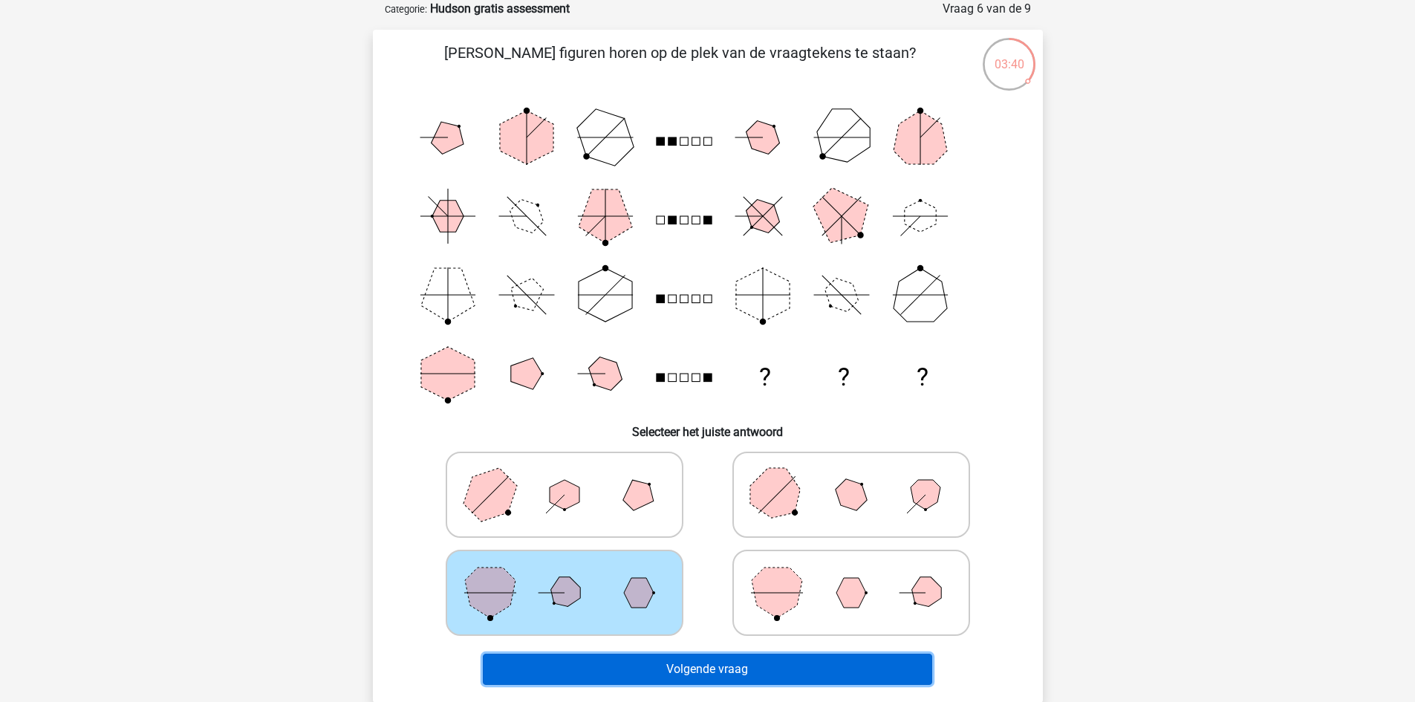
click at [690, 668] on button "Volgende vraag" at bounding box center [707, 669] width 449 height 31
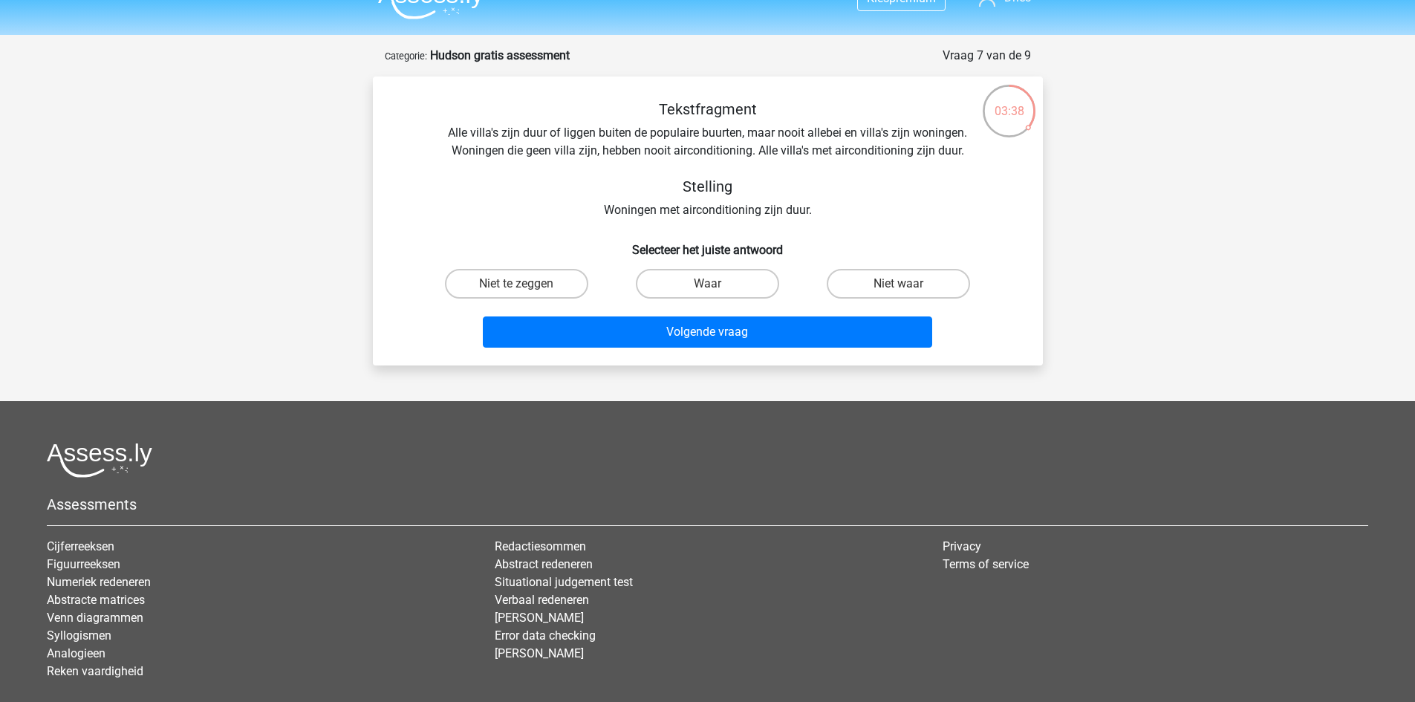
scroll to position [0, 0]
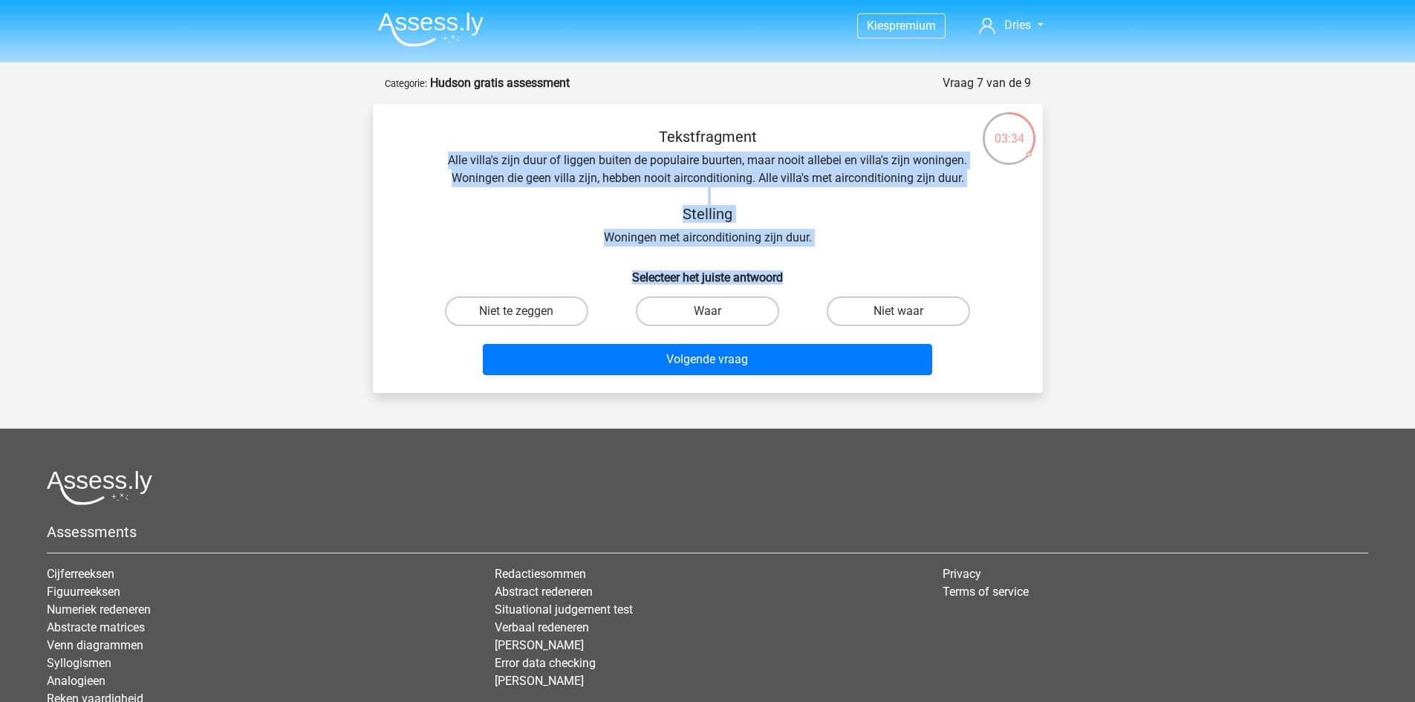
drag, startPoint x: 448, startPoint y: 159, endPoint x: 824, endPoint y: 267, distance: 391.1
click at [824, 267] on div "Tekstfragment Alle villa's zijn duur of liggen buiten de populaire buurten, maa…" at bounding box center [708, 254] width 658 height 253
copy div "Alle villa's zijn duur of liggen buiten de populaire buurten, maar nooit allebe…"
click at [724, 313] on label "Waar" at bounding box center [707, 311] width 143 height 30
click at [717, 313] on input "Waar" at bounding box center [712, 316] width 10 height 10
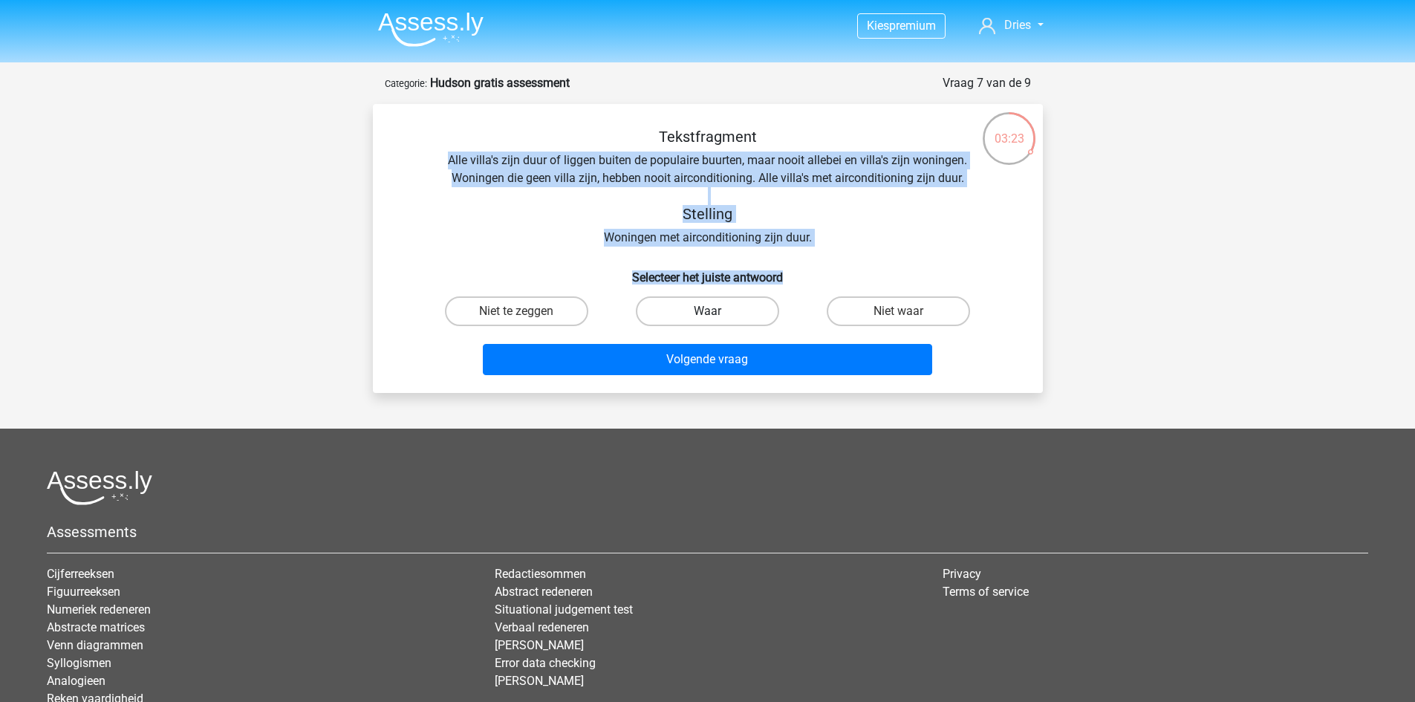
radio input "true"
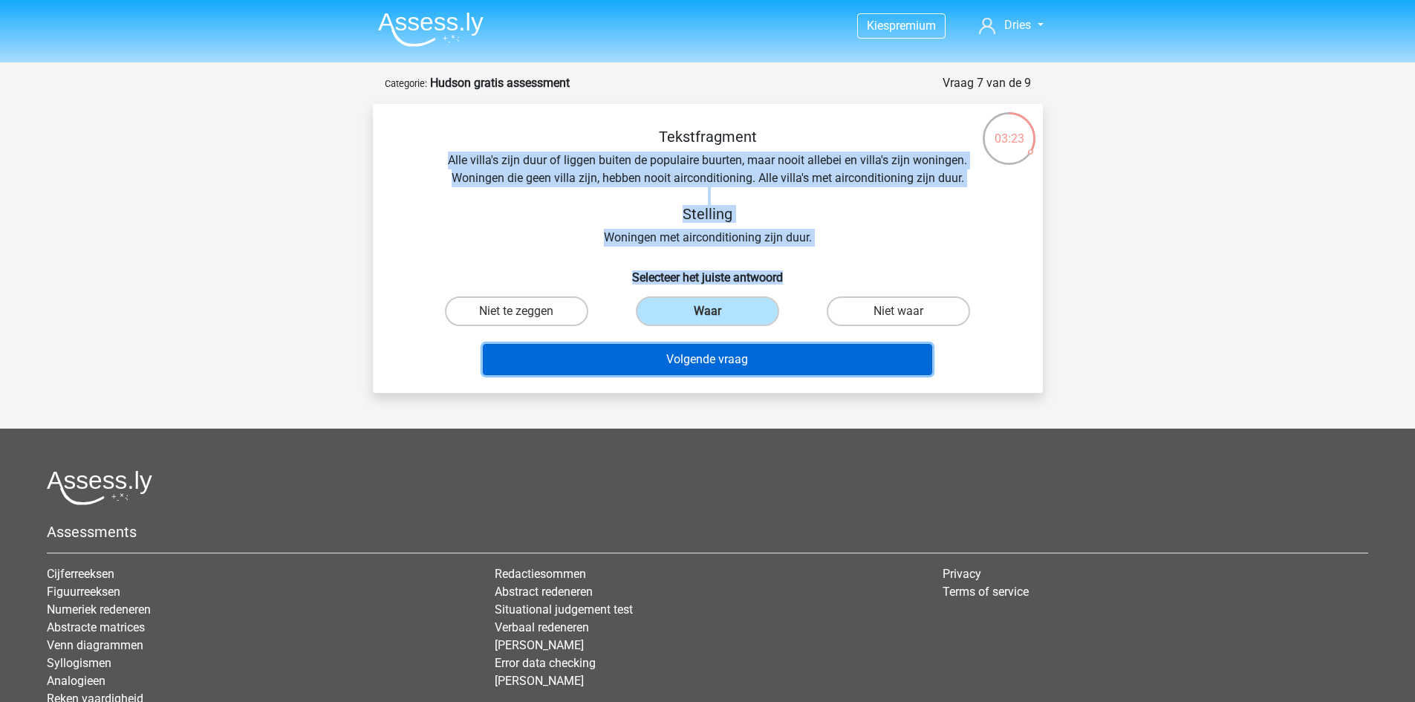
click at [720, 354] on button "Volgende vraag" at bounding box center [707, 359] width 449 height 31
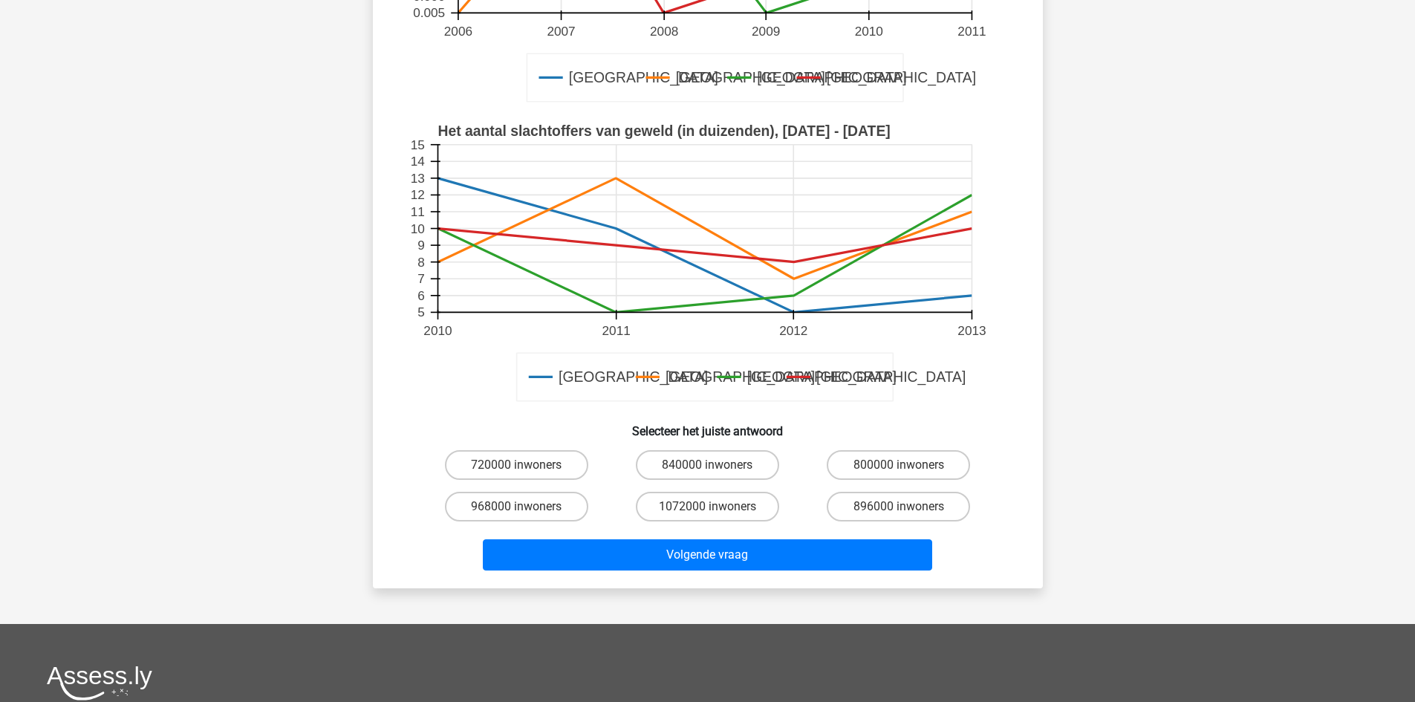
scroll to position [371, 0]
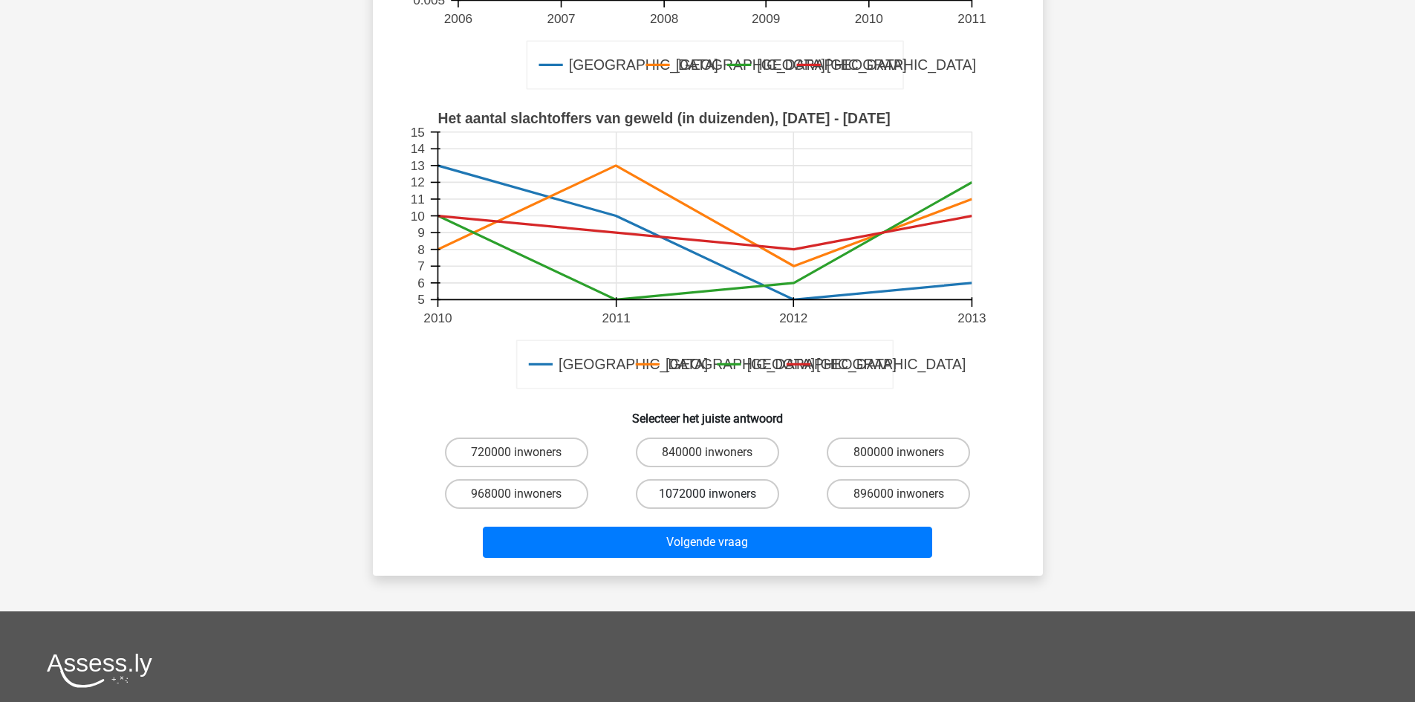
click at [747, 490] on label "1072000 inwoners" at bounding box center [707, 494] width 143 height 30
click at [717, 494] on input "1072000 inwoners" at bounding box center [712, 499] width 10 height 10
radio input "true"
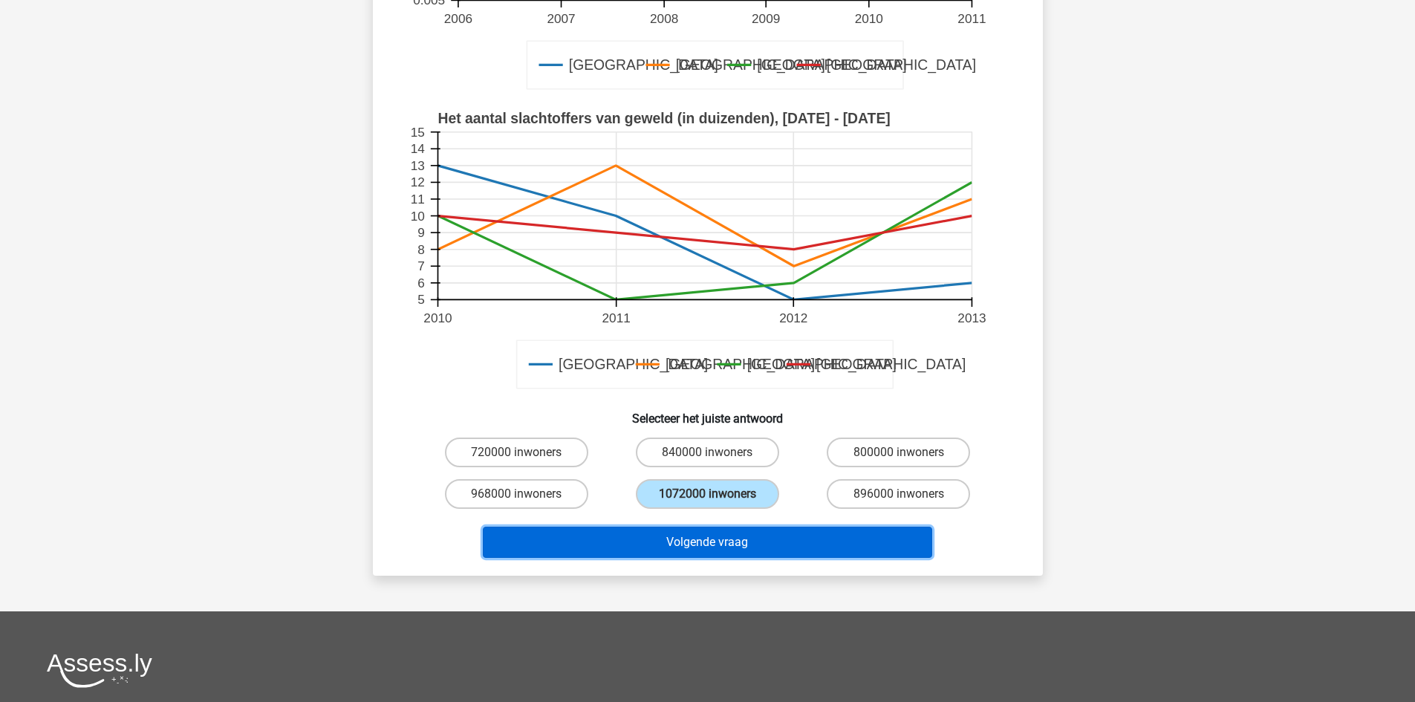
click at [744, 536] on button "Volgende vraag" at bounding box center [707, 542] width 449 height 31
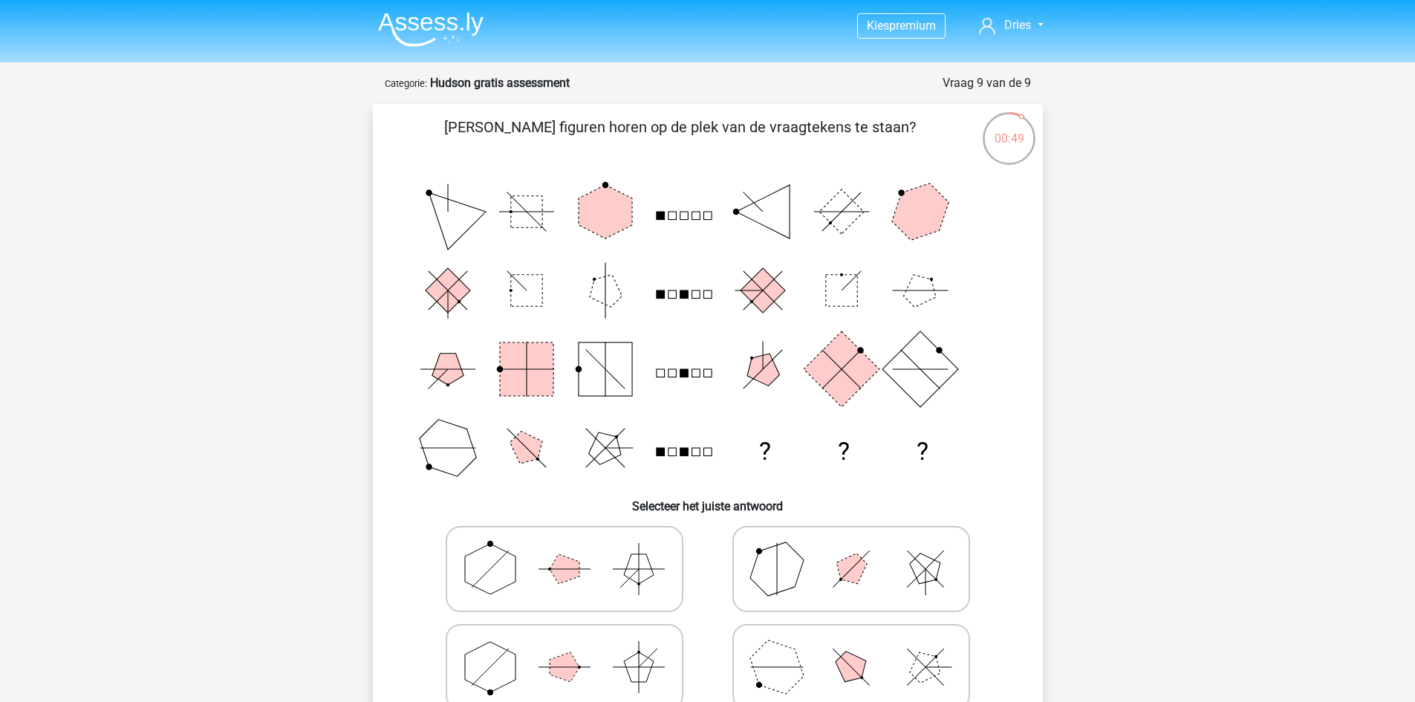
scroll to position [74, 0]
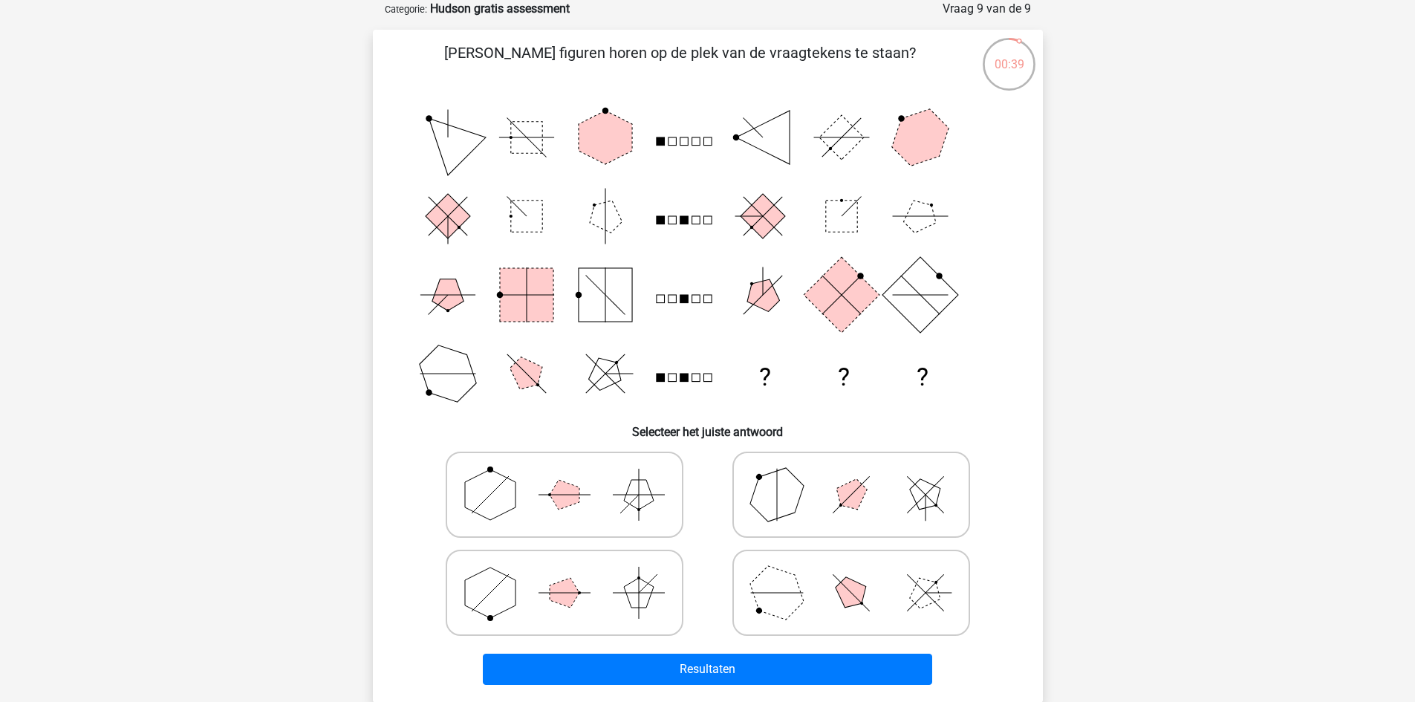
click at [879, 508] on icon at bounding box center [851, 495] width 223 height 74
click at [861, 476] on input "radio" at bounding box center [856, 471] width 10 height 10
radio input "true"
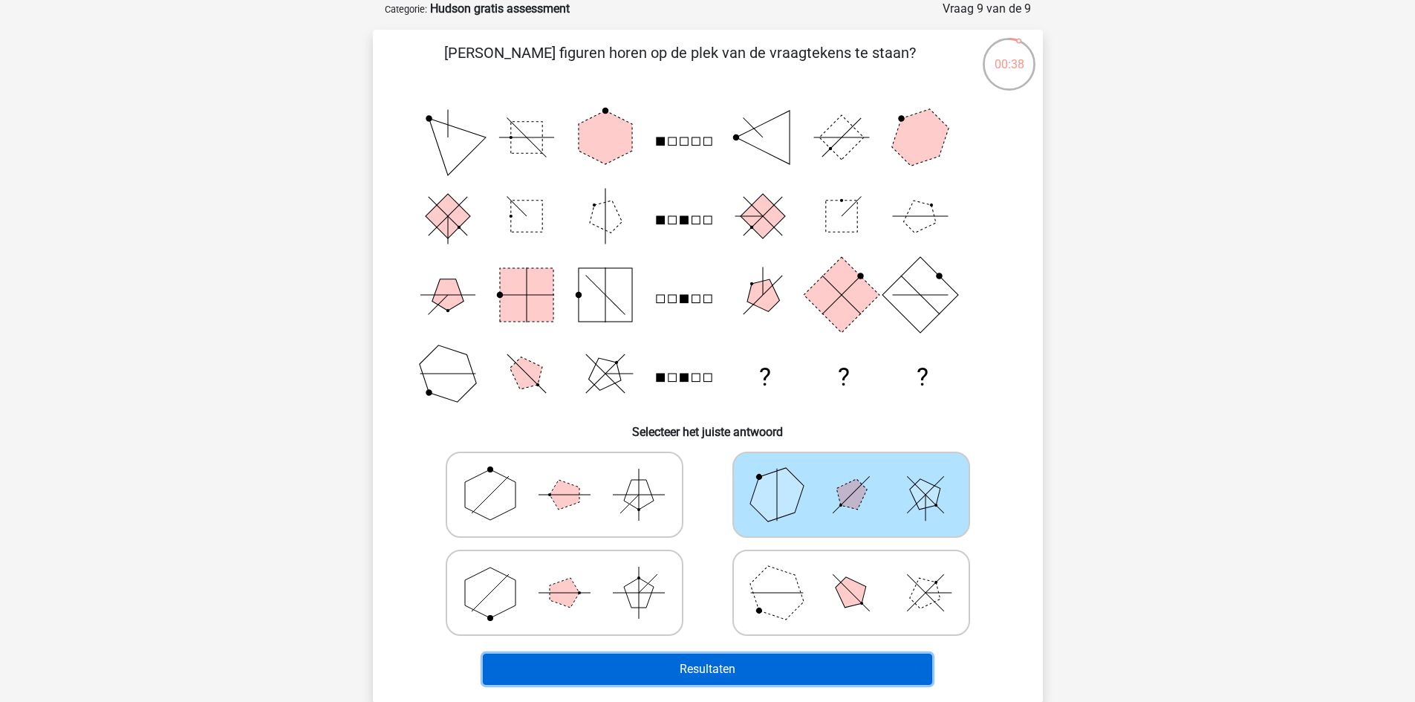
click at [825, 665] on button "Resultaten" at bounding box center [707, 669] width 449 height 31
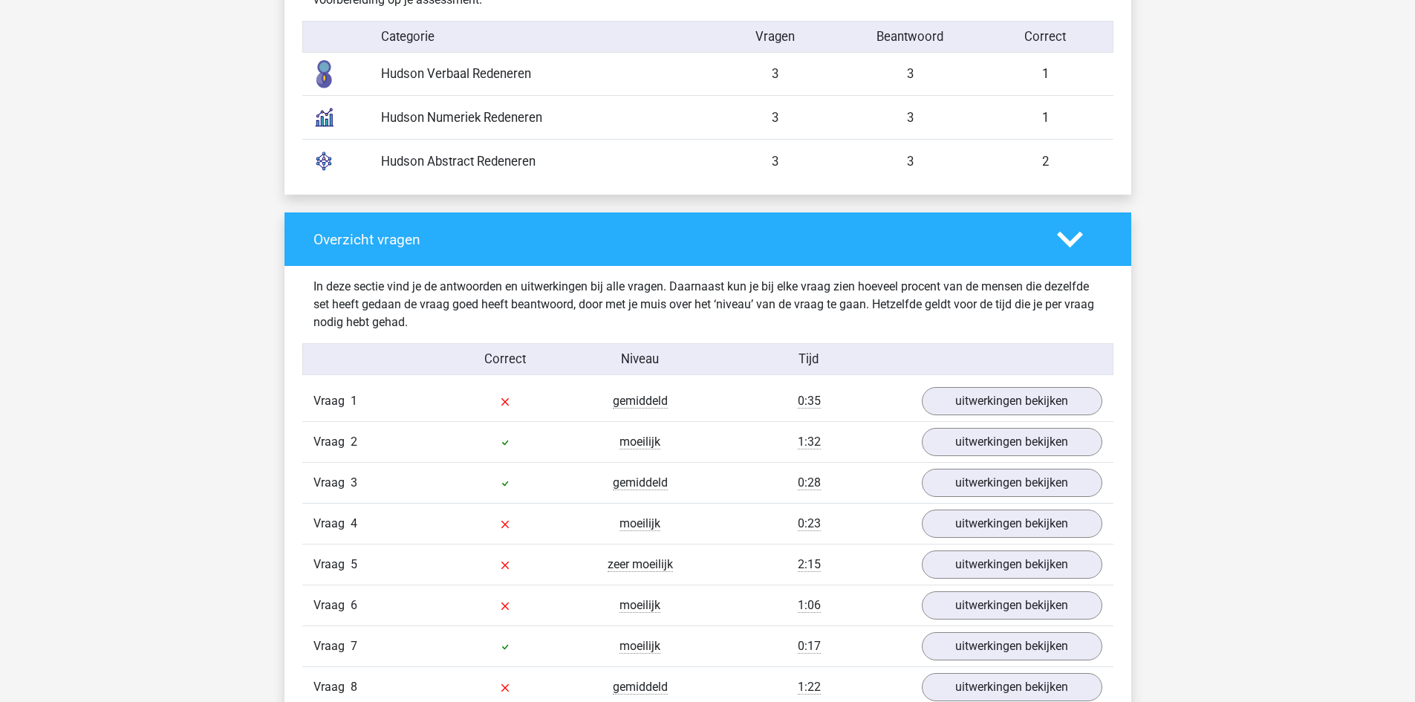
scroll to position [1337, 0]
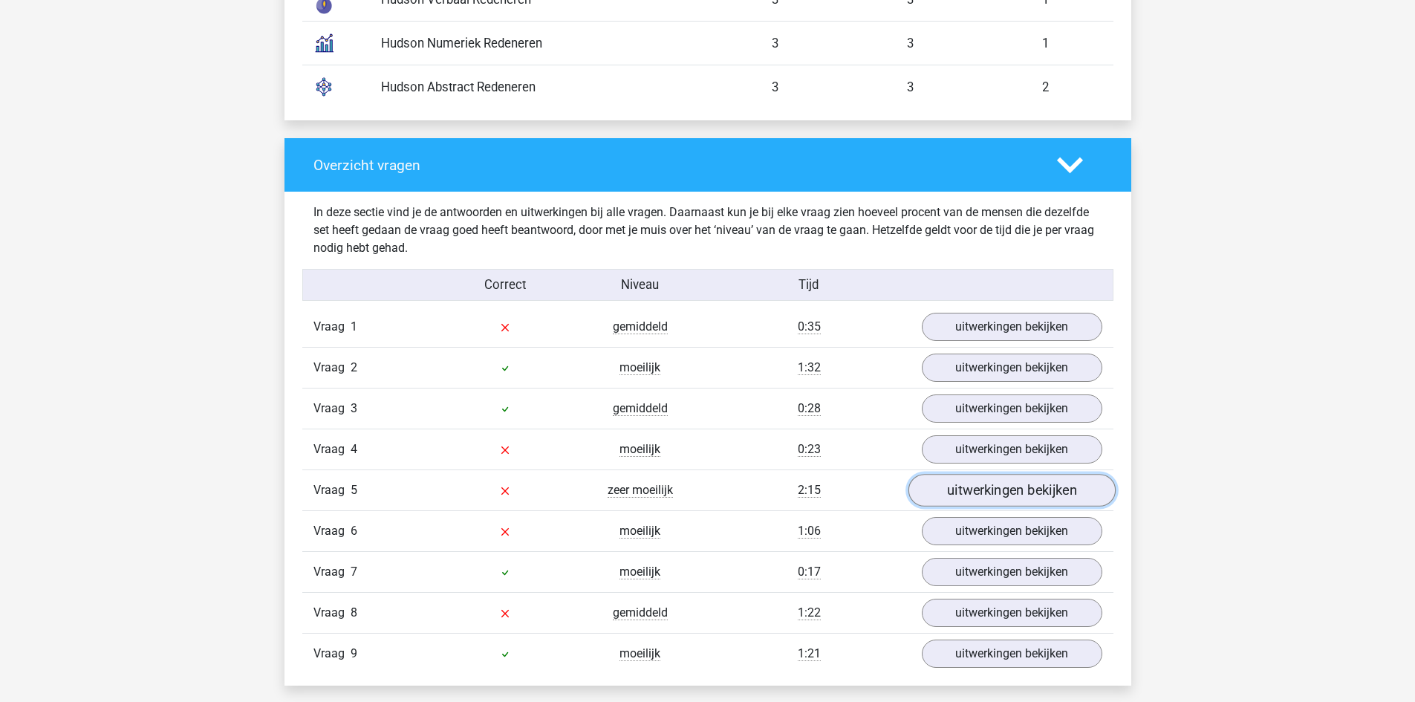
click at [951, 489] on link "uitwerkingen bekijken" at bounding box center [1011, 490] width 207 height 33
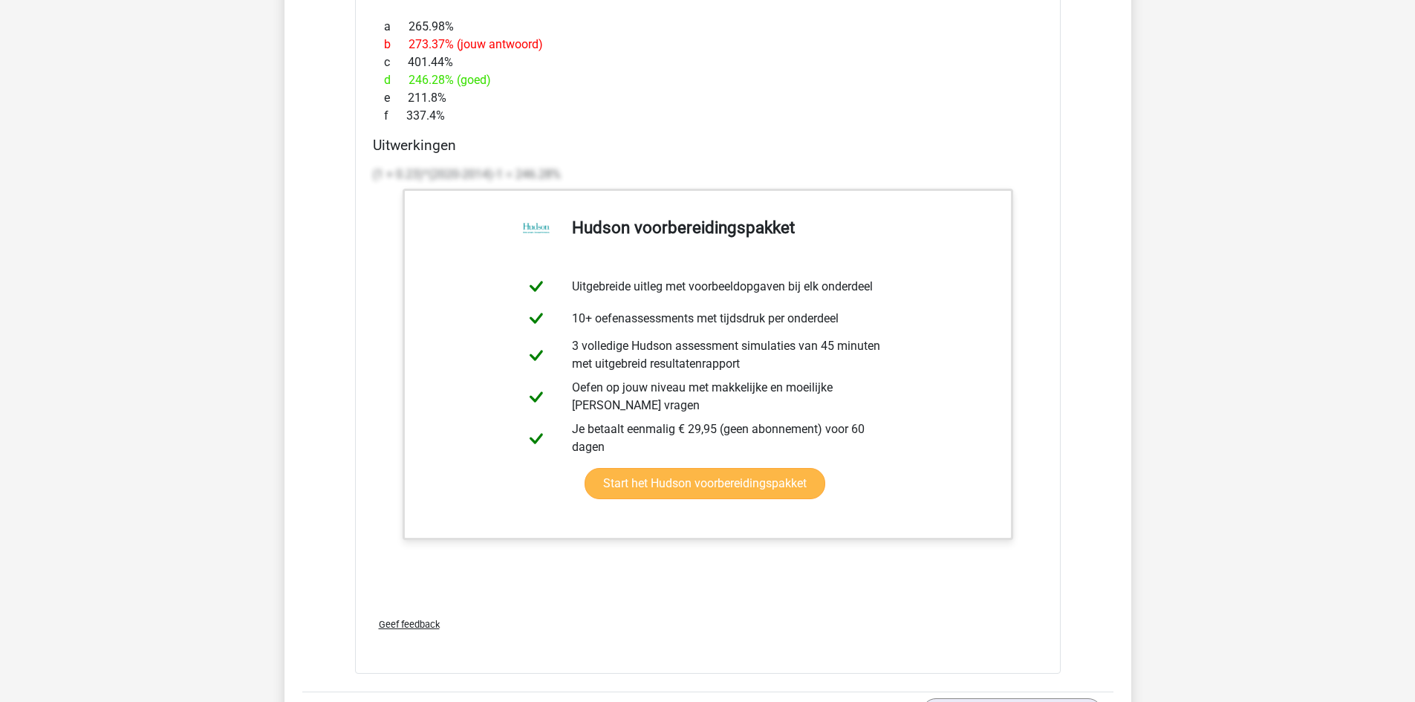
scroll to position [2822, 0]
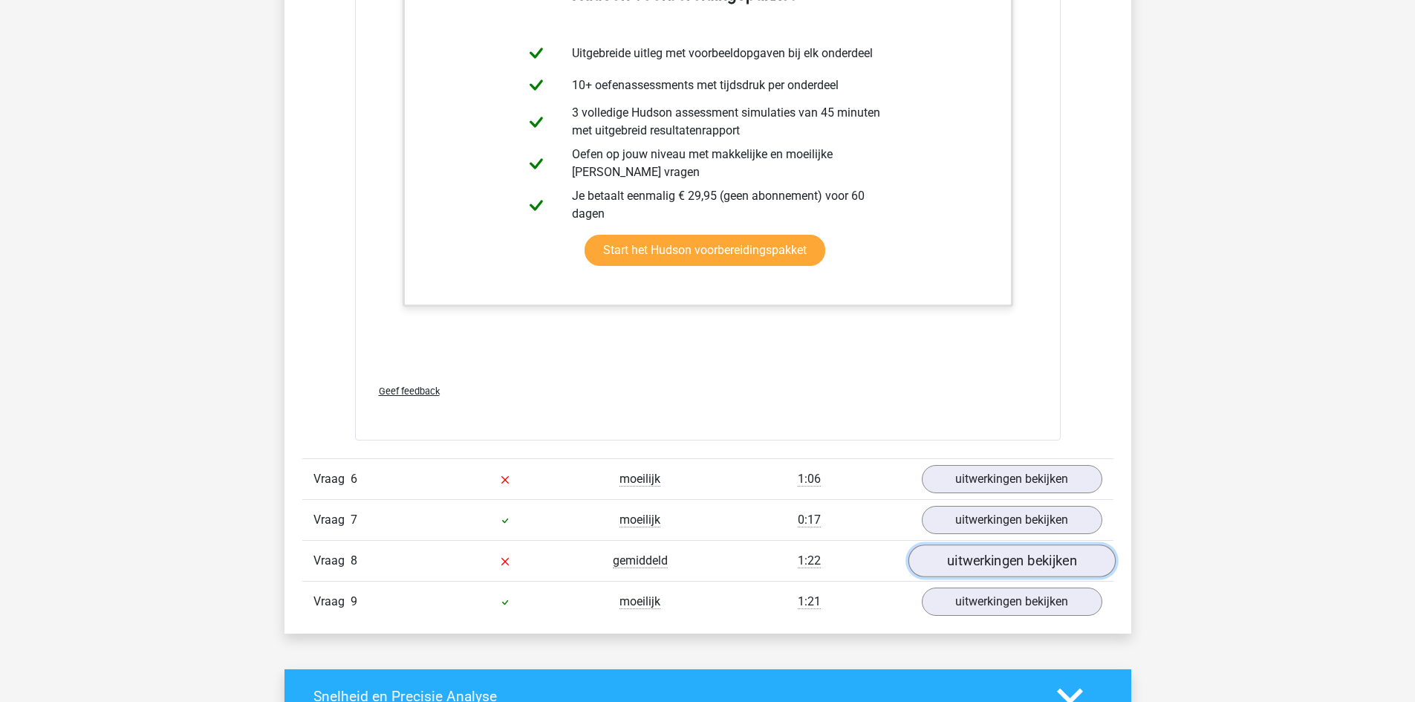
click at [965, 559] on link "uitwerkingen bekijken" at bounding box center [1011, 561] width 207 height 33
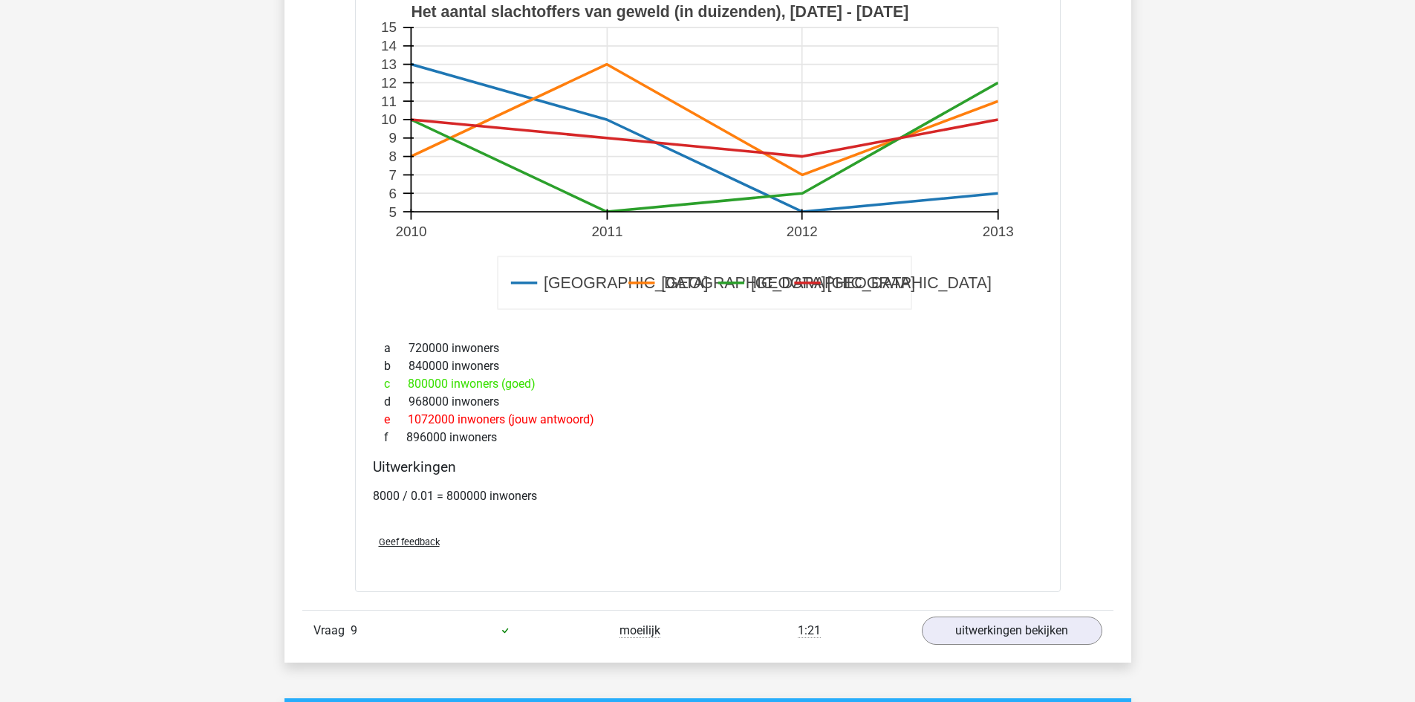
scroll to position [3714, 0]
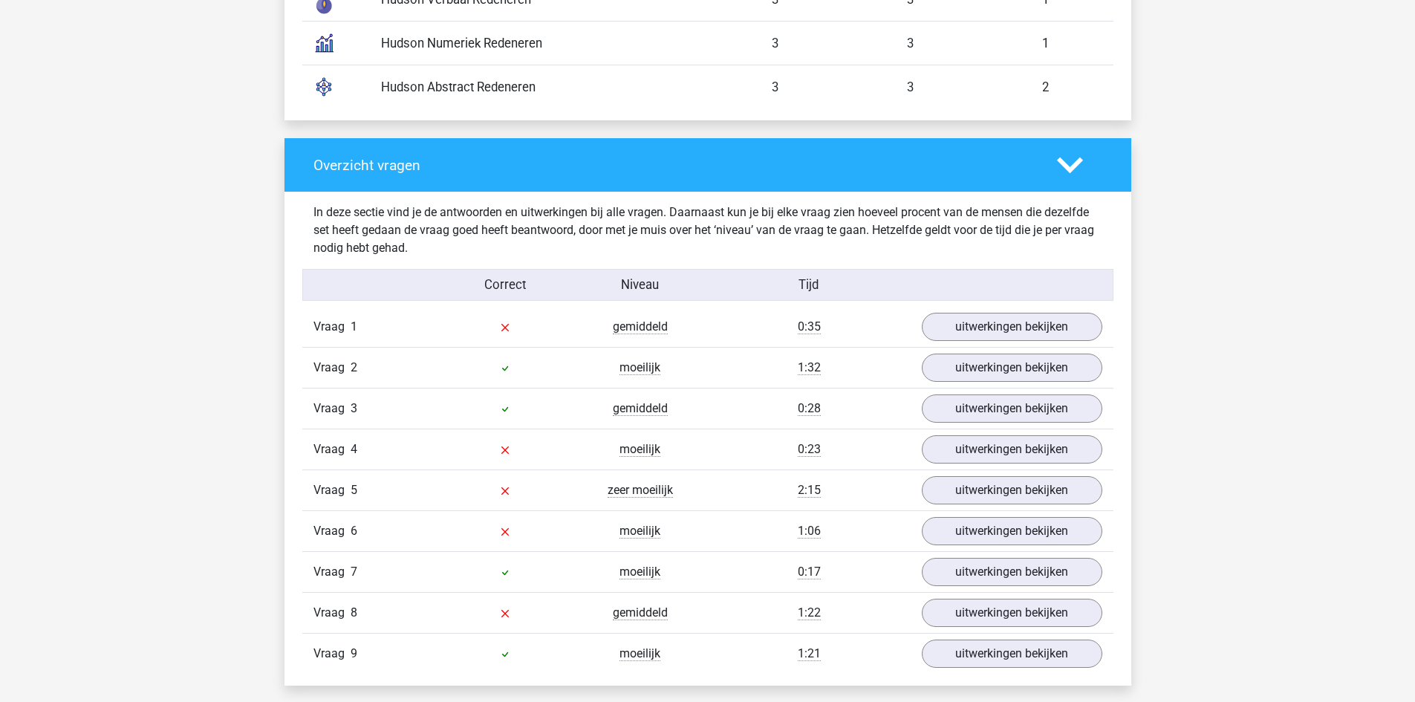
scroll to position [1411, 0]
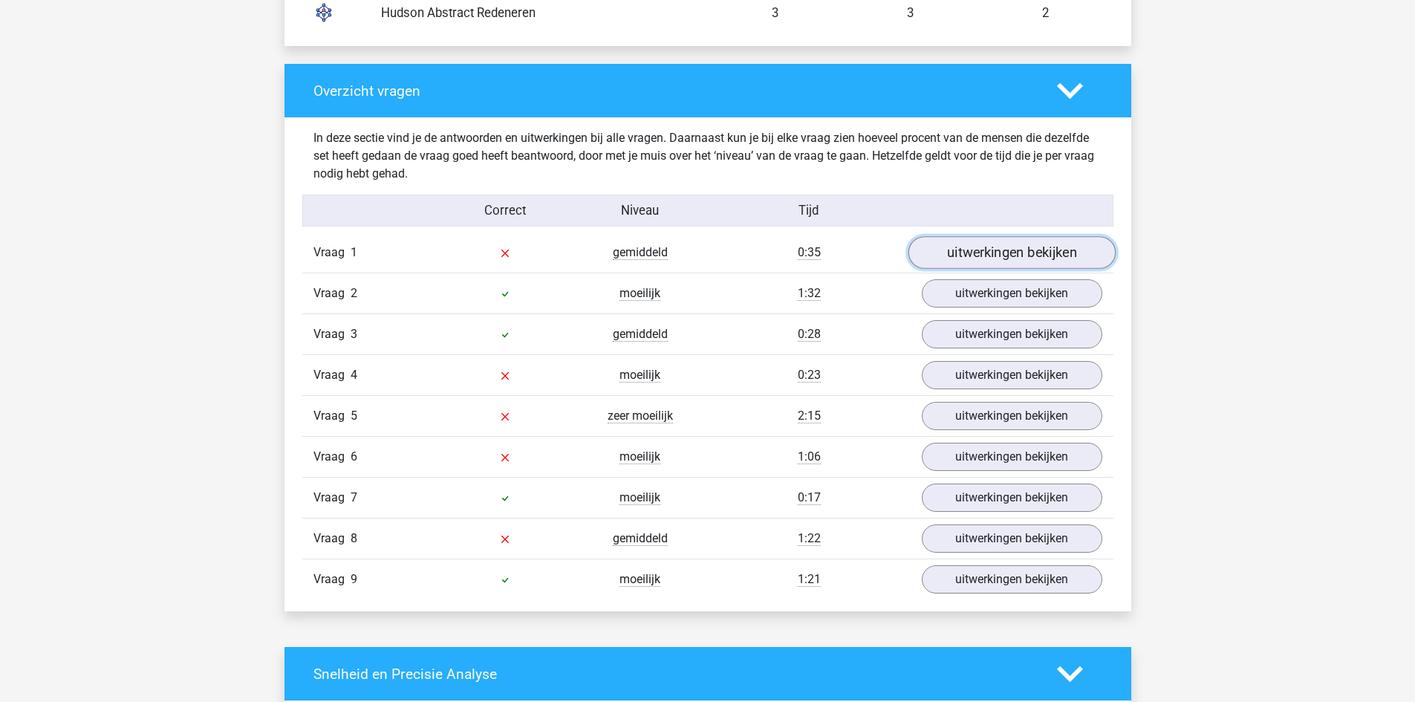
click at [957, 250] on link "uitwerkingen bekijken" at bounding box center [1011, 252] width 207 height 33
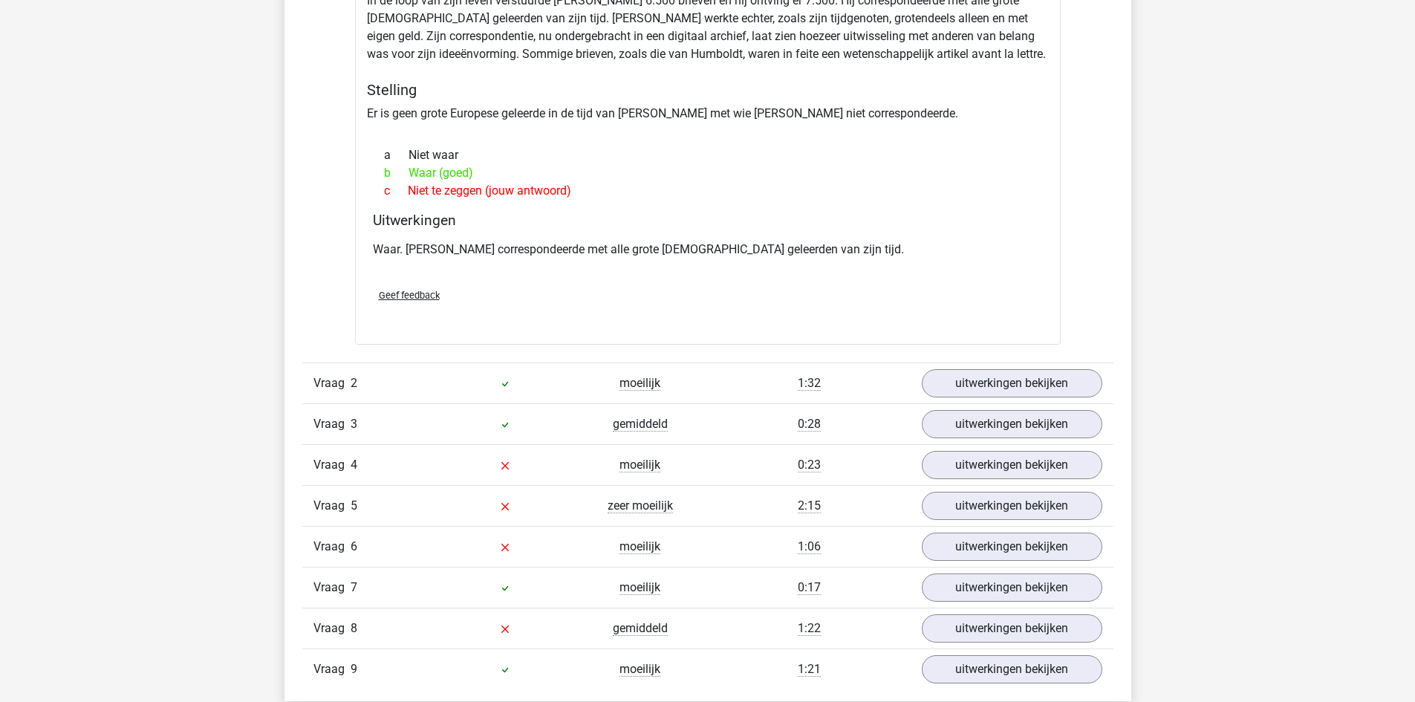
scroll to position [1783, 0]
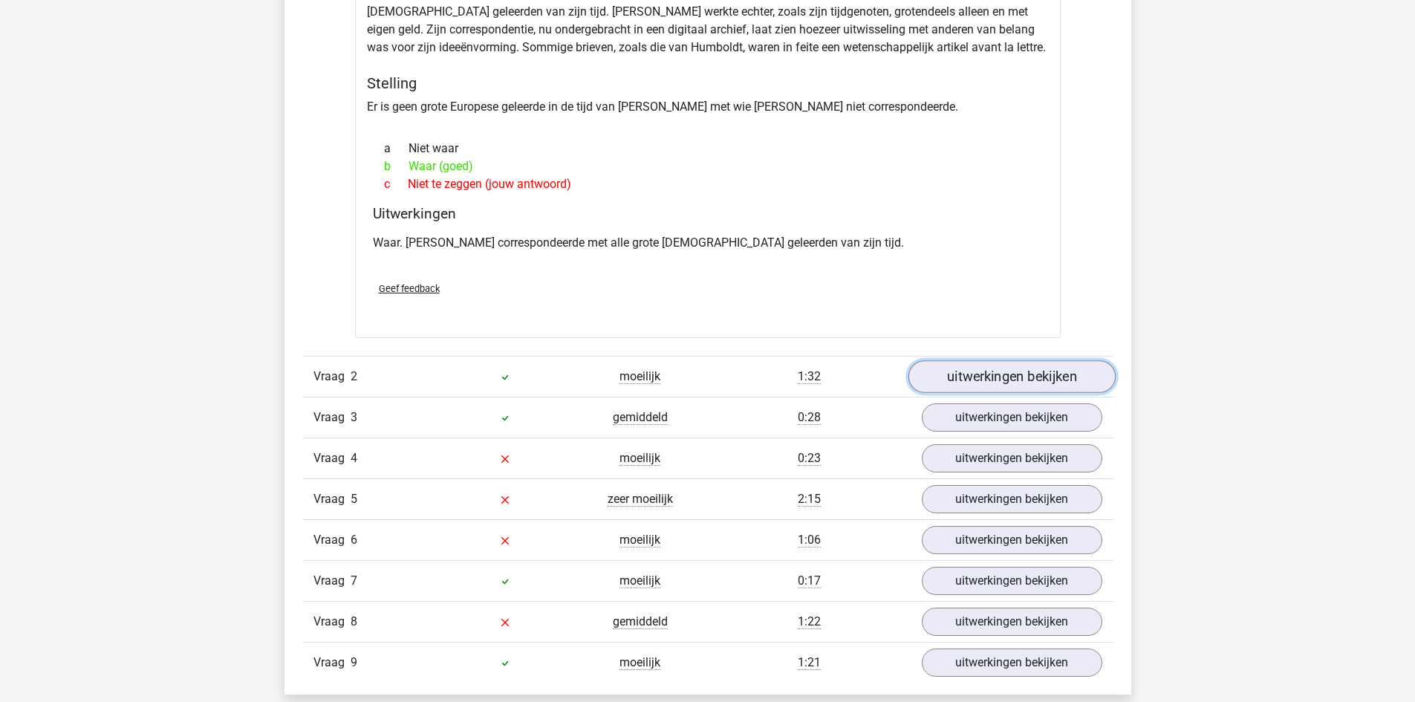
click at [961, 373] on link "uitwerkingen bekijken" at bounding box center [1011, 377] width 207 height 33
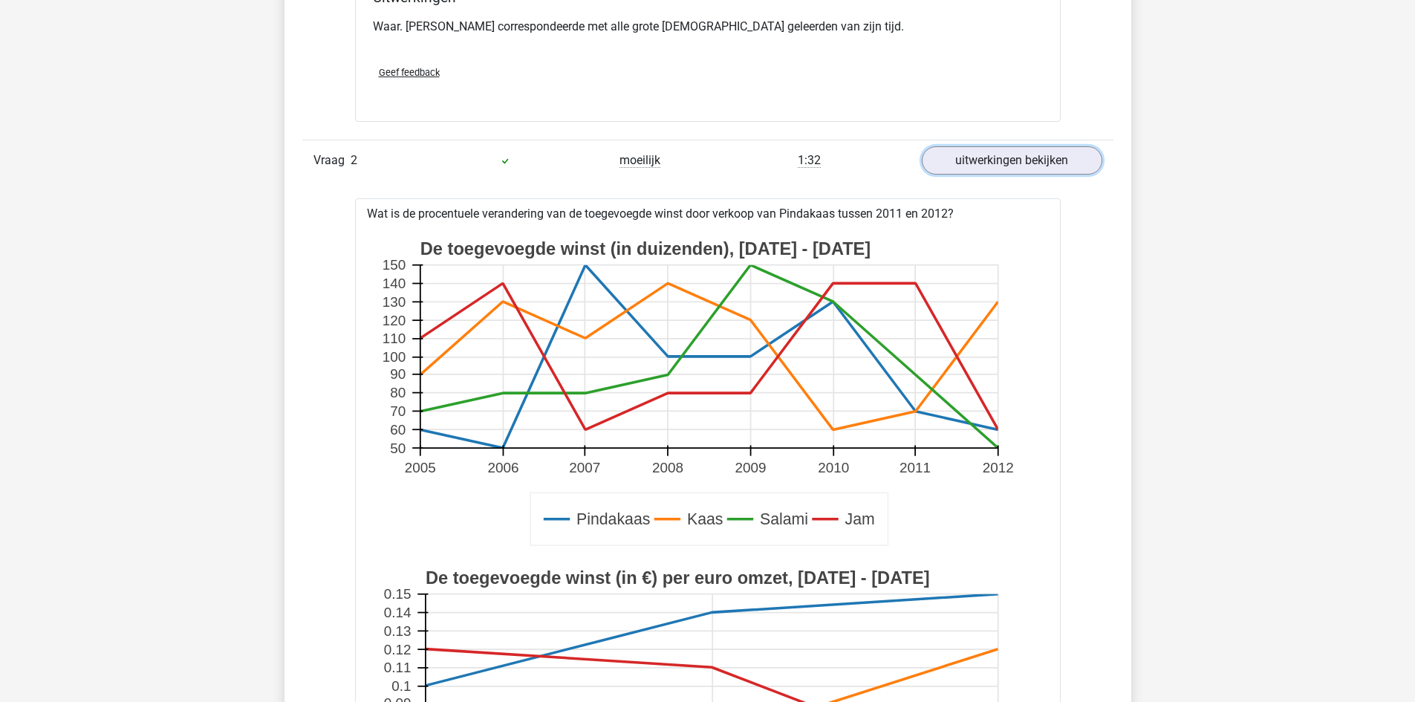
scroll to position [1931, 0]
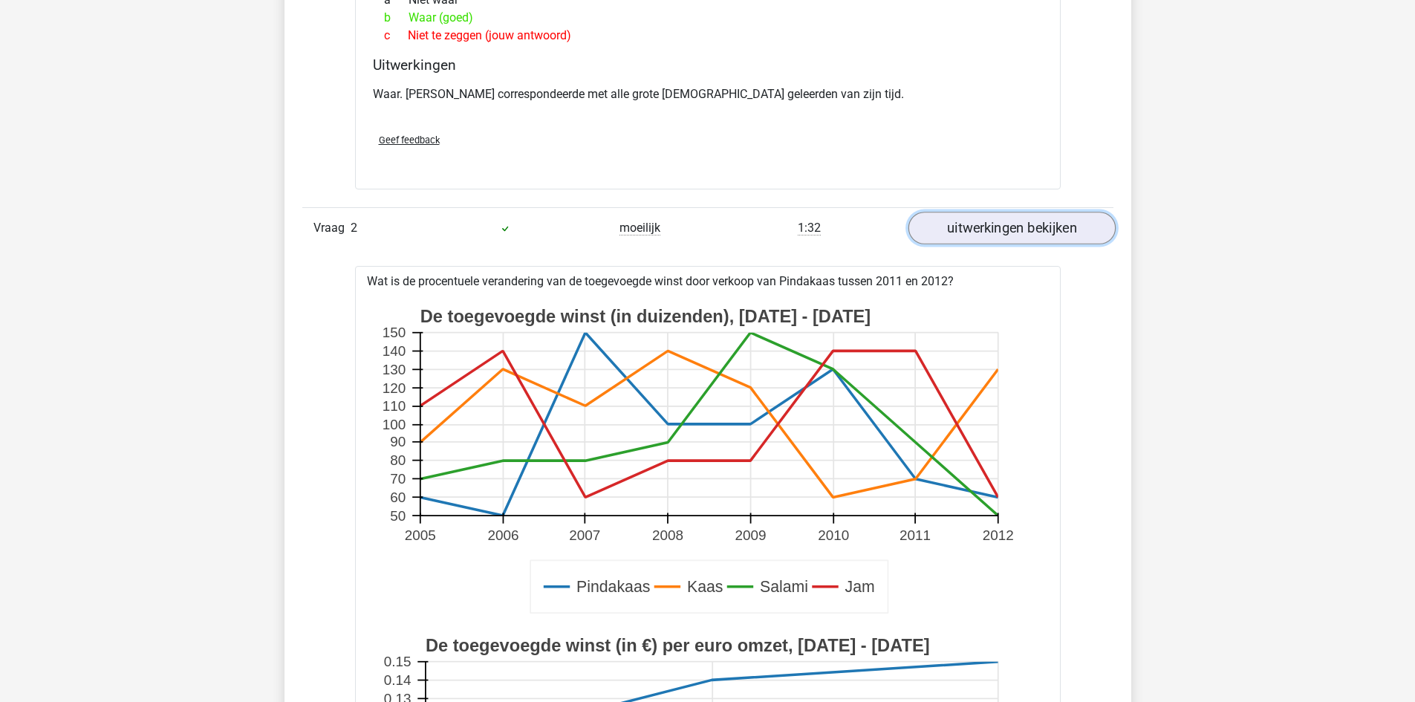
click at [966, 226] on link "uitwerkingen bekijken" at bounding box center [1011, 228] width 207 height 33
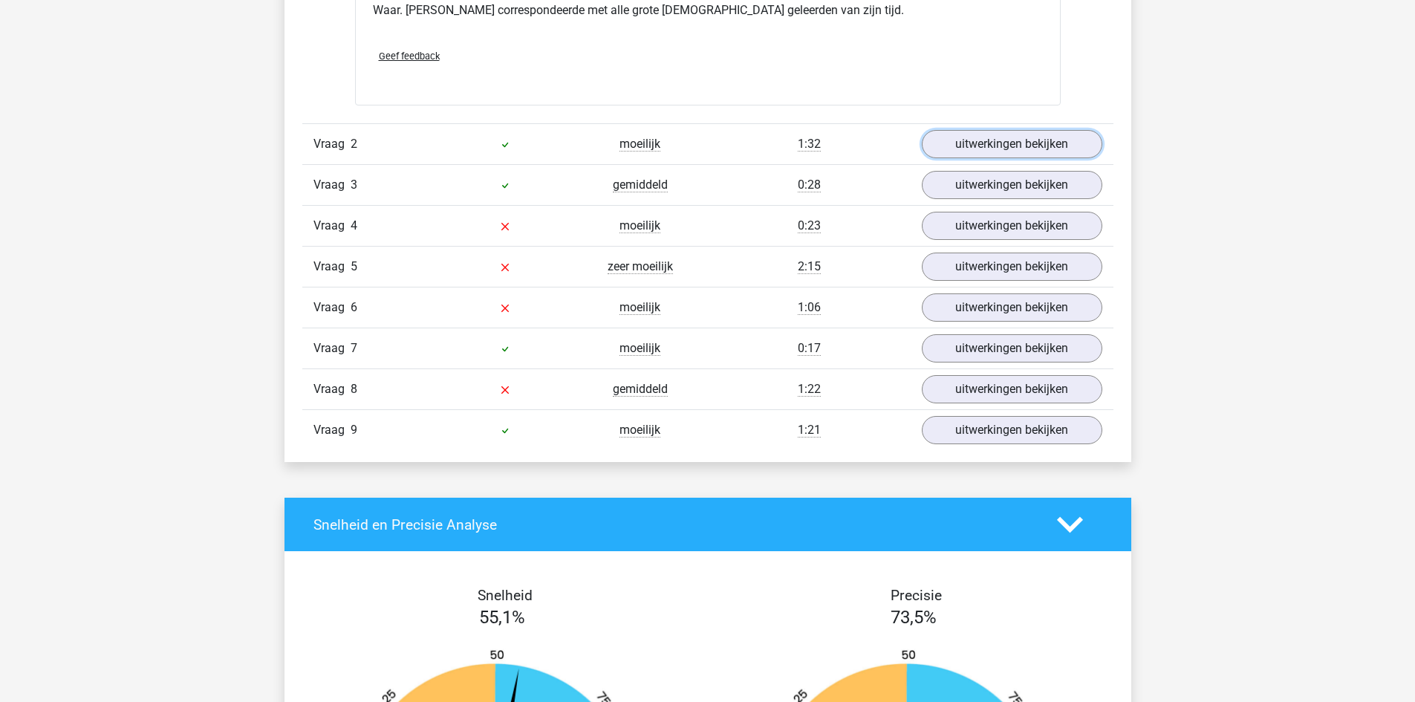
scroll to position [2005, 0]
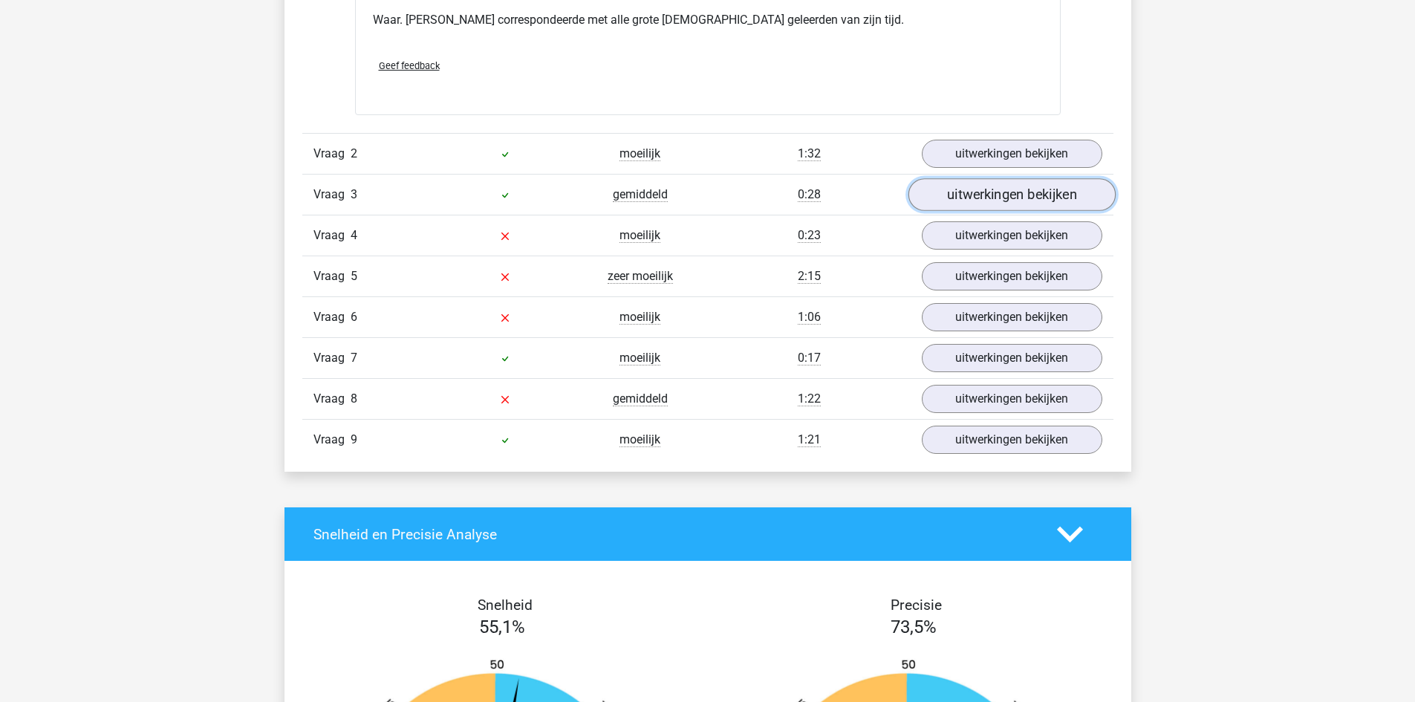
click at [989, 188] on link "uitwerkingen bekijken" at bounding box center [1011, 195] width 207 height 33
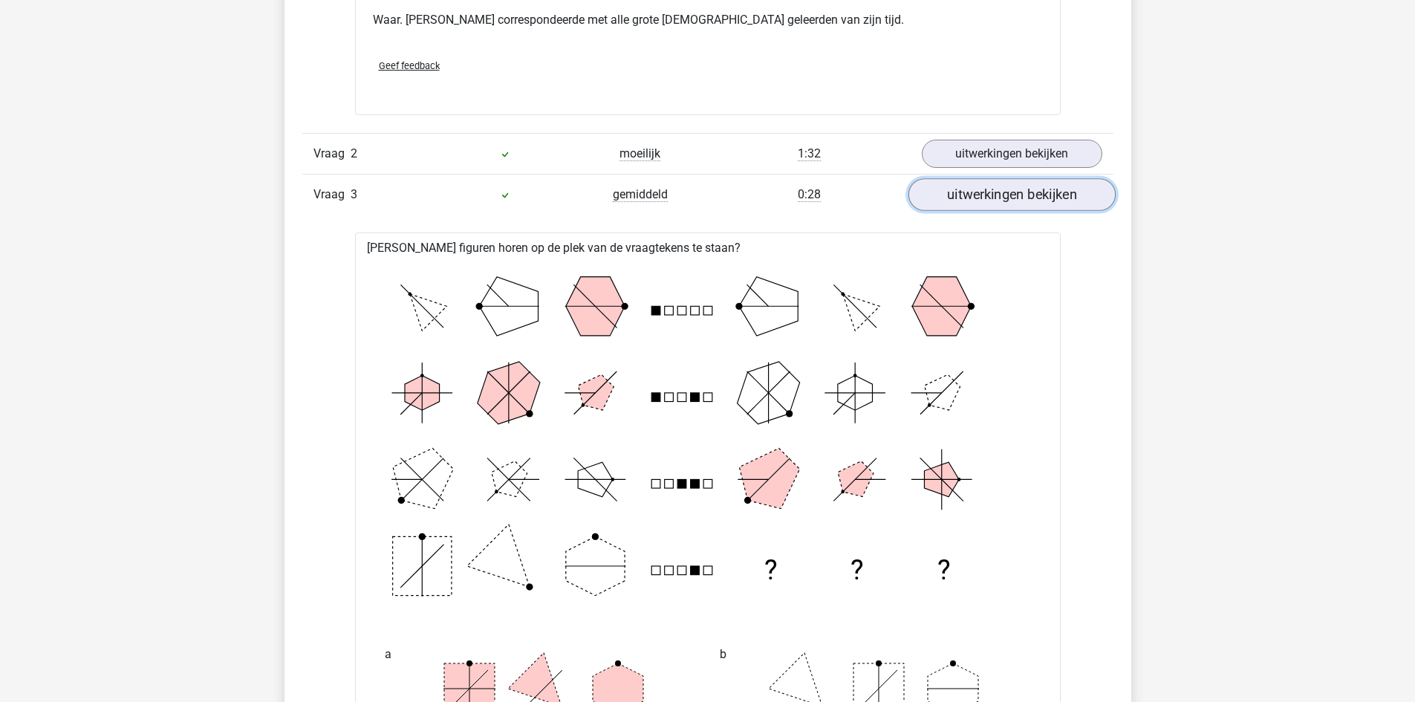
click at [1000, 189] on link "uitwerkingen bekijken" at bounding box center [1011, 195] width 207 height 33
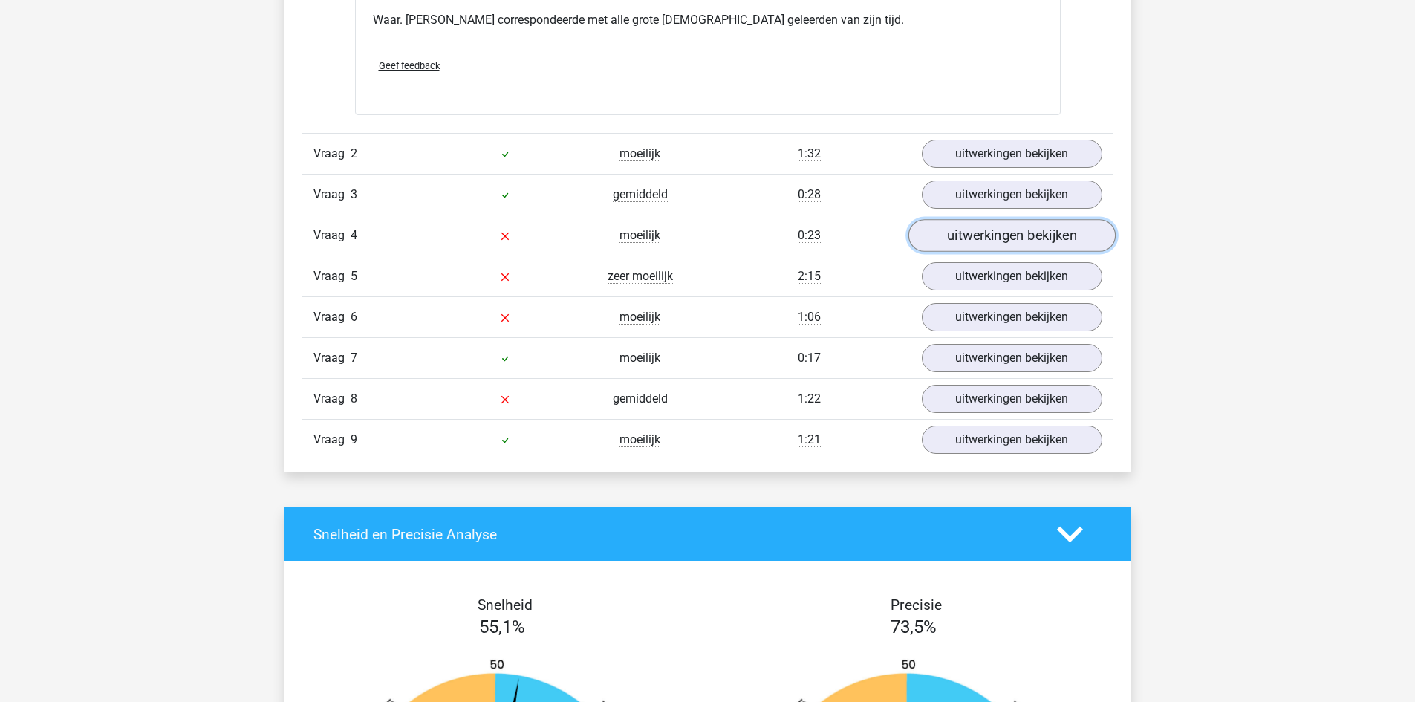
click at [1023, 246] on link "uitwerkingen bekijken" at bounding box center [1011, 236] width 207 height 33
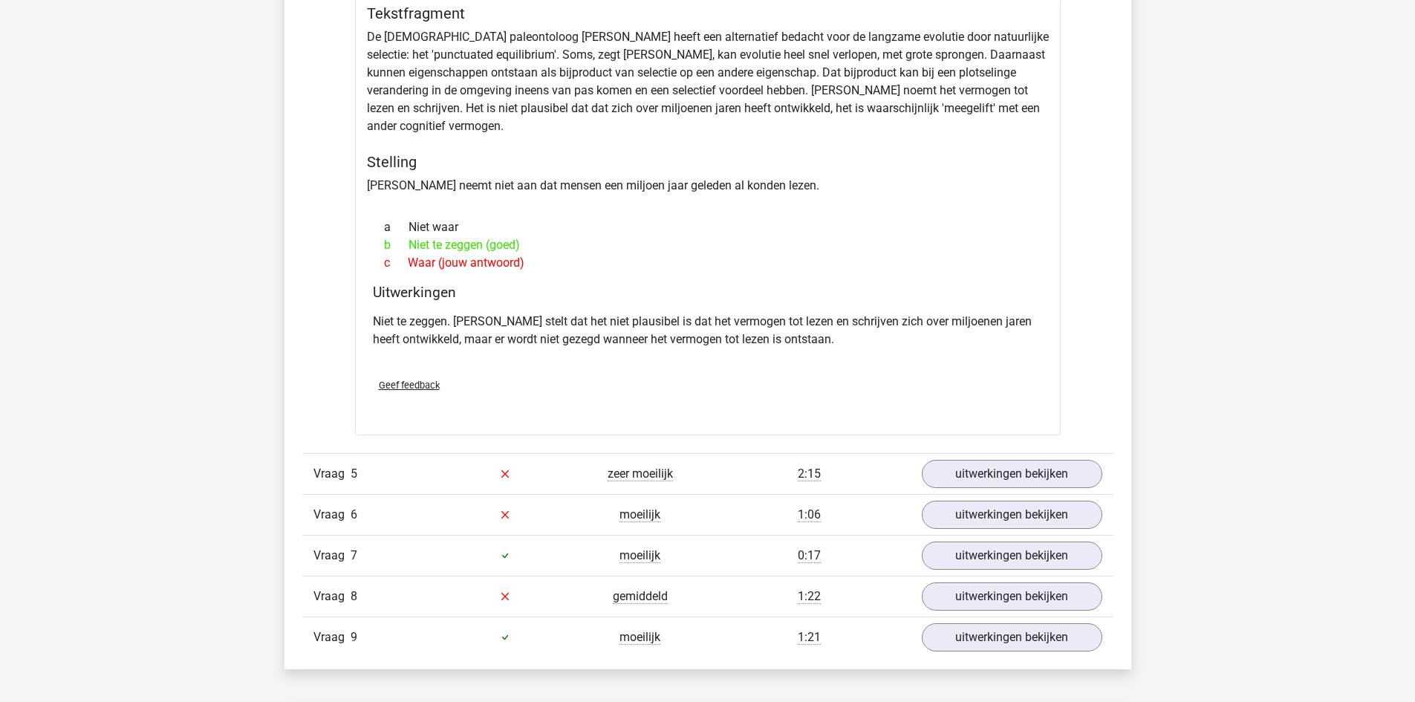
scroll to position [2302, 0]
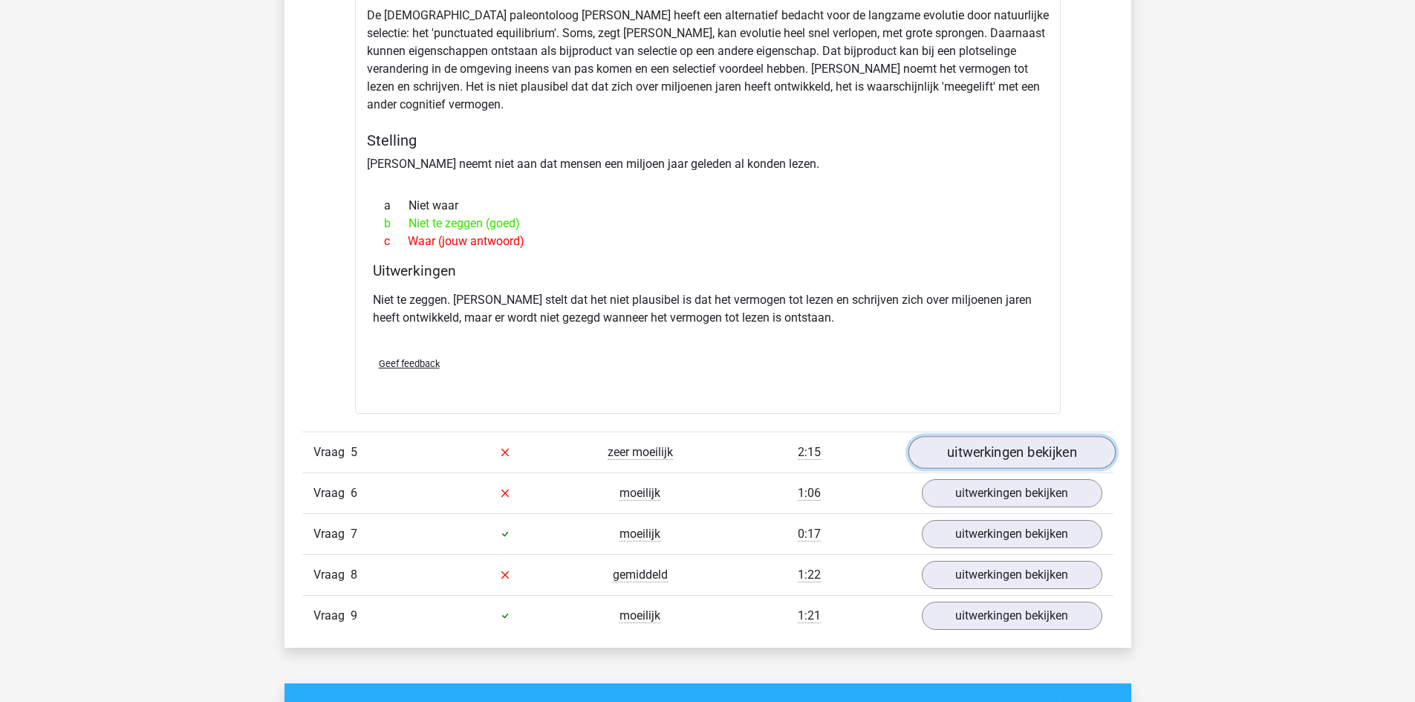
click at [963, 451] on link "uitwerkingen bekijken" at bounding box center [1011, 452] width 207 height 33
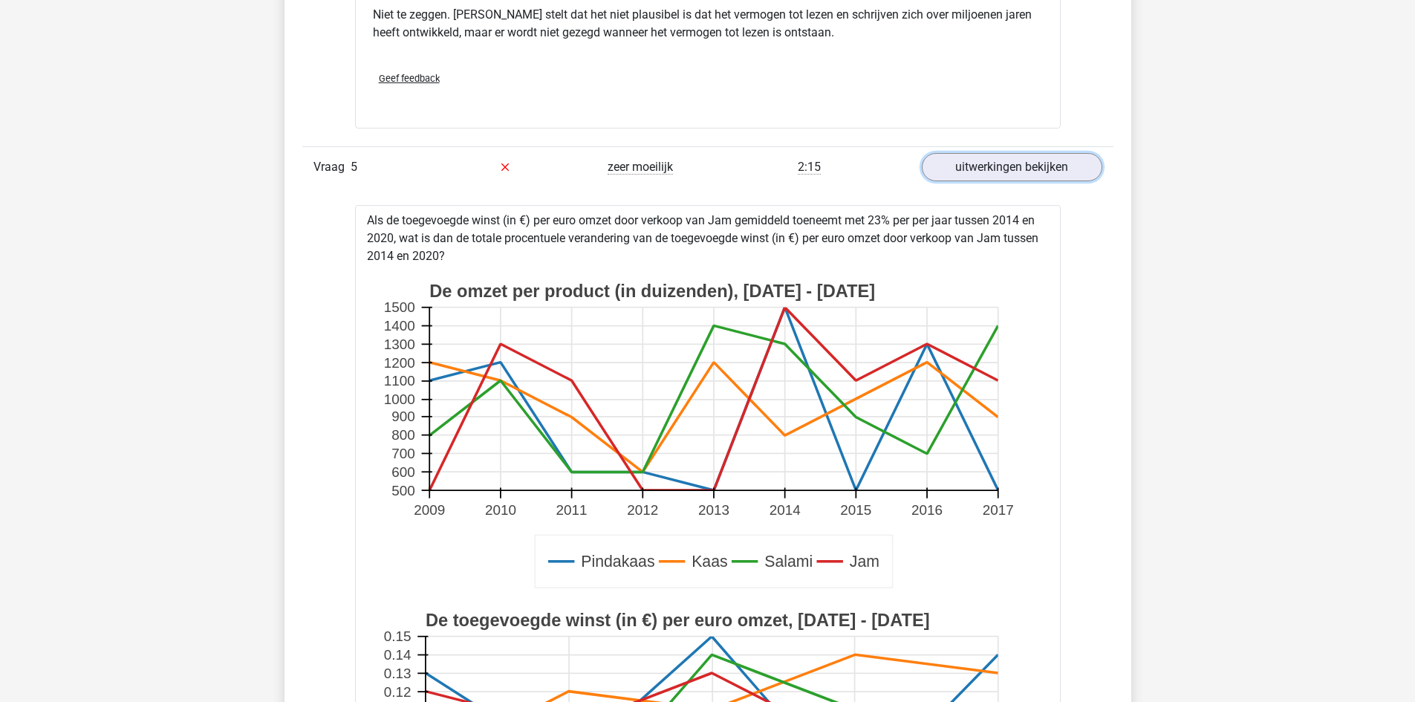
scroll to position [2599, 0]
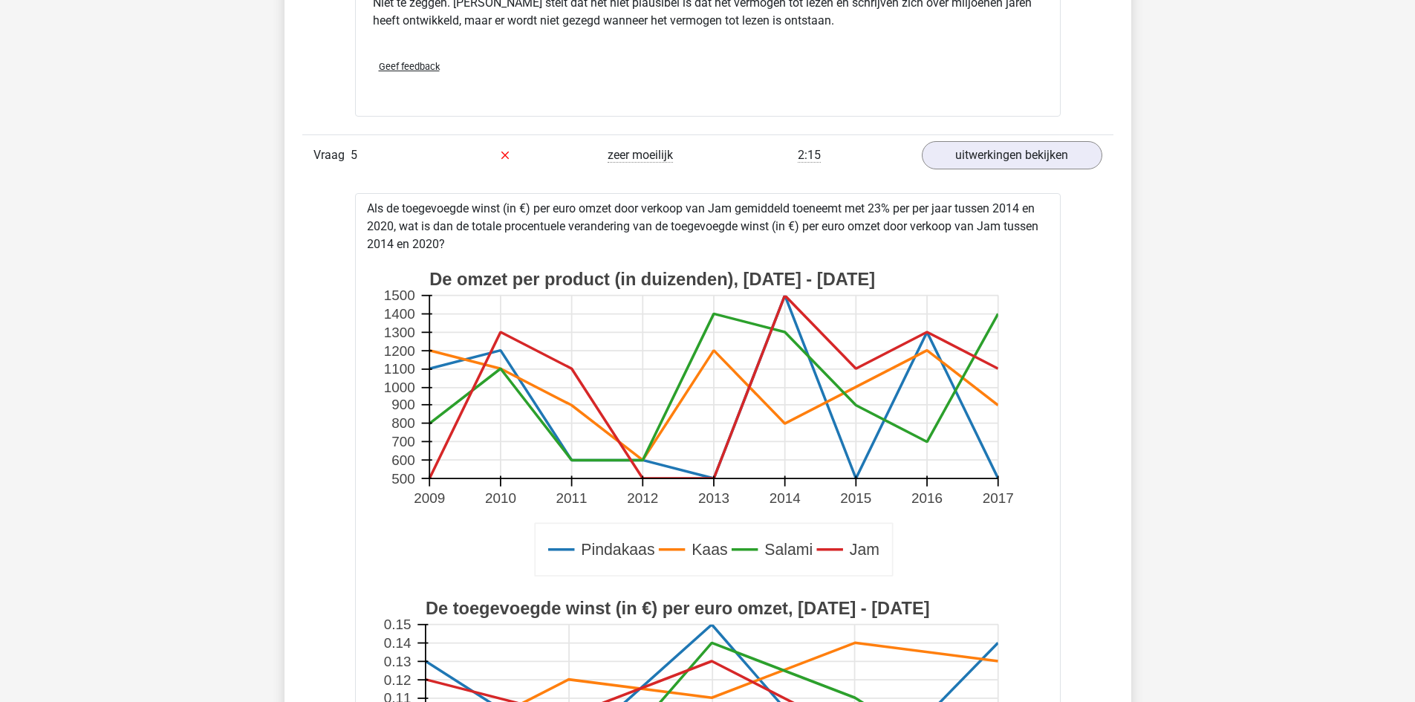
drag, startPoint x: 368, startPoint y: 207, endPoint x: 449, endPoint y: 241, distance: 87.2
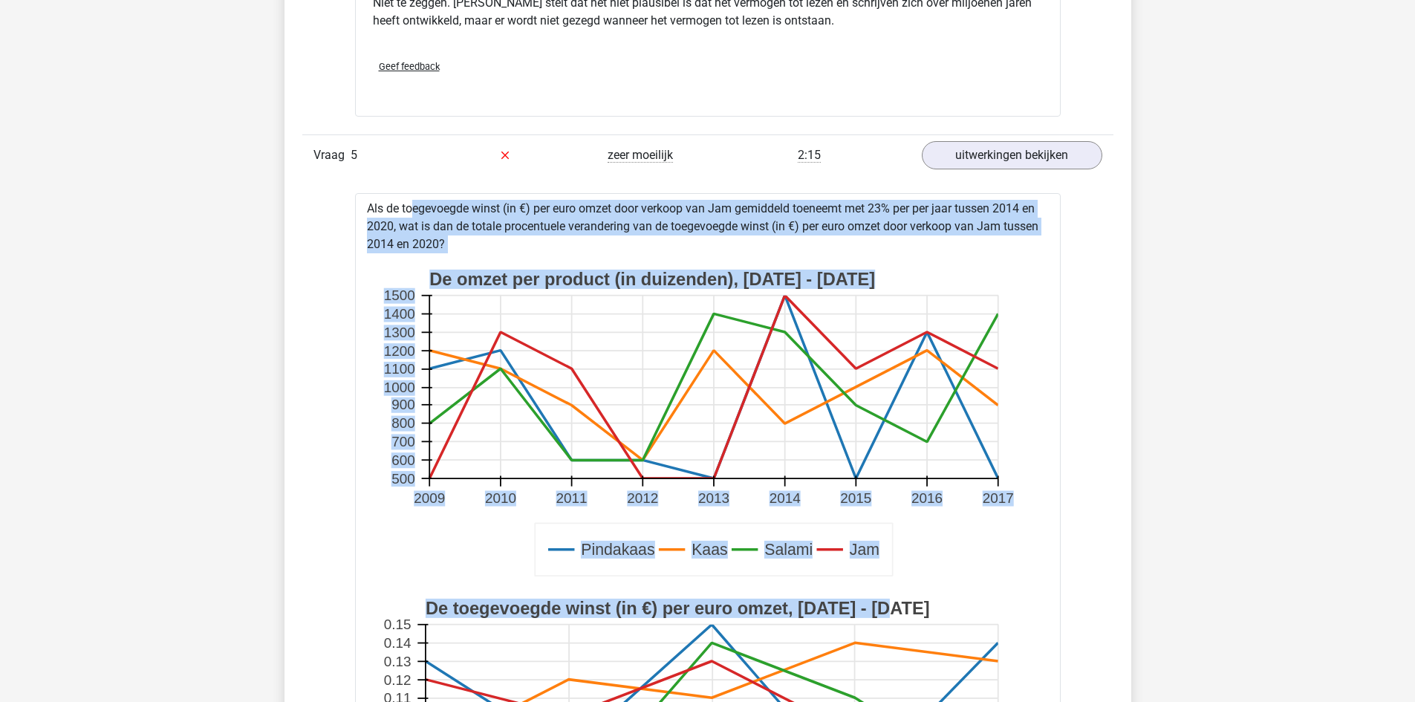
drag, startPoint x: 368, startPoint y: 207, endPoint x: 891, endPoint y: 611, distance: 660.8
click at [516, 264] on rect at bounding box center [708, 424] width 658 height 329
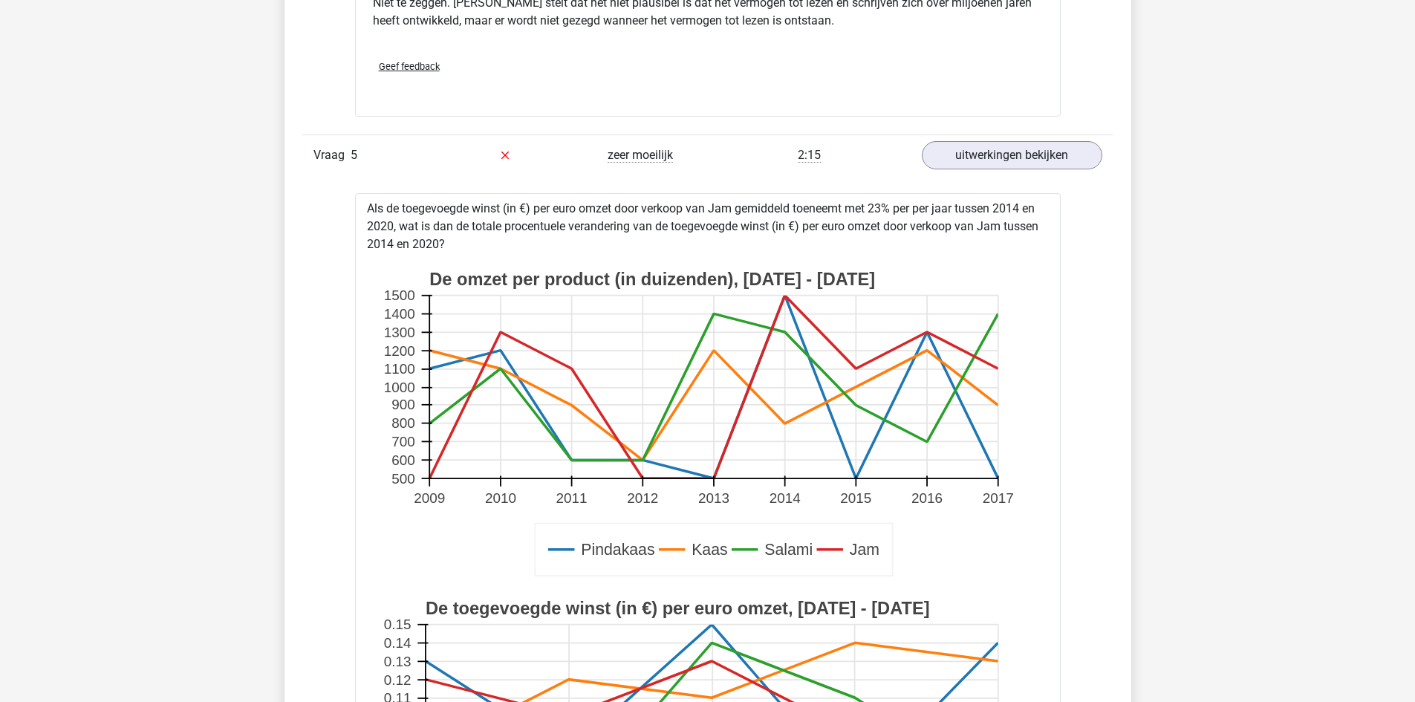
drag, startPoint x: 367, startPoint y: 206, endPoint x: 447, endPoint y: 246, distance: 89.4
copy div "Als de toegevoegde winst (in €) per euro omzet door verkoop van Jam gemiddeld t…"
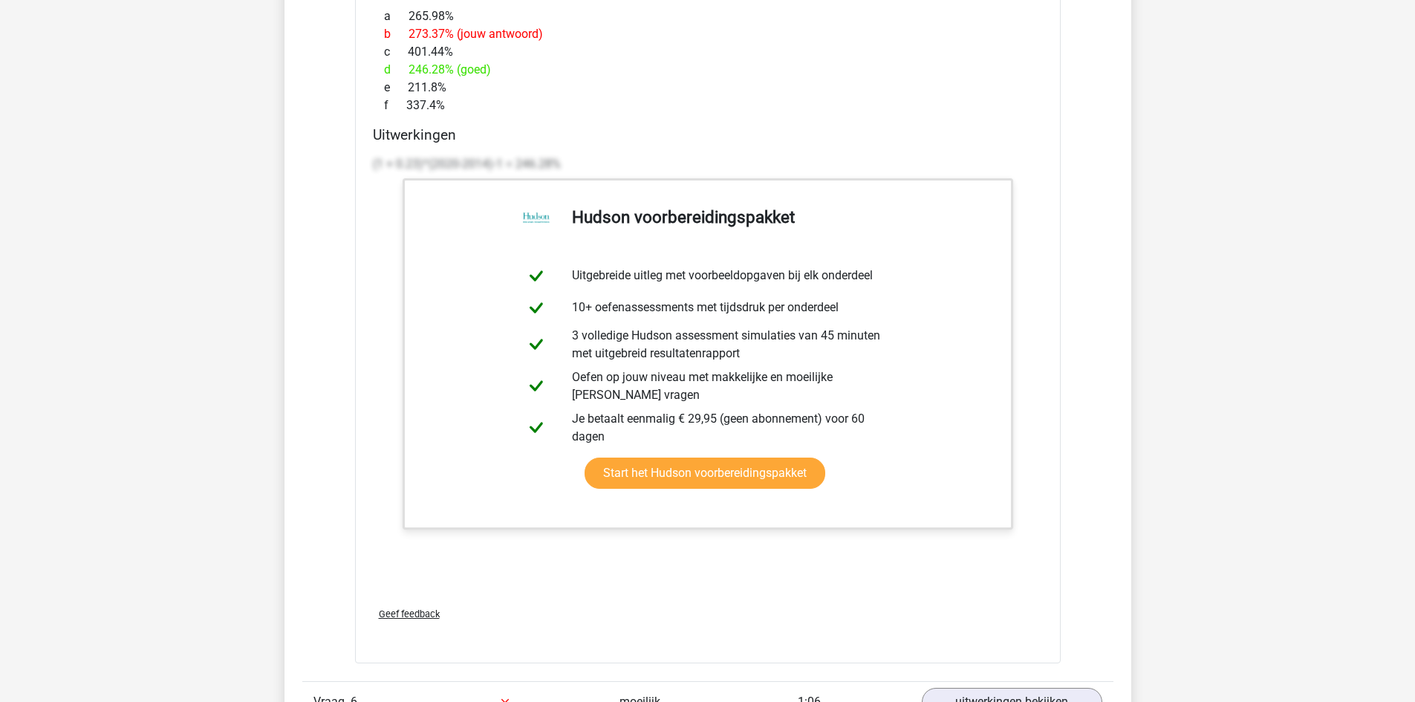
scroll to position [3788, 0]
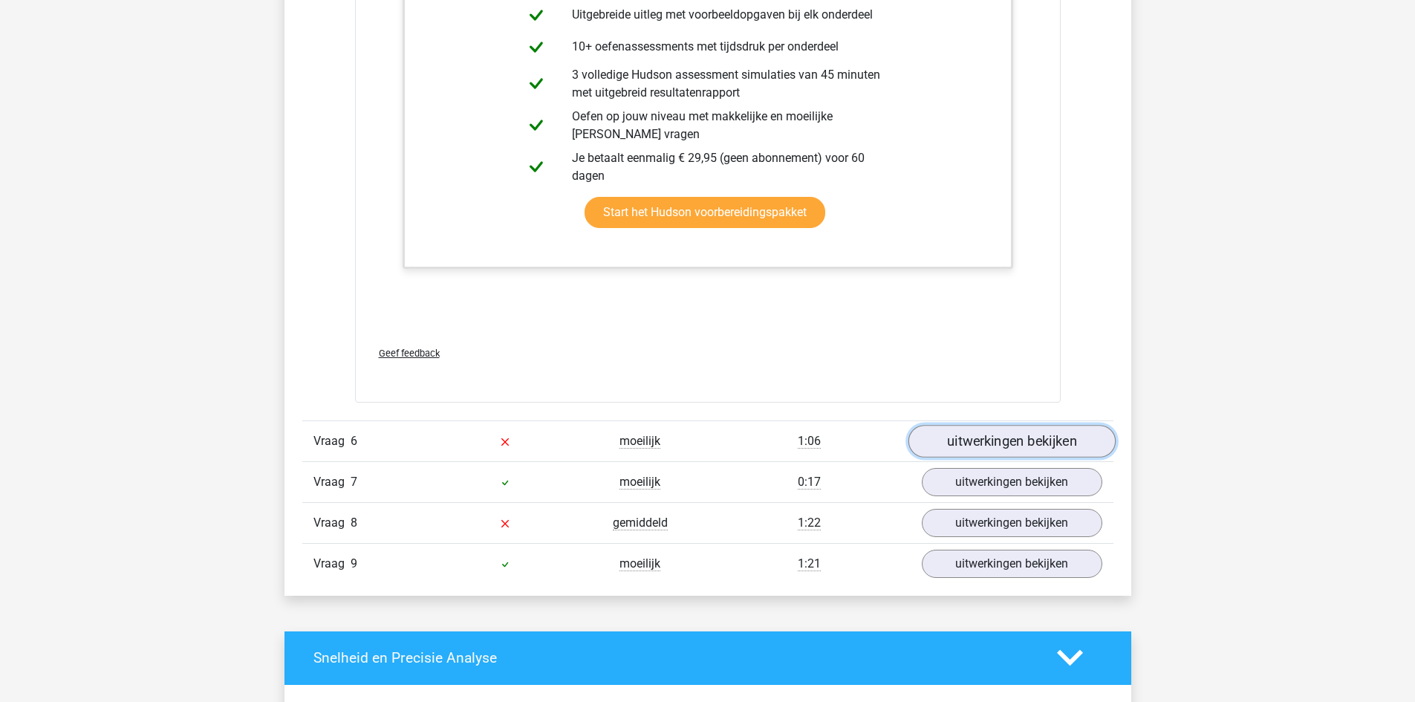
click at [949, 432] on link "uitwerkingen bekijken" at bounding box center [1011, 441] width 207 height 33
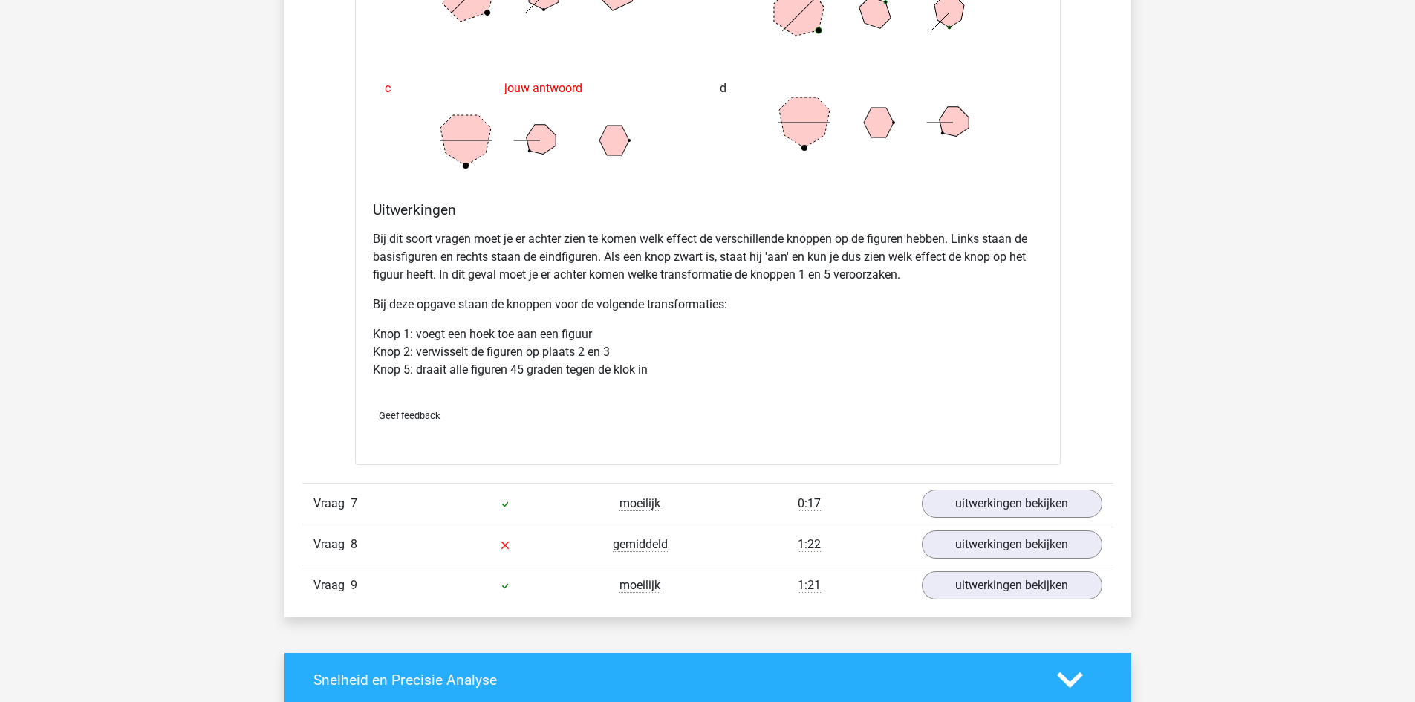
scroll to position [4753, 0]
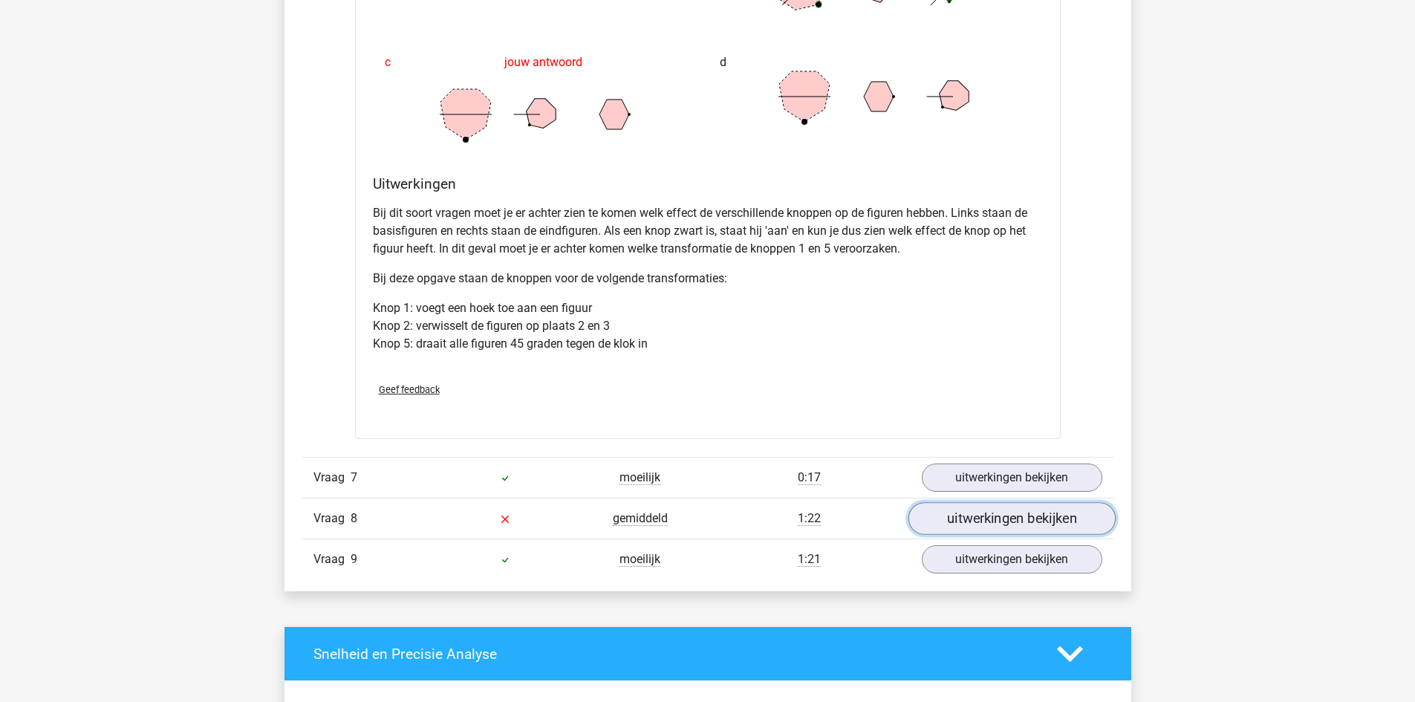
click at [1013, 524] on link "uitwerkingen bekijken" at bounding box center [1011, 519] width 207 height 33
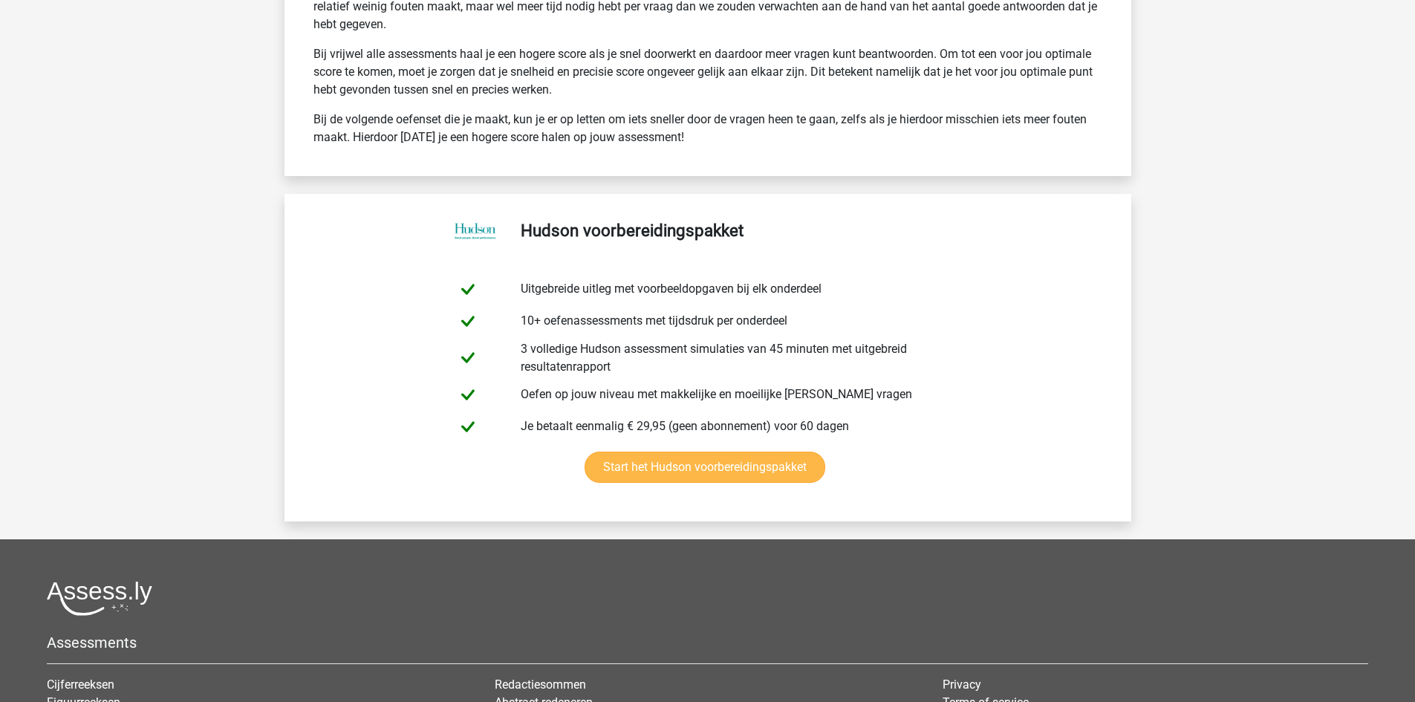
scroll to position [6981, 0]
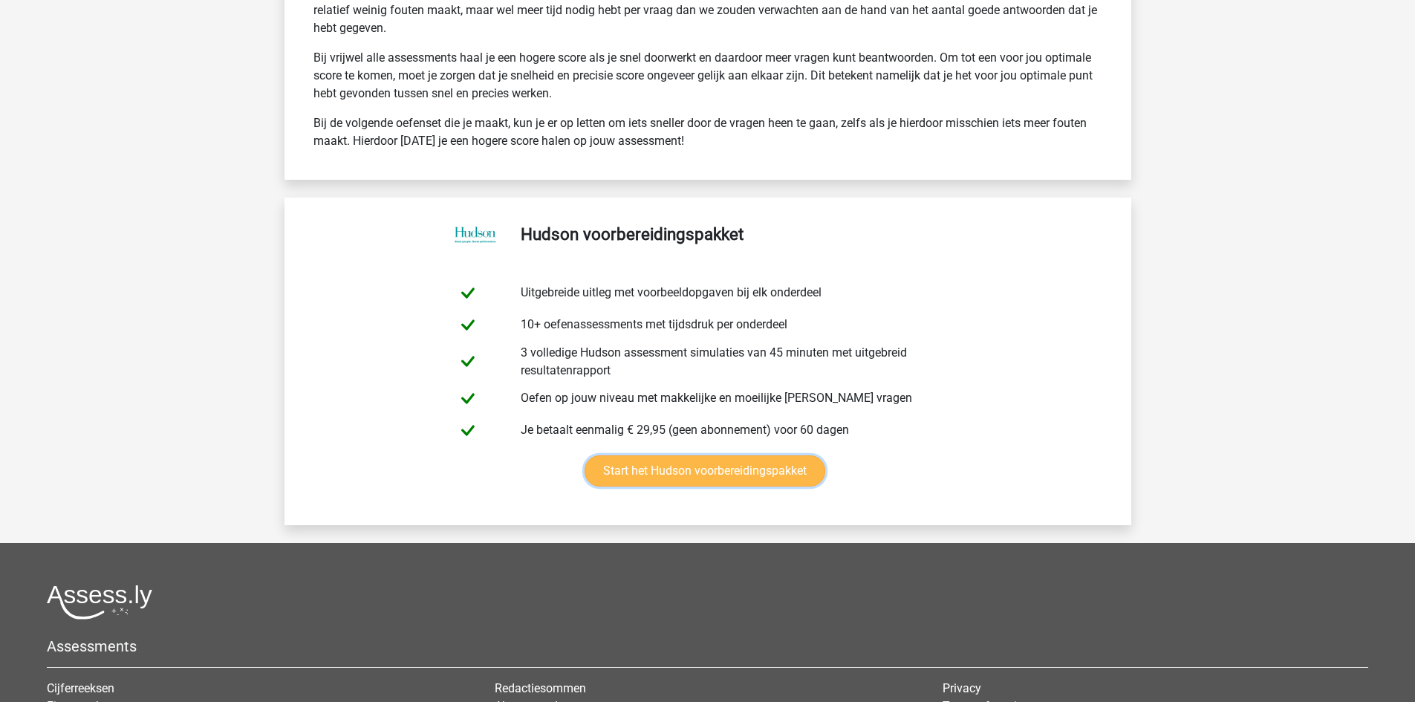
click at [647, 471] on link "Start het Hudson voorbereidingspakket" at bounding box center [705, 470] width 241 height 31
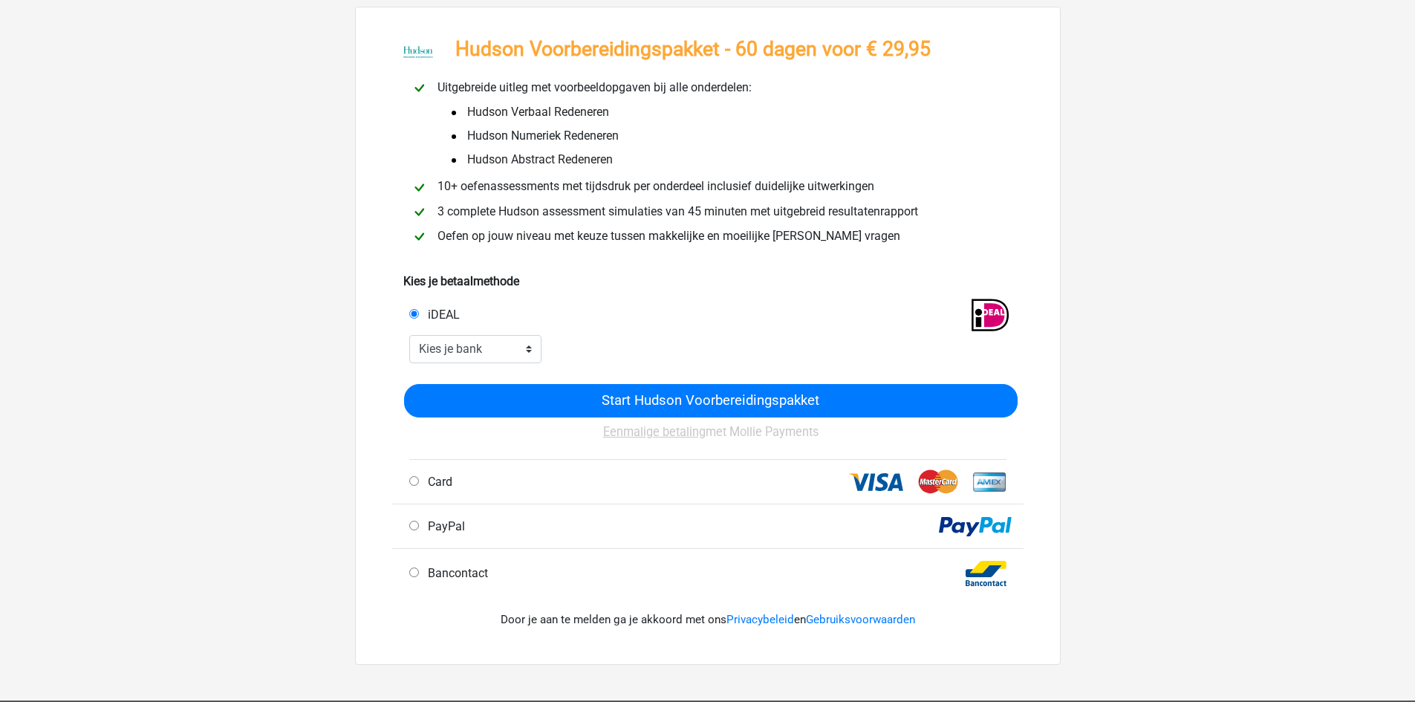
scroll to position [74, 0]
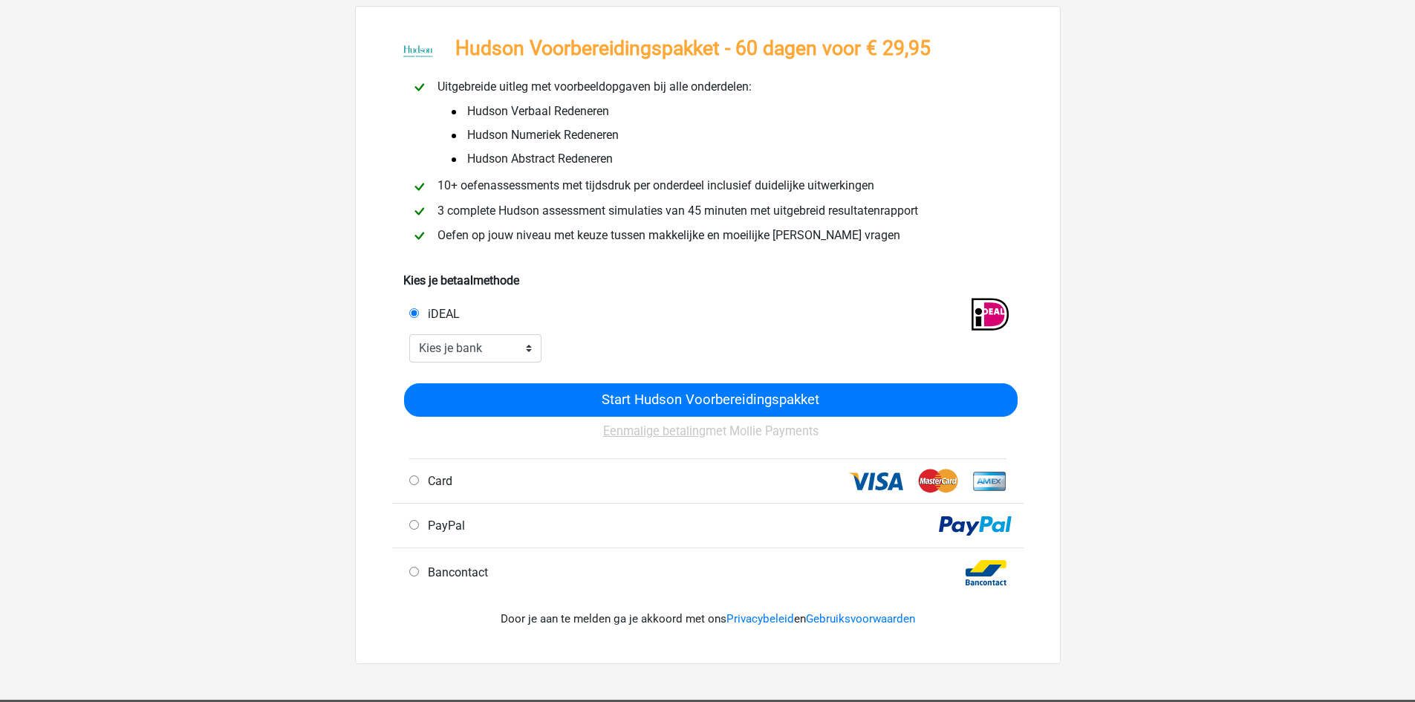
click at [581, 482] on div "Card" at bounding box center [556, 481] width 316 height 18
click at [433, 476] on span "Card" at bounding box center [437, 481] width 30 height 14
click at [419, 476] on input "Card" at bounding box center [414, 480] width 10 height 10
radio input "true"
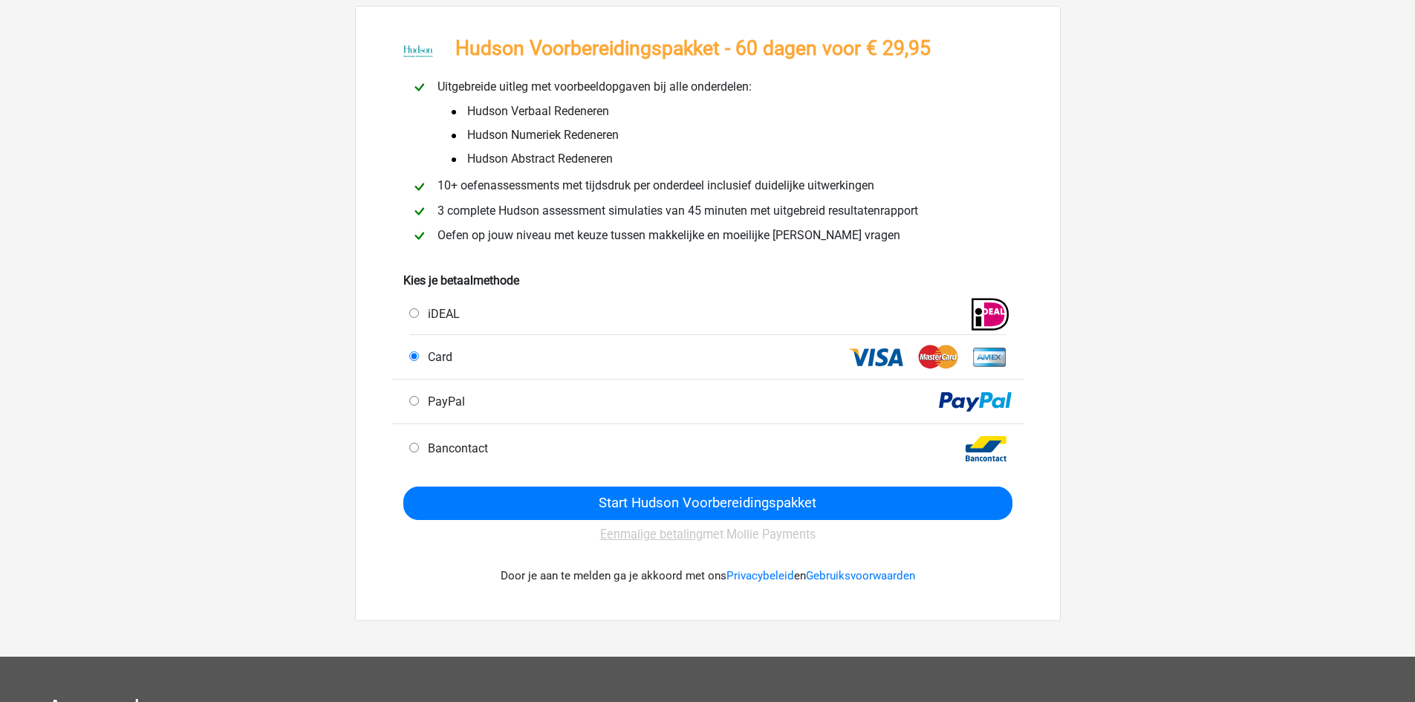
scroll to position [0, 0]
